Goal: Information Seeking & Learning: Learn about a topic

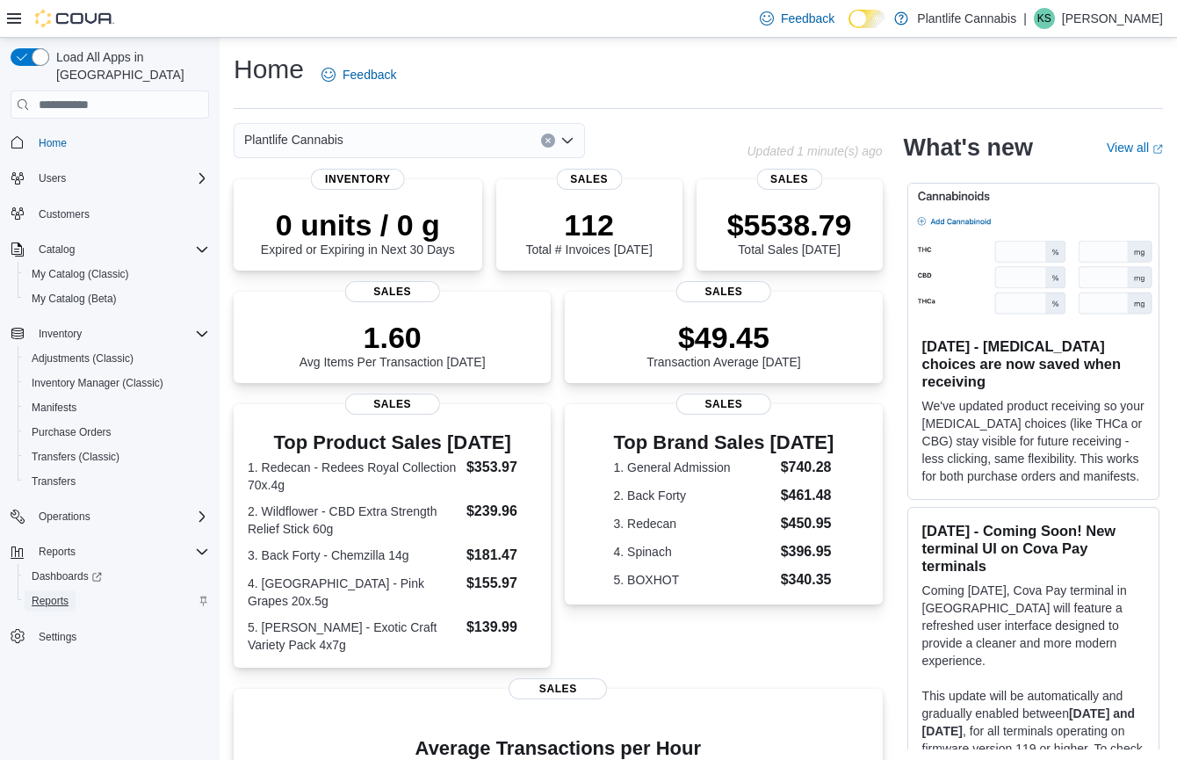
click at [49, 594] on span "Reports" at bounding box center [50, 601] width 37 height 14
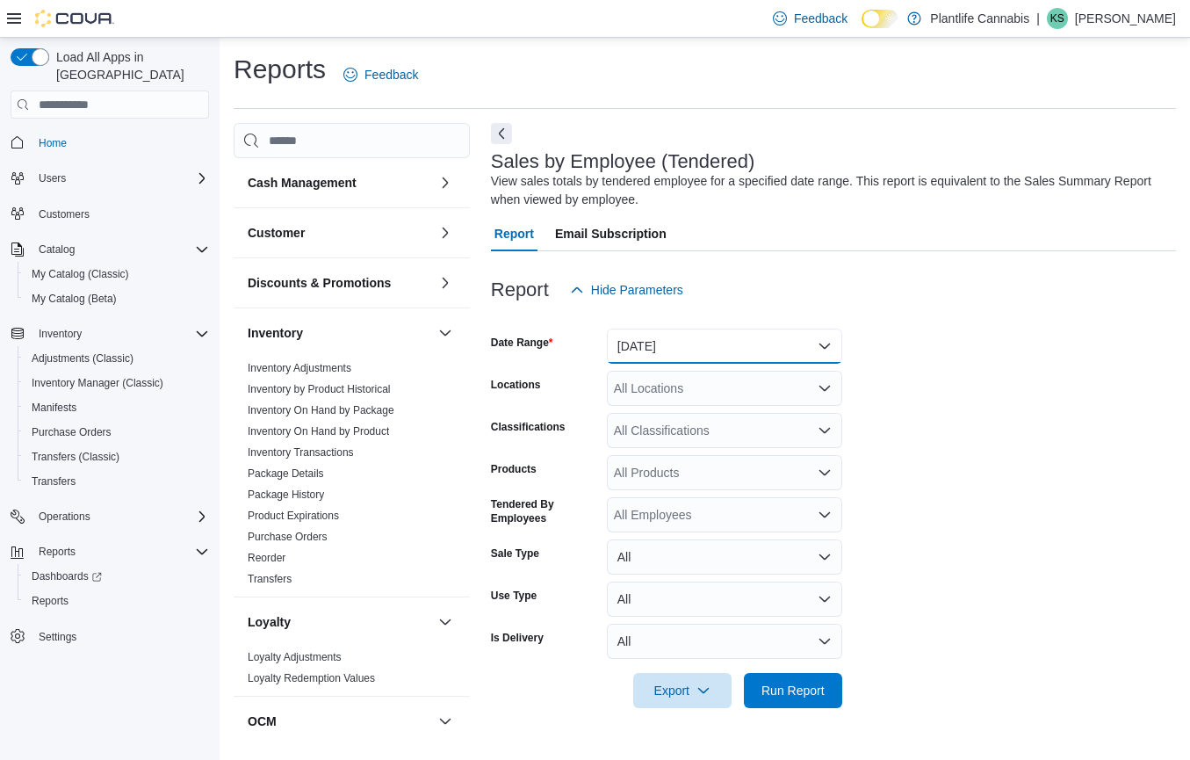
click at [654, 342] on button "[DATE]" at bounding box center [724, 345] width 235 height 35
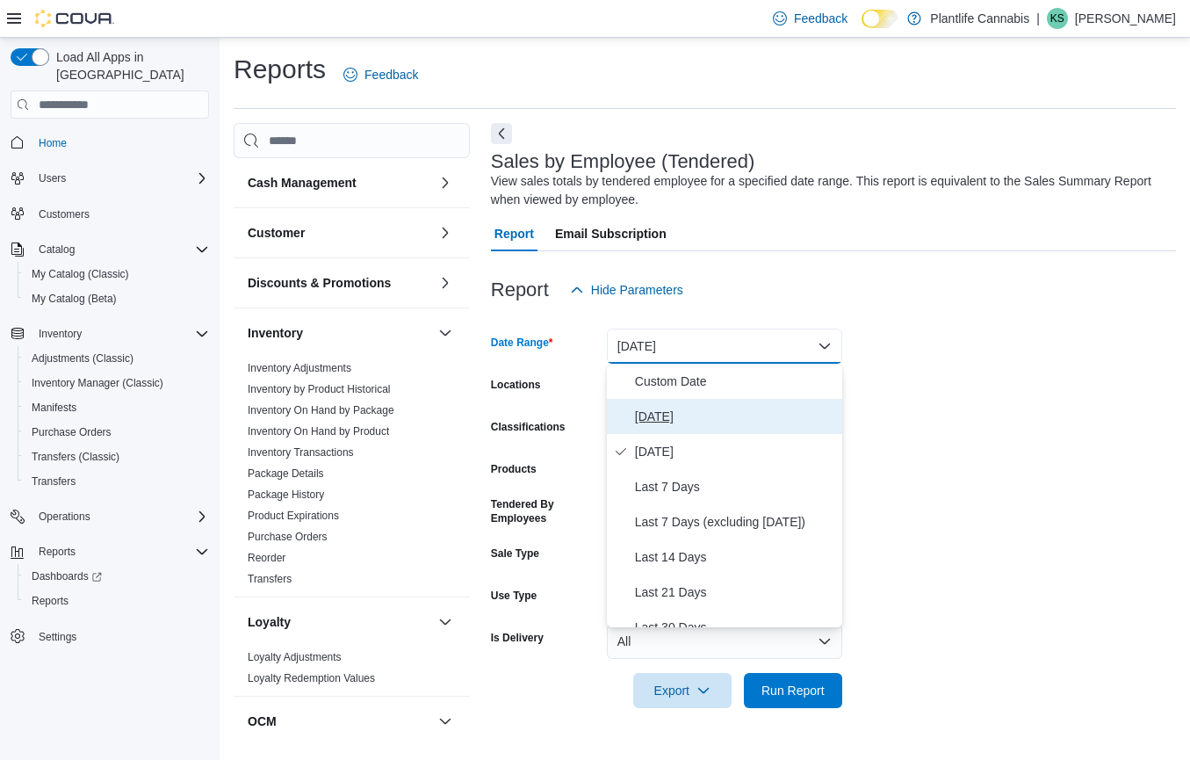
click at [657, 419] on span "[DATE]" at bounding box center [735, 416] width 200 height 21
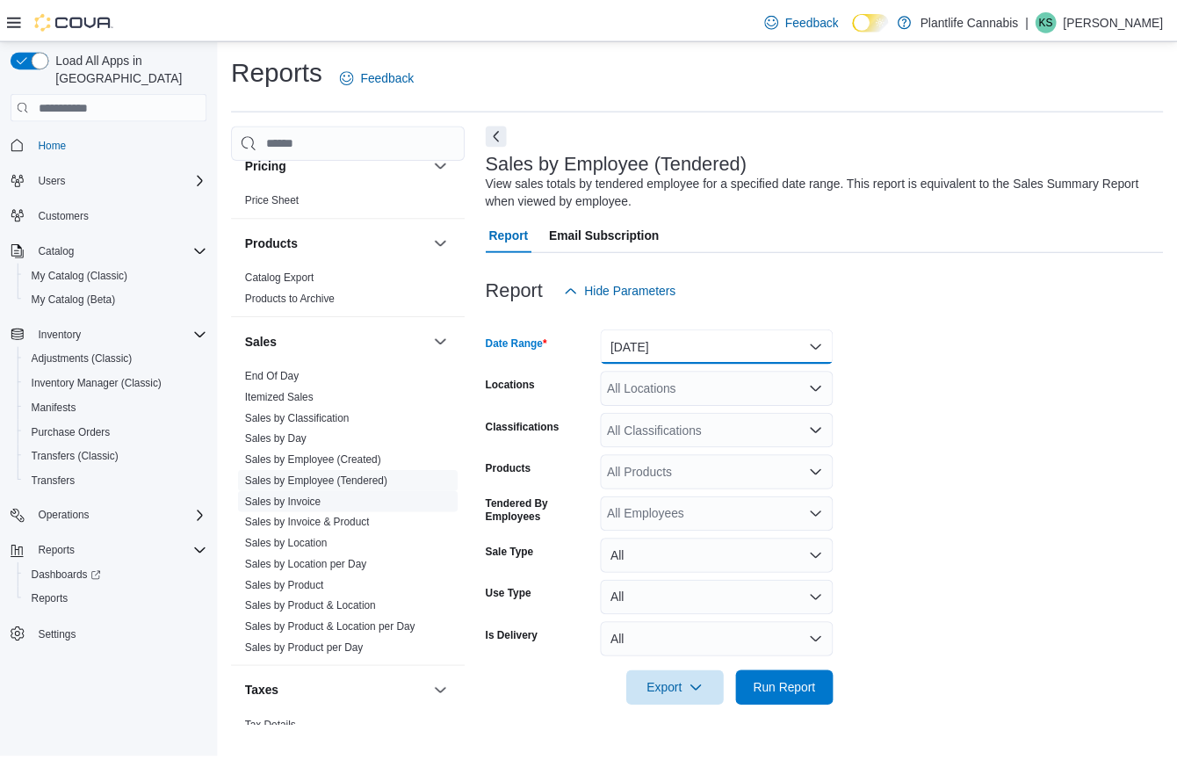
scroll to position [693, 0]
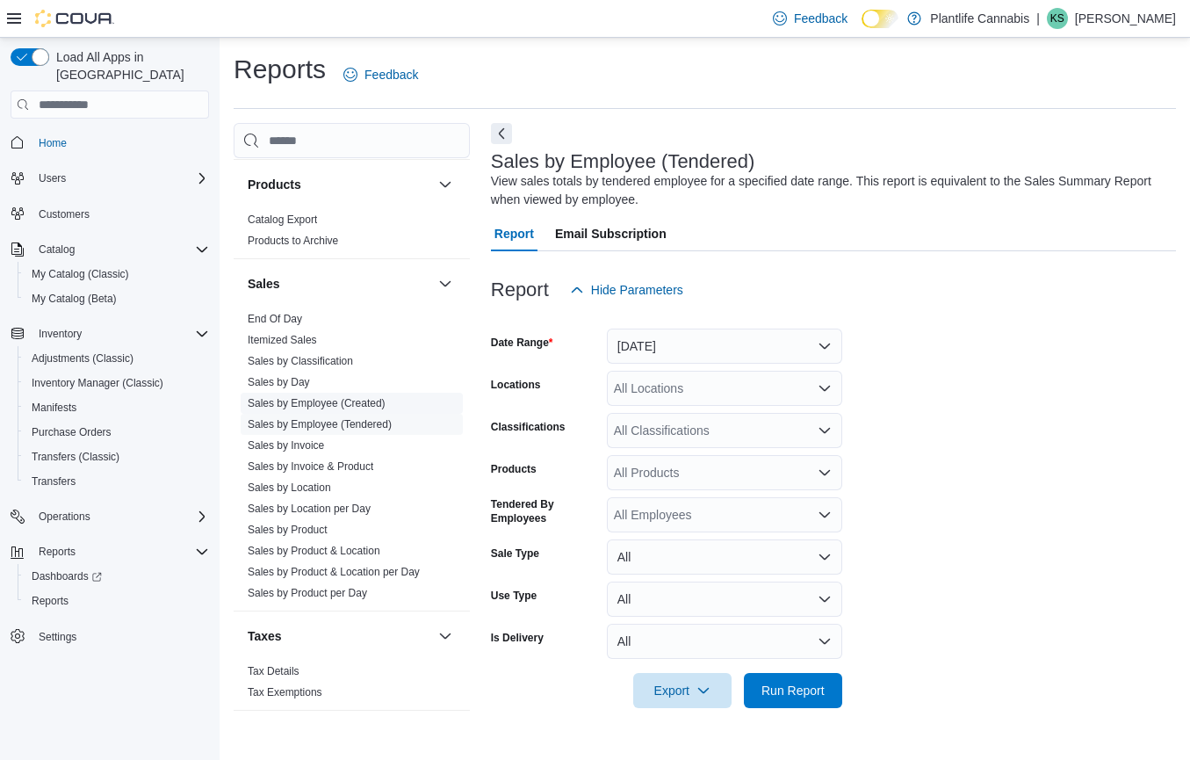
click at [342, 397] on link "Sales by Employee (Created)" at bounding box center [317, 403] width 138 height 12
click at [337, 424] on link "Sales by Employee (Tendered)" at bounding box center [320, 424] width 144 height 12
click at [709, 333] on button "Yesterday" at bounding box center [724, 345] width 235 height 35
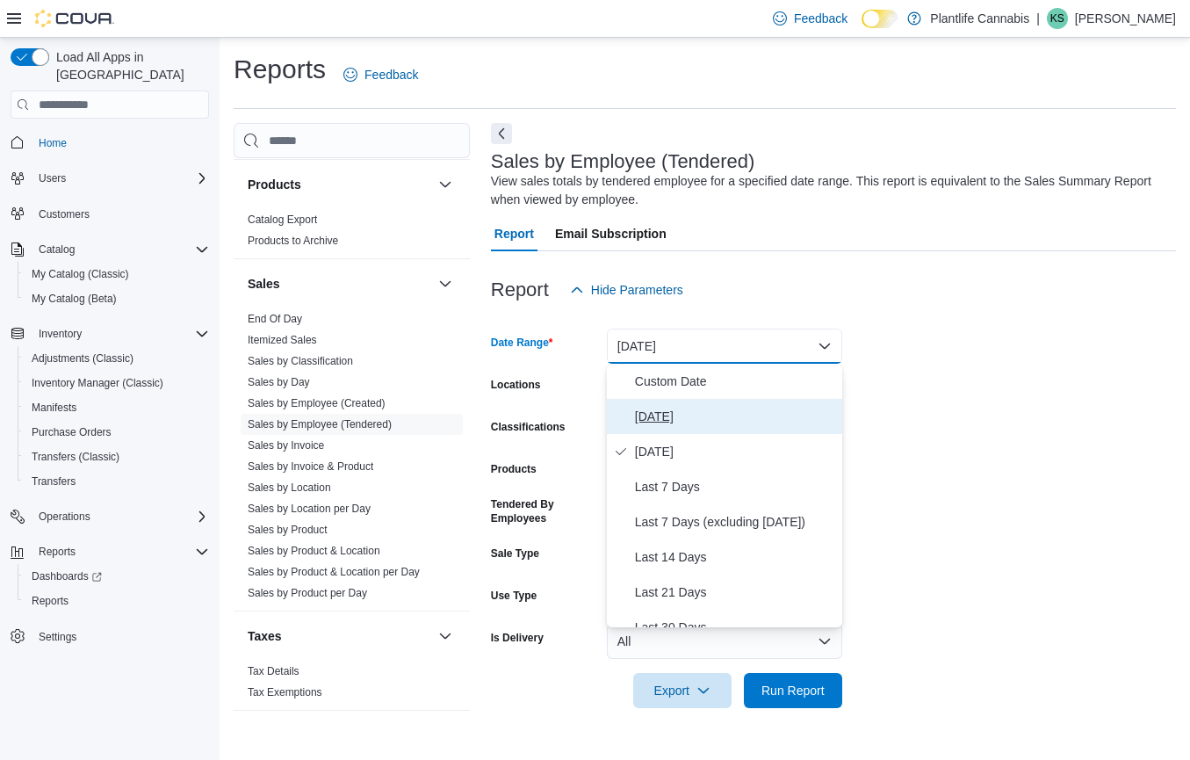
click at [642, 426] on span "Today" at bounding box center [735, 416] width 200 height 21
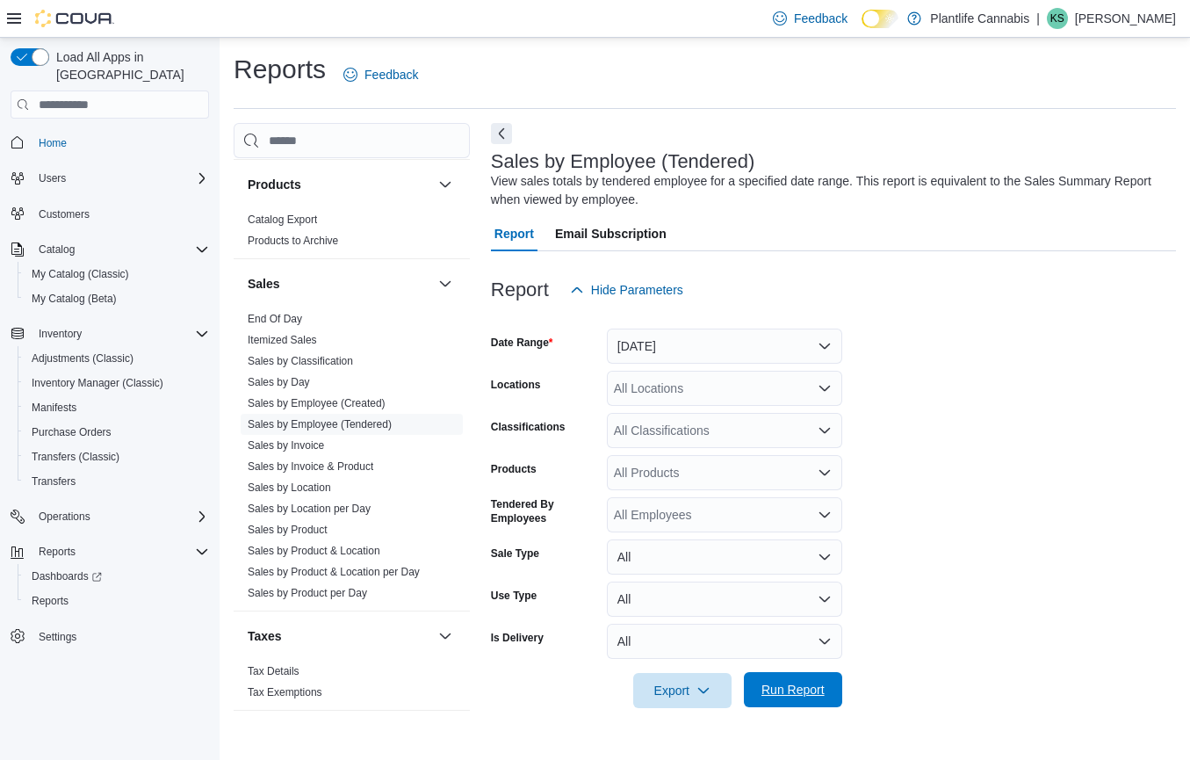
click at [777, 689] on span "Run Report" at bounding box center [792, 690] width 63 height 18
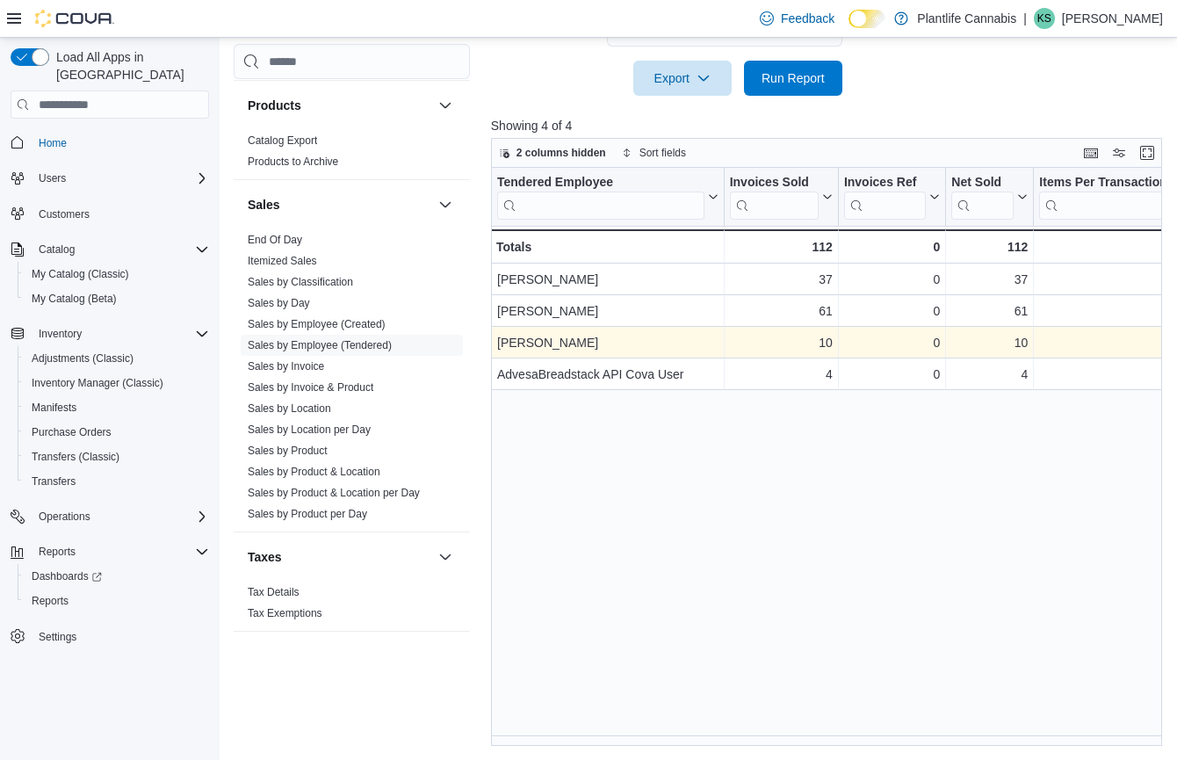
scroll to position [450, 0]
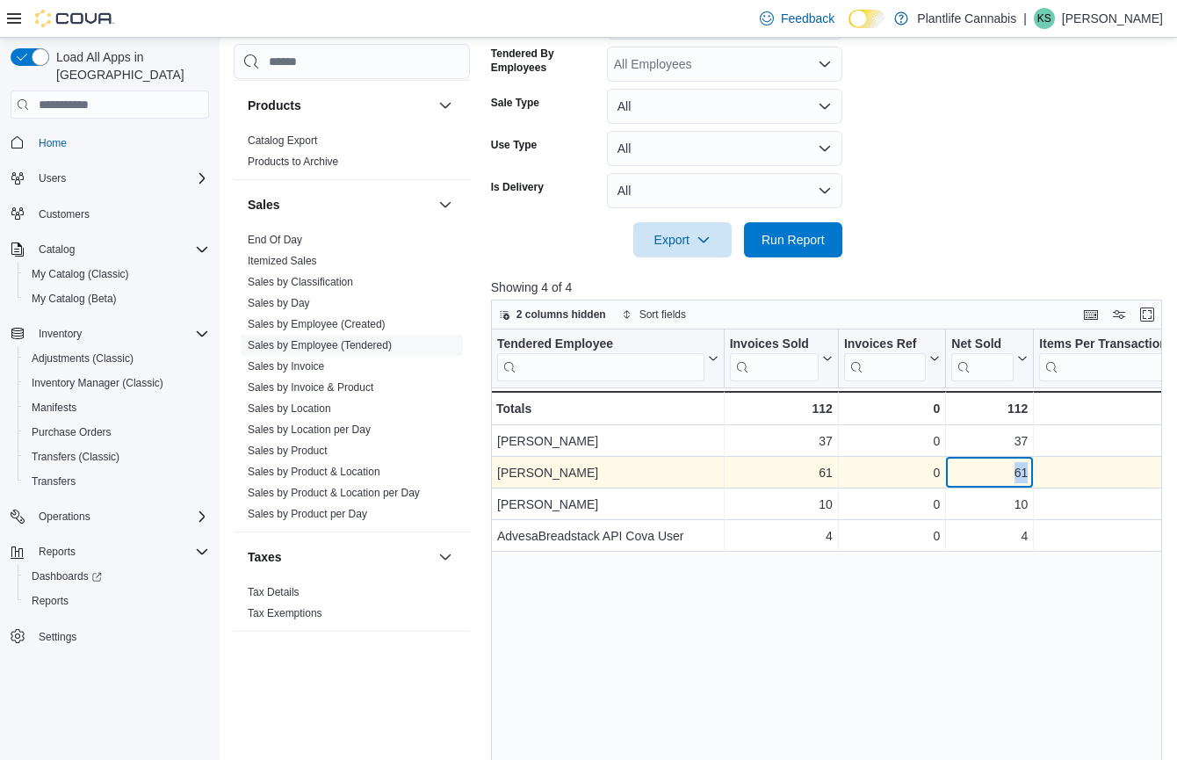
drag, startPoint x: 984, startPoint y: 473, endPoint x: 1034, endPoint y: 472, distance: 50.1
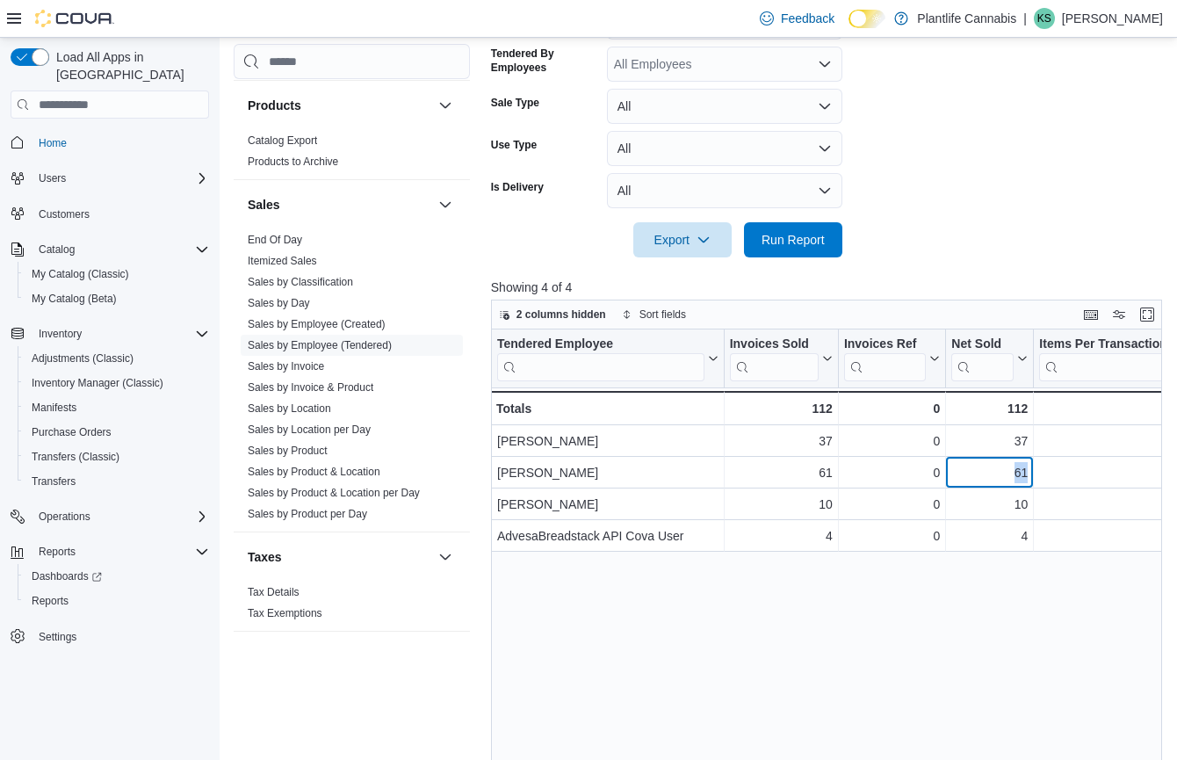
scroll to position [0, 0]
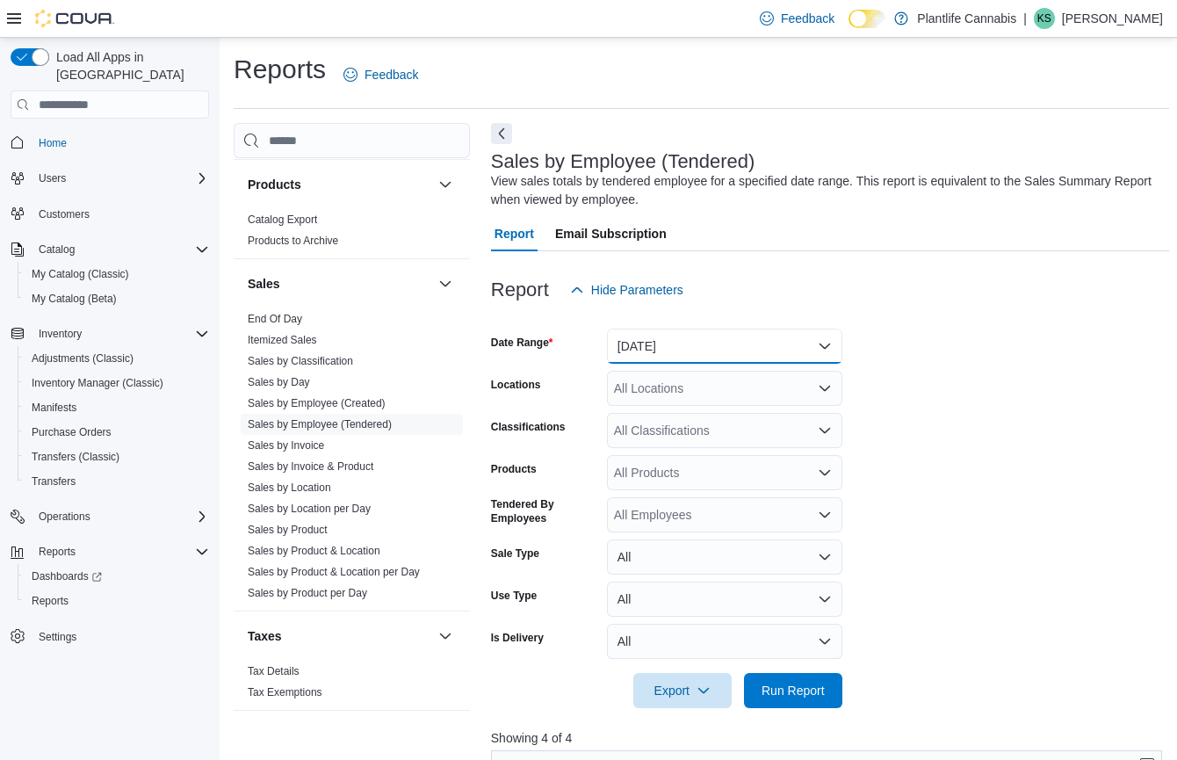
click at [731, 343] on button "Today" at bounding box center [724, 345] width 235 height 35
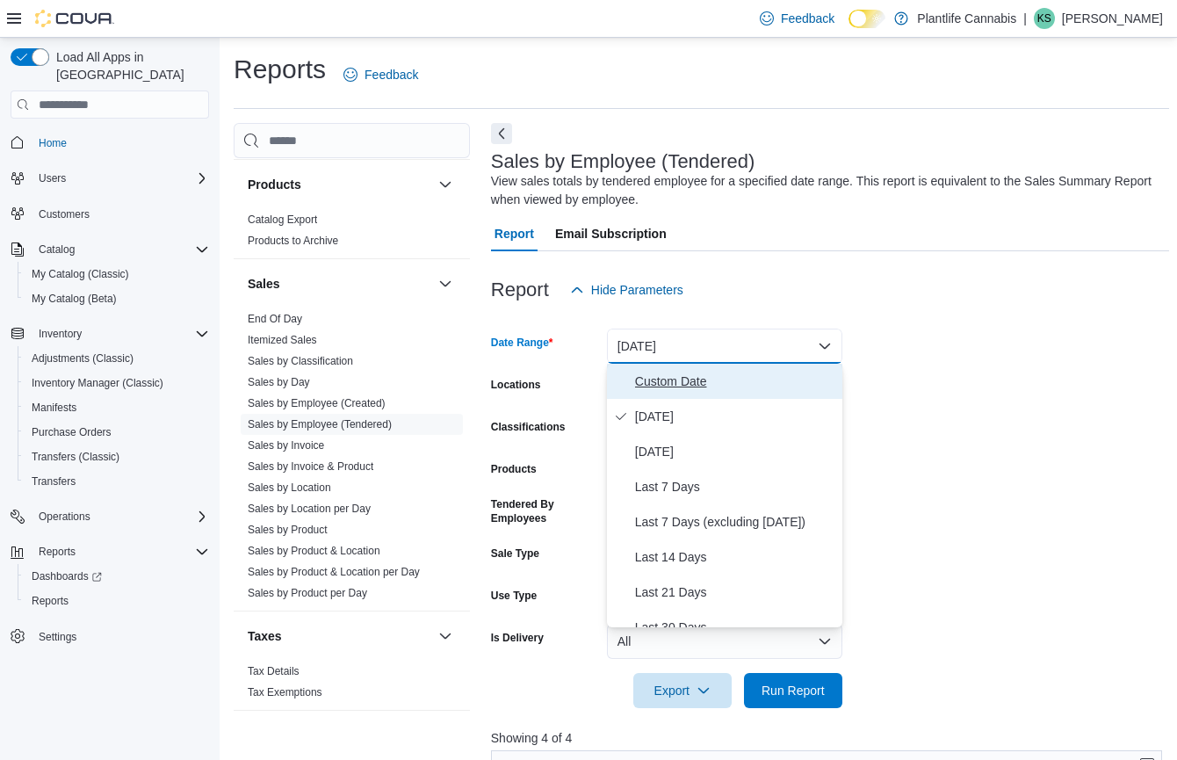
click at [698, 389] on span "Custom Date" at bounding box center [735, 381] width 200 height 21
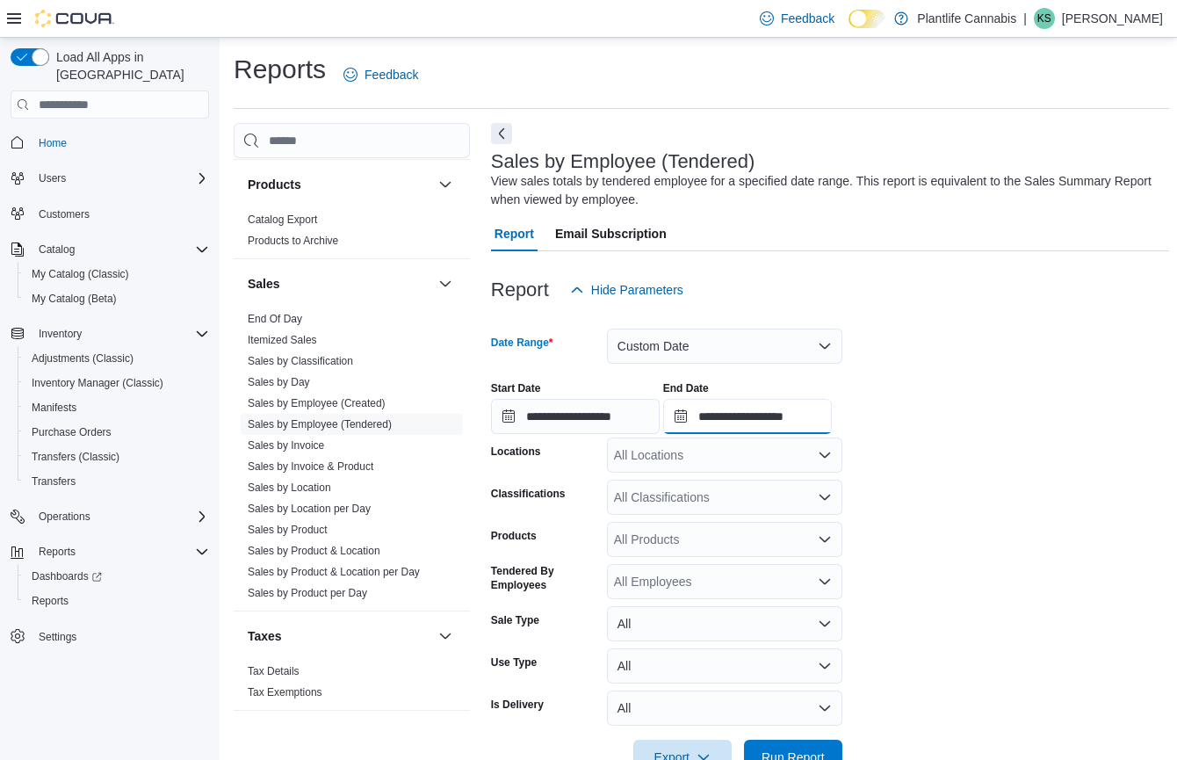
click at [826, 417] on input "**********" at bounding box center [747, 416] width 169 height 35
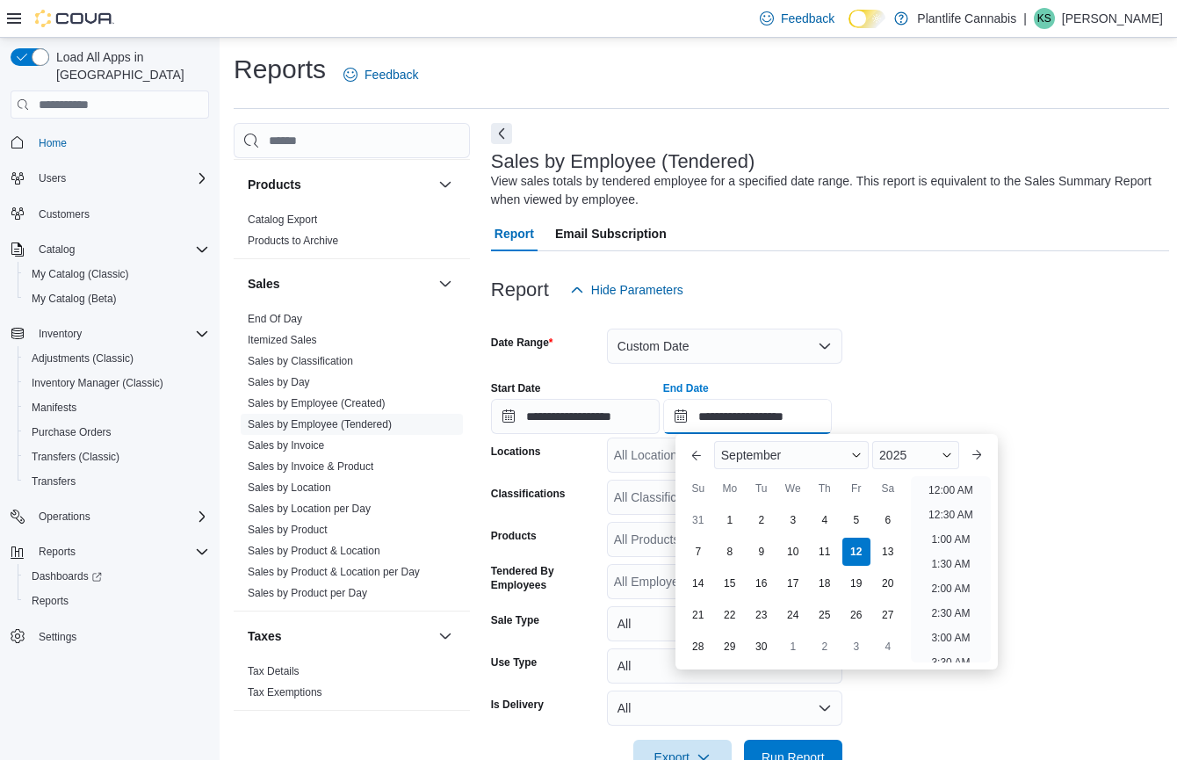
scroll to position [998, 0]
click at [955, 306] on div "Report Hide Parameters" at bounding box center [830, 289] width 678 height 35
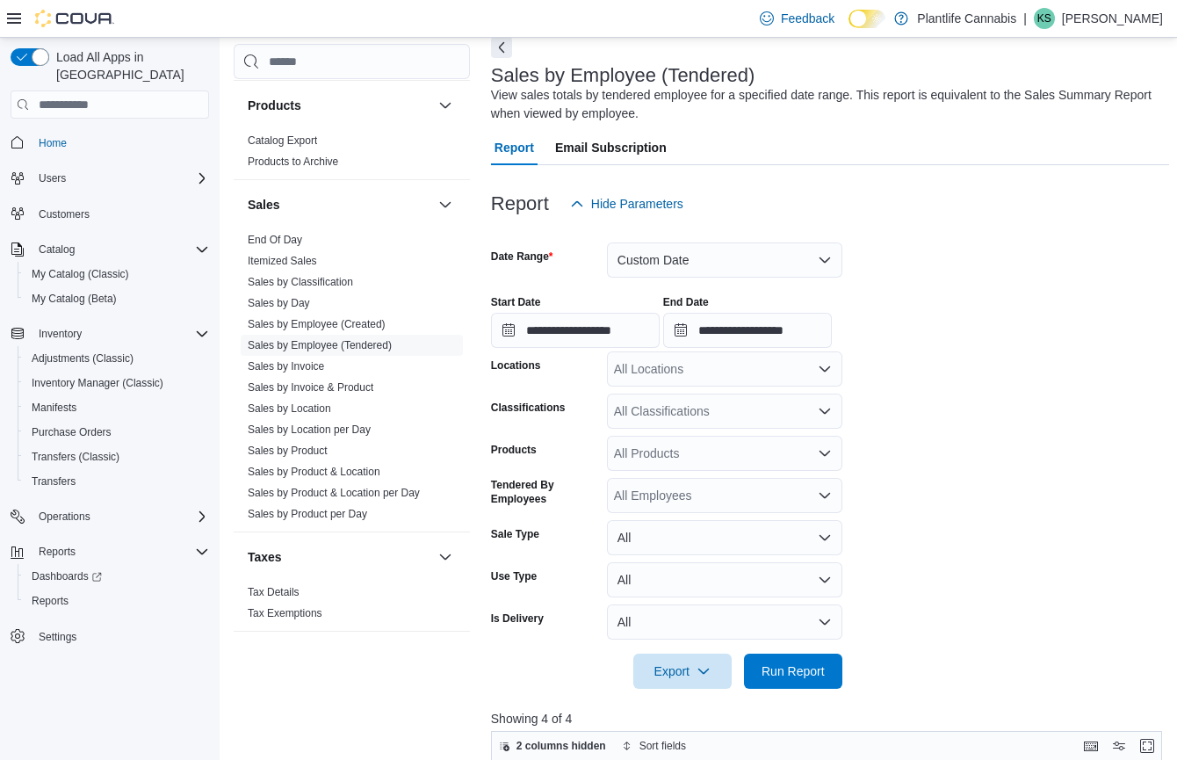
scroll to position [155, 0]
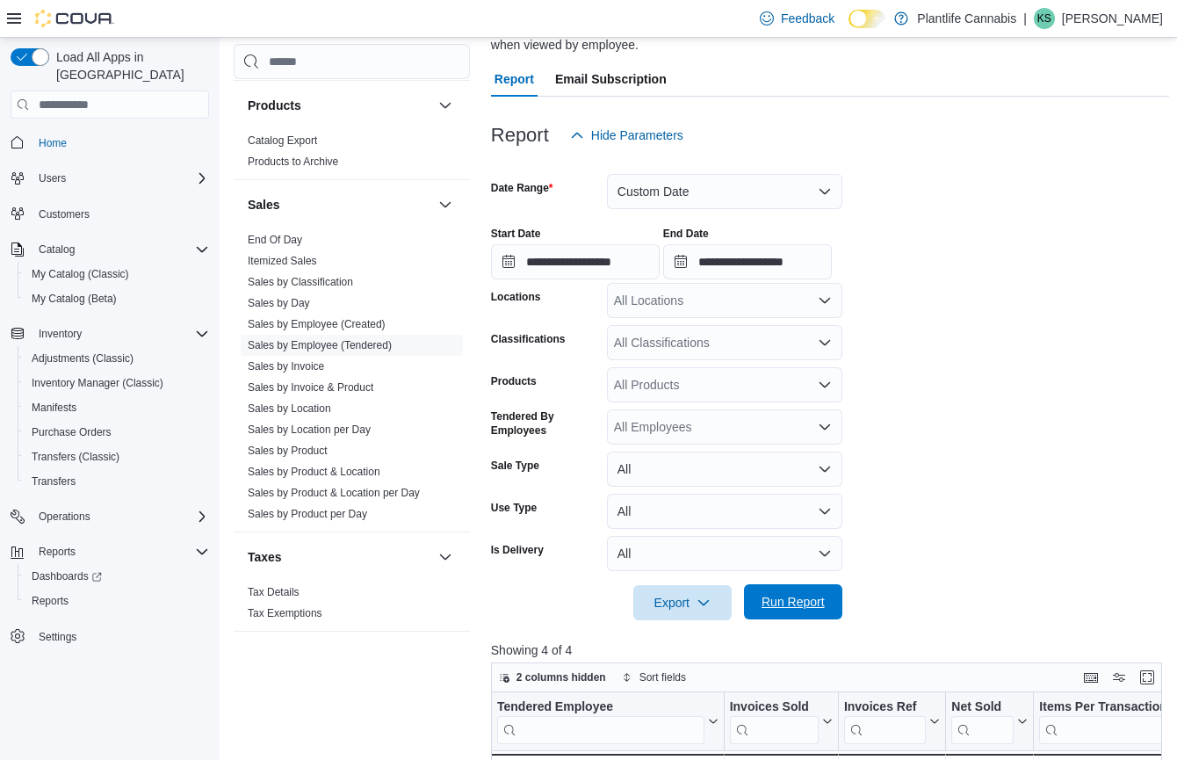
click at [810, 590] on span "Run Report" at bounding box center [792, 601] width 77 height 35
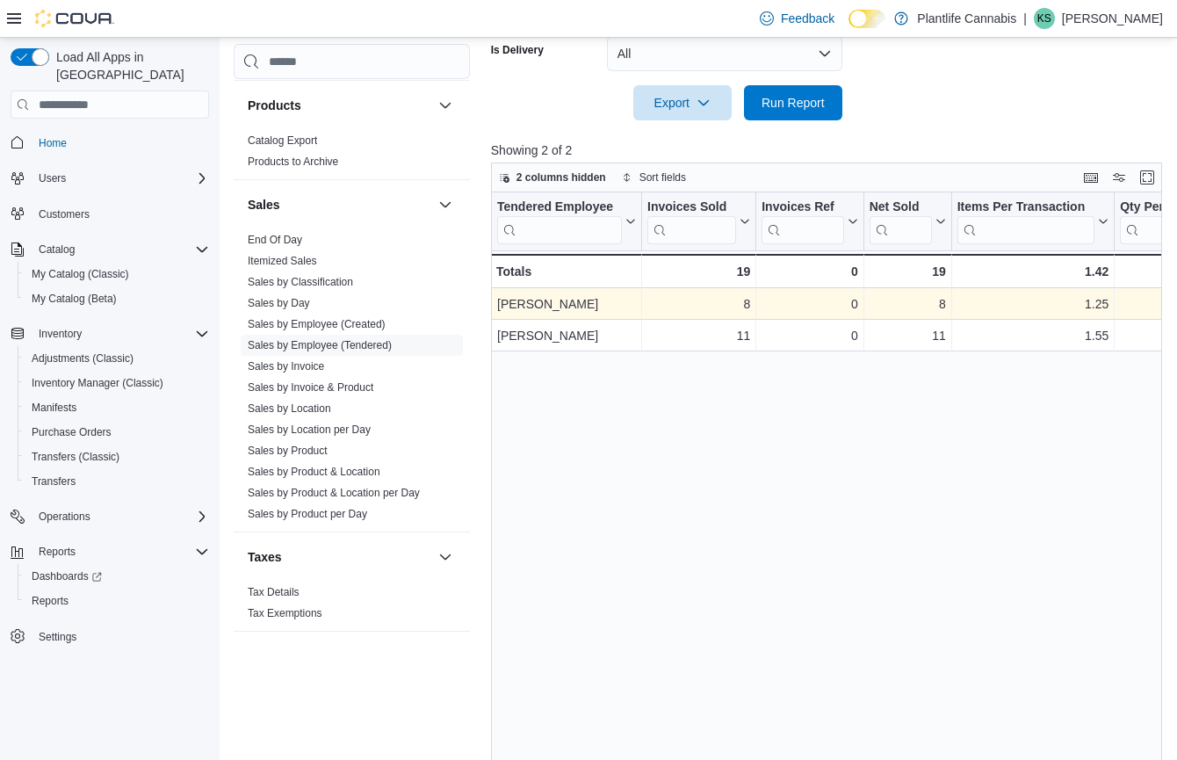
scroll to position [643, 0]
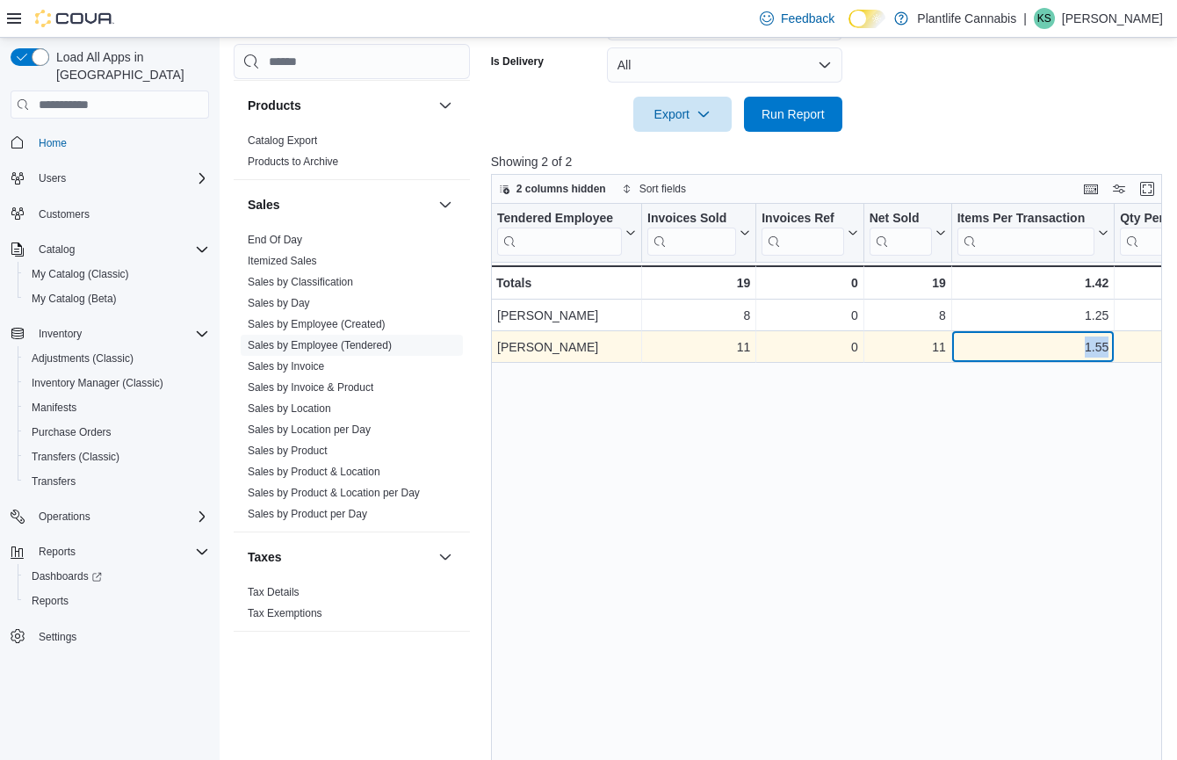
drag, startPoint x: 1009, startPoint y: 344, endPoint x: 1129, endPoint y: 350, distance: 120.4
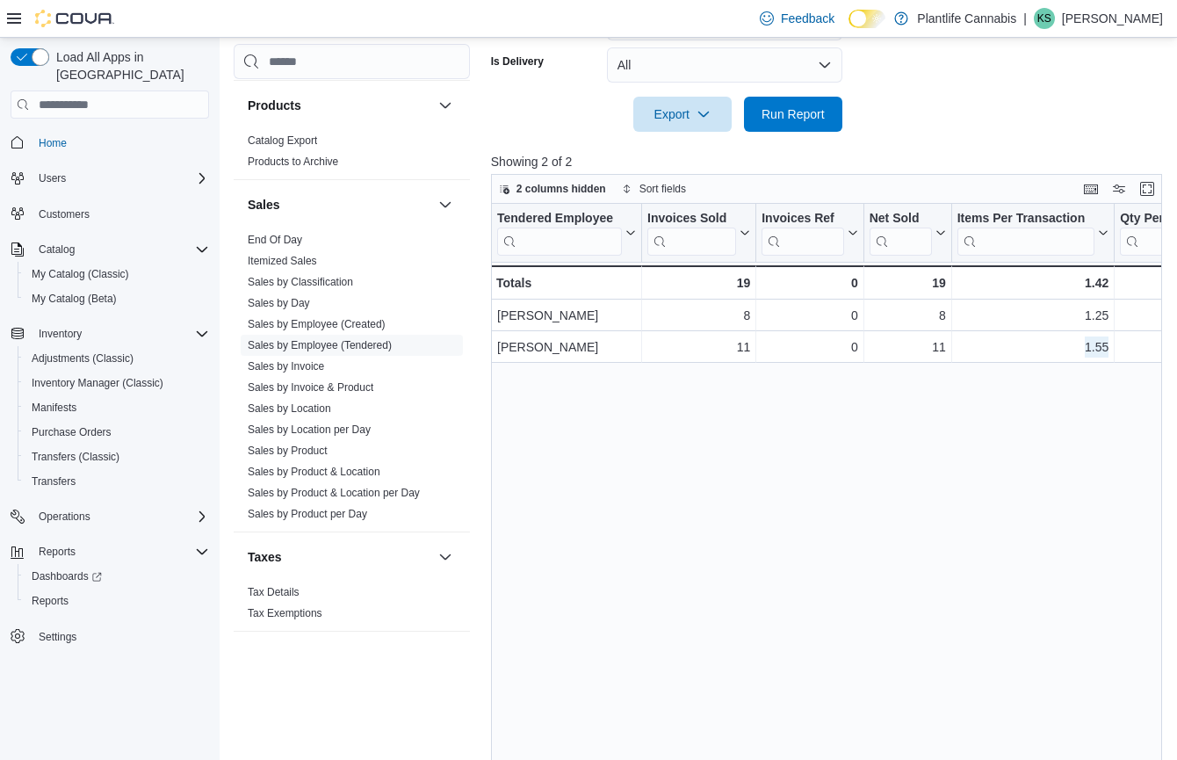
scroll to position [17, 0]
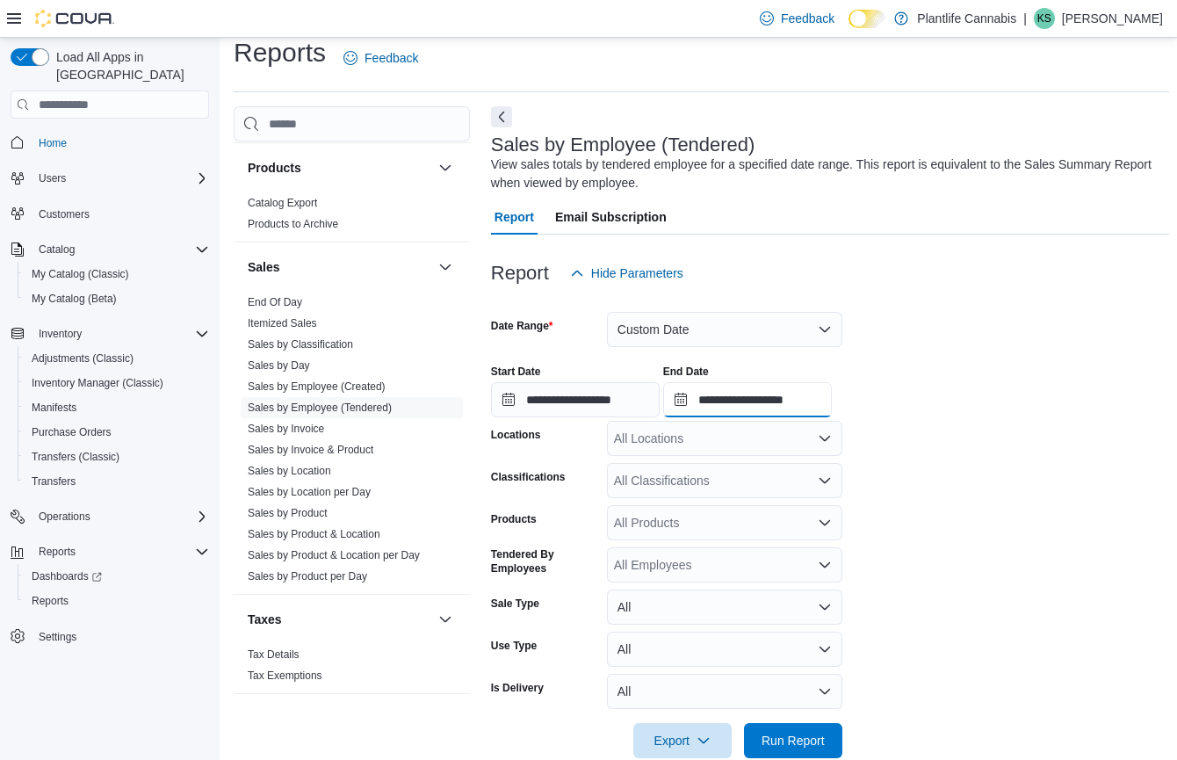
click at [784, 405] on input "**********" at bounding box center [747, 399] width 169 height 35
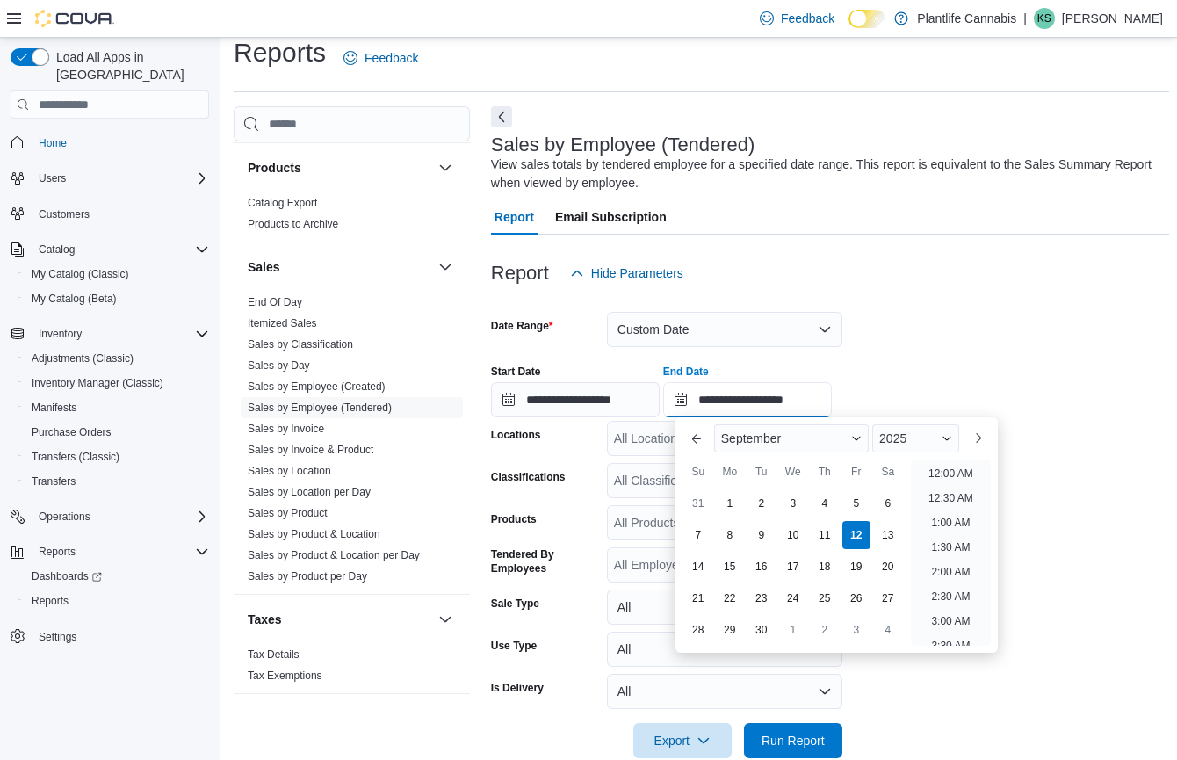
scroll to position [620, 0]
click at [818, 398] on input "**********" at bounding box center [747, 399] width 169 height 35
click at [883, 371] on div "**********" at bounding box center [830, 383] width 678 height 67
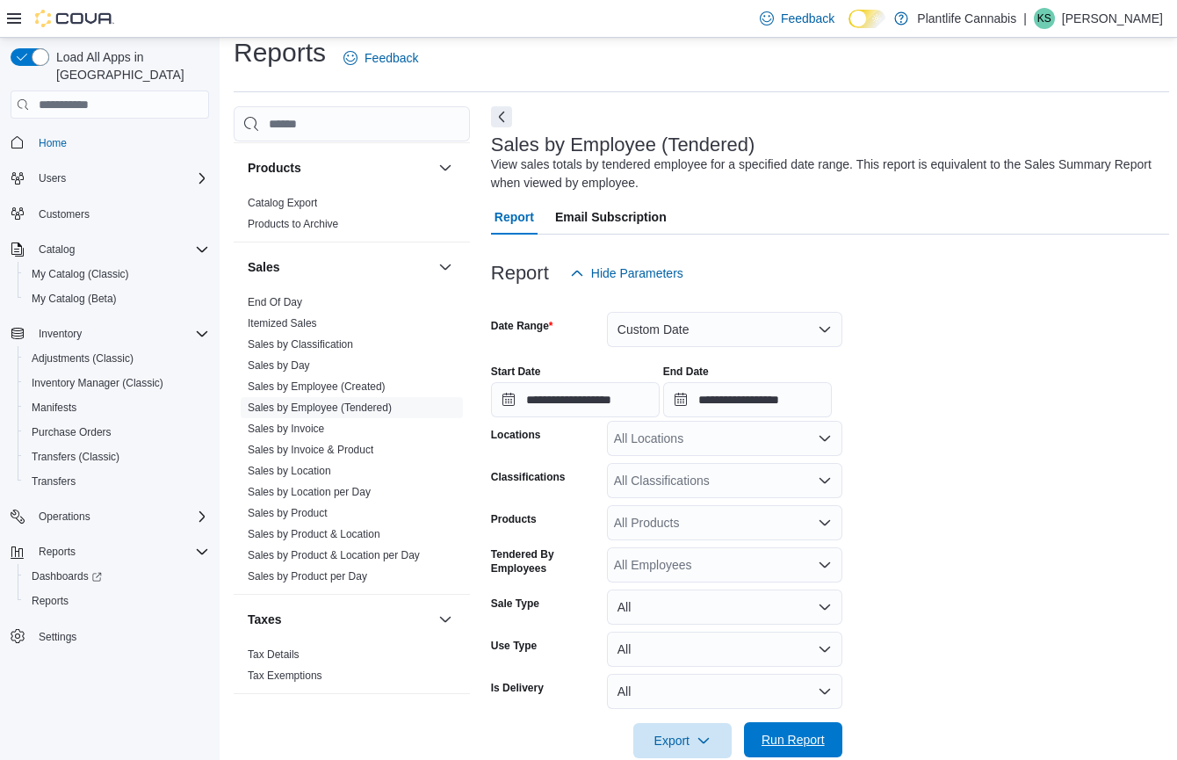
click at [828, 750] on span "Run Report" at bounding box center [792, 739] width 77 height 35
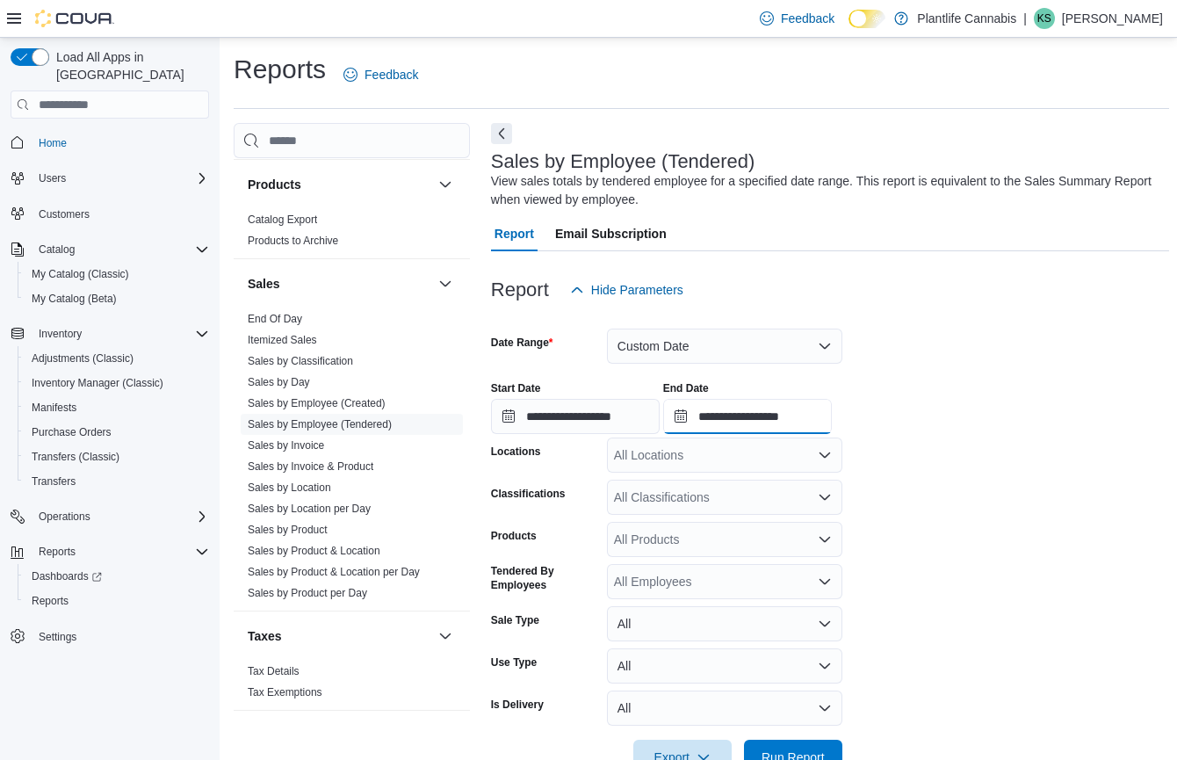
click at [785, 416] on input "**********" at bounding box center [747, 416] width 169 height 35
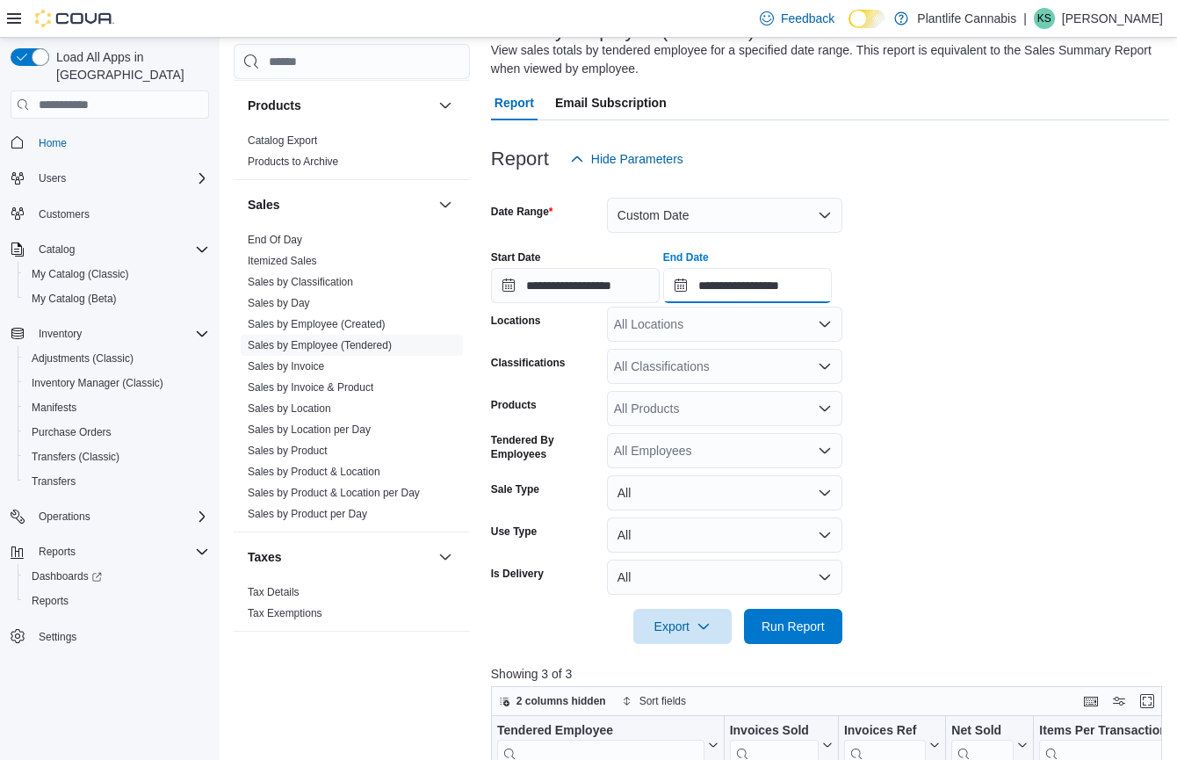
scroll to position [327, 0]
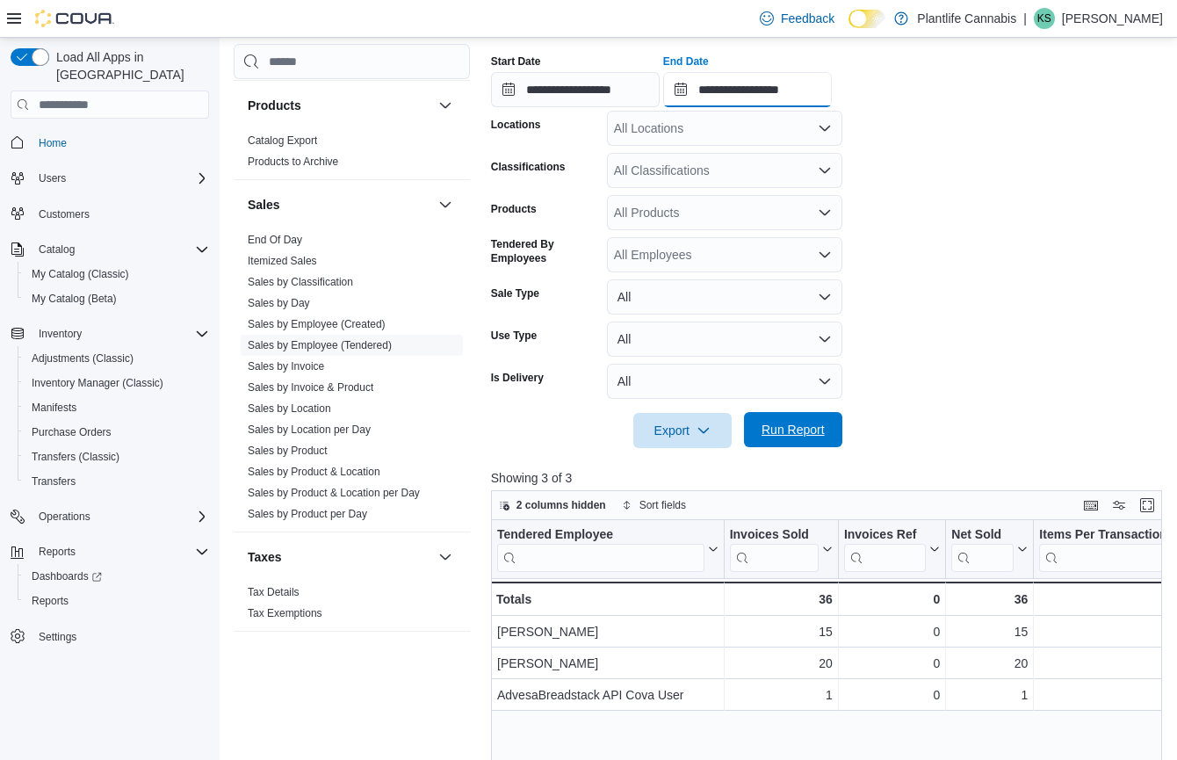
type input "**********"
click at [818, 438] on span "Run Report" at bounding box center [792, 429] width 77 height 35
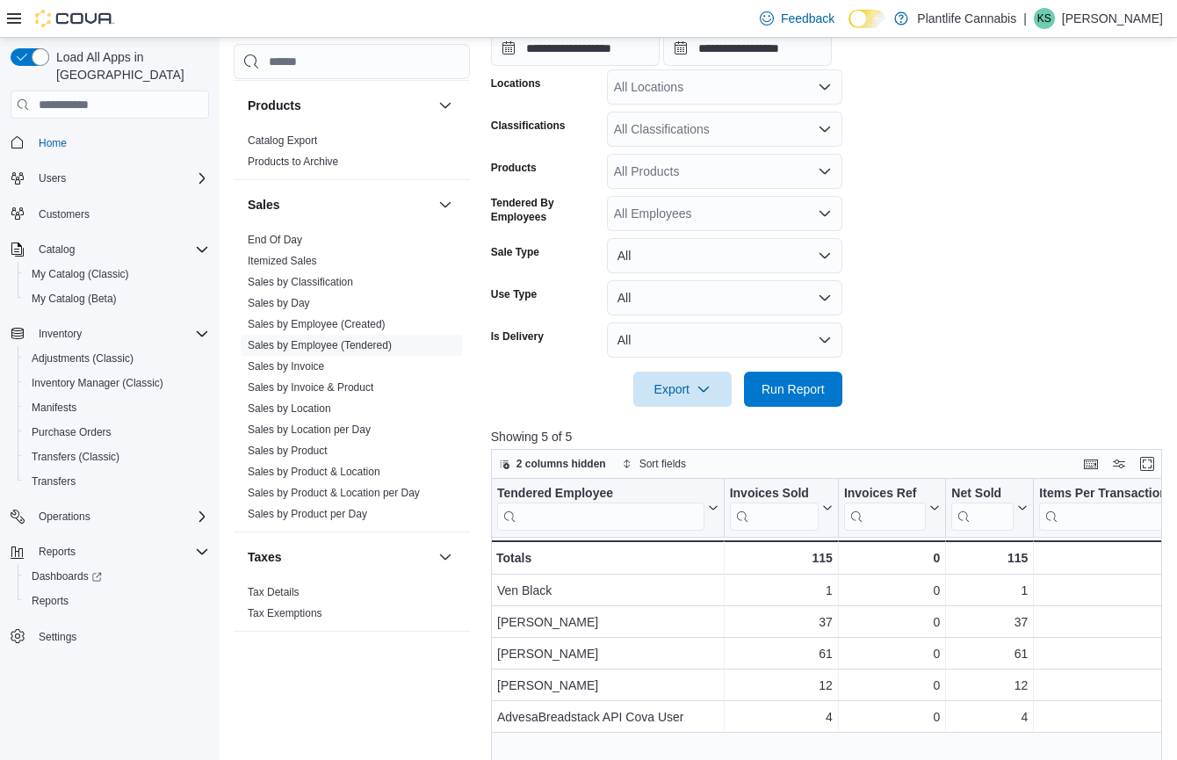
scroll to position [479, 0]
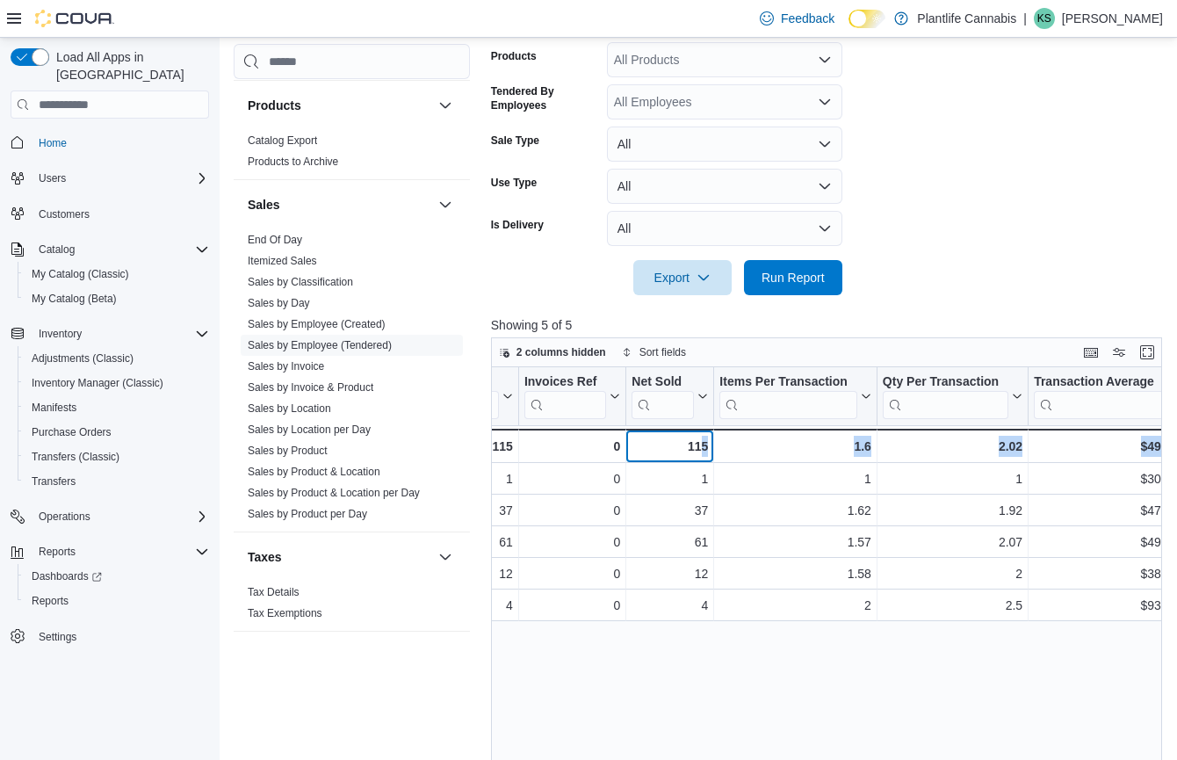
drag, startPoint x: 1019, startPoint y: 451, endPoint x: 1154, endPoint y: 450, distance: 135.2
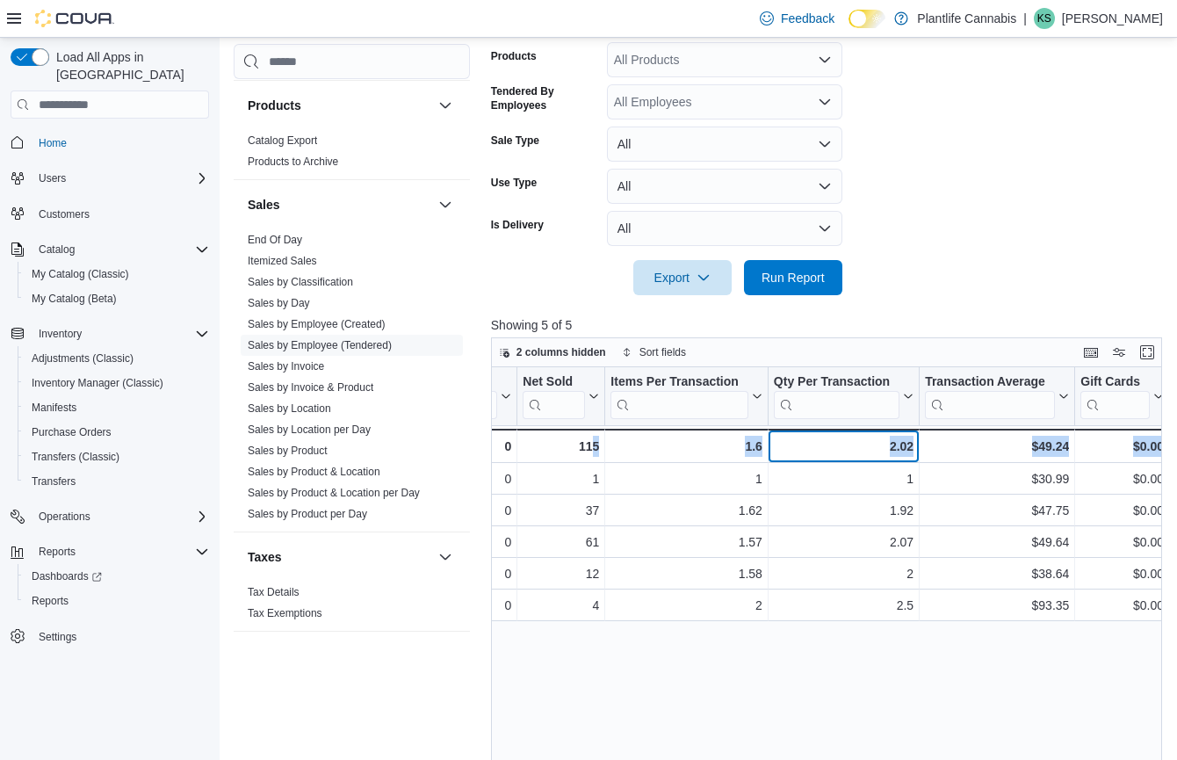
click at [905, 445] on div "2.02" at bounding box center [844, 446] width 140 height 21
drag, startPoint x: 994, startPoint y: 449, endPoint x: 1112, endPoint y: 449, distance: 117.7
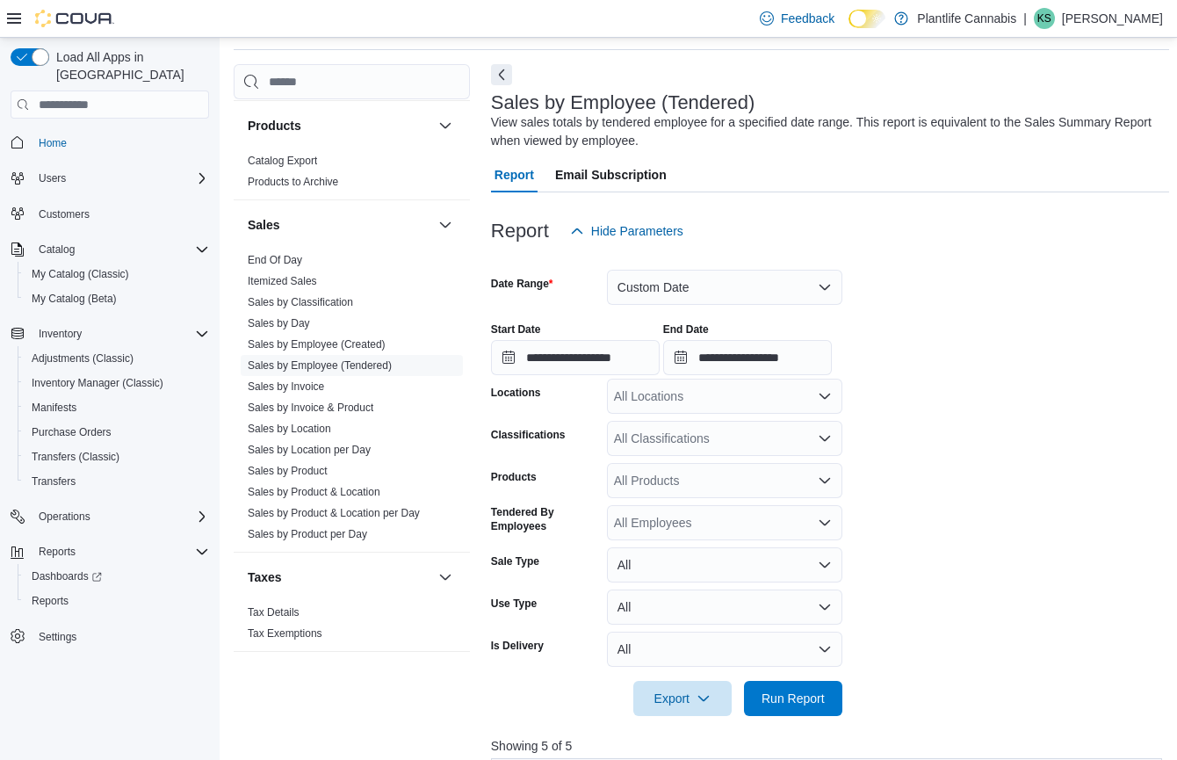
scroll to position [0, 0]
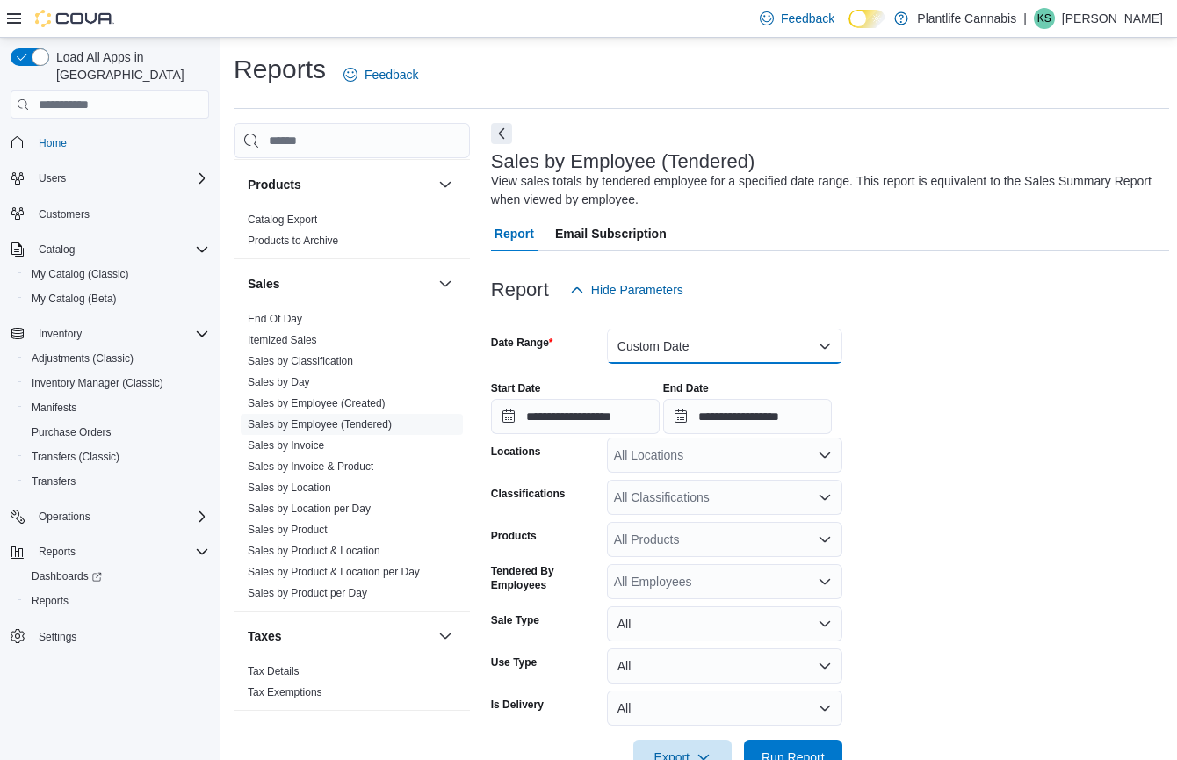
click at [694, 346] on button "Custom Date" at bounding box center [724, 345] width 235 height 35
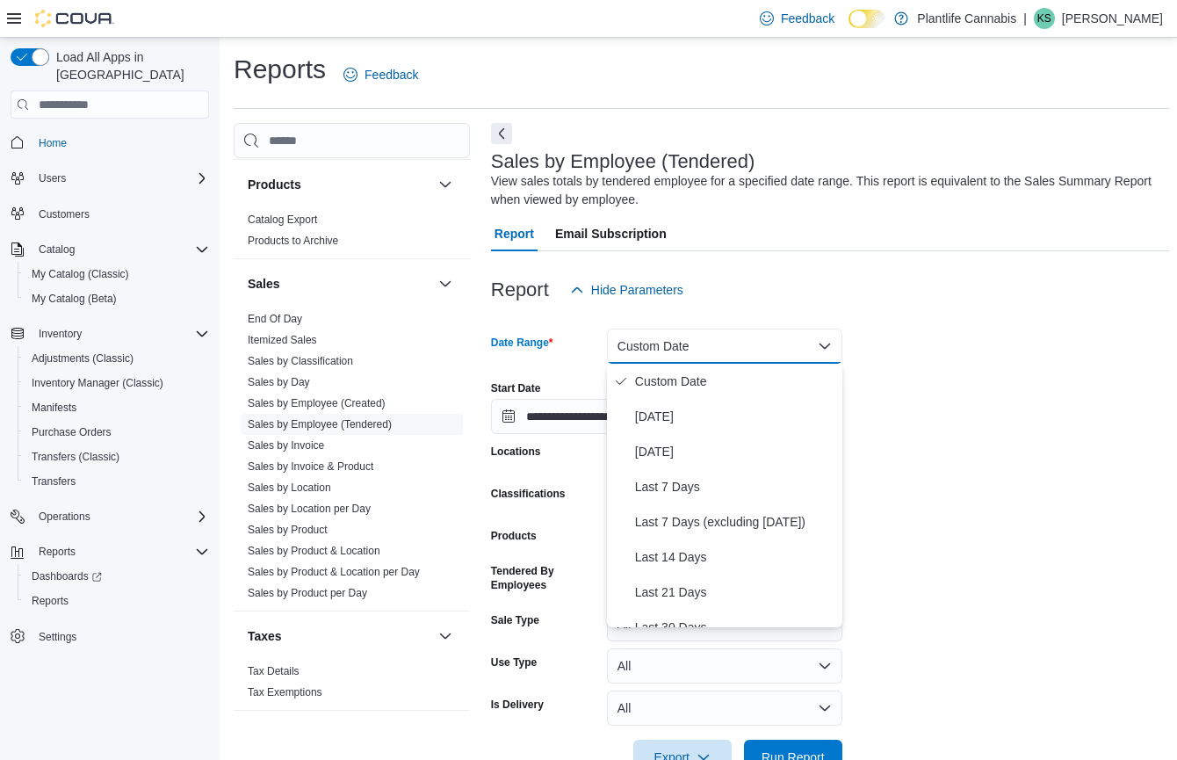
click at [1033, 383] on div "**********" at bounding box center [830, 400] width 678 height 67
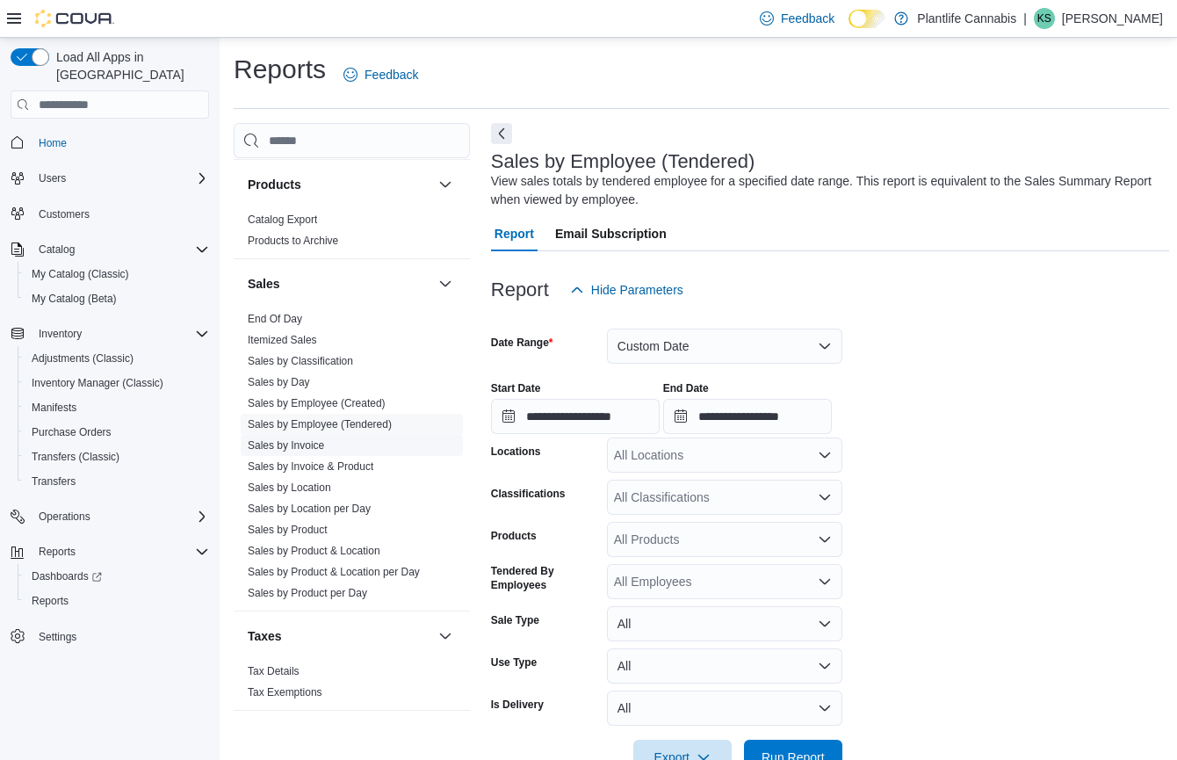
click at [306, 444] on link "Sales by Invoice" at bounding box center [286, 445] width 76 height 12
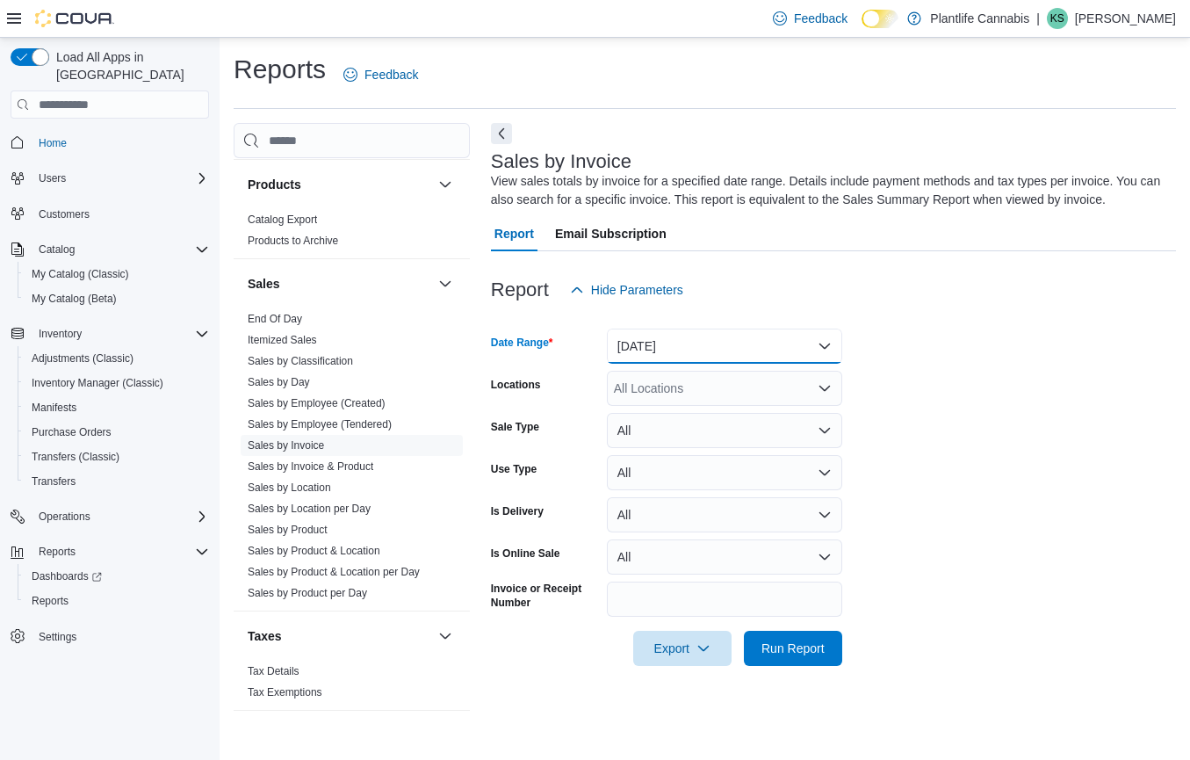
click at [701, 346] on button "Yesterday" at bounding box center [724, 345] width 235 height 35
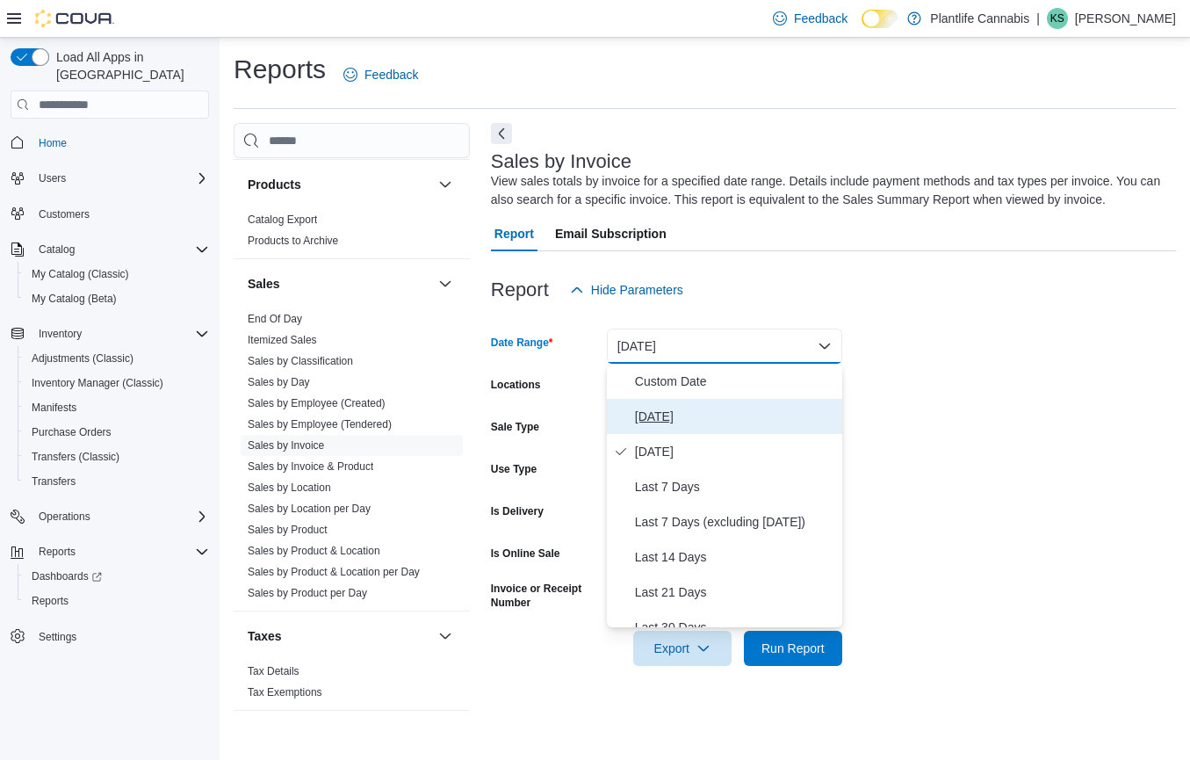
click at [661, 422] on span "Today" at bounding box center [735, 416] width 200 height 21
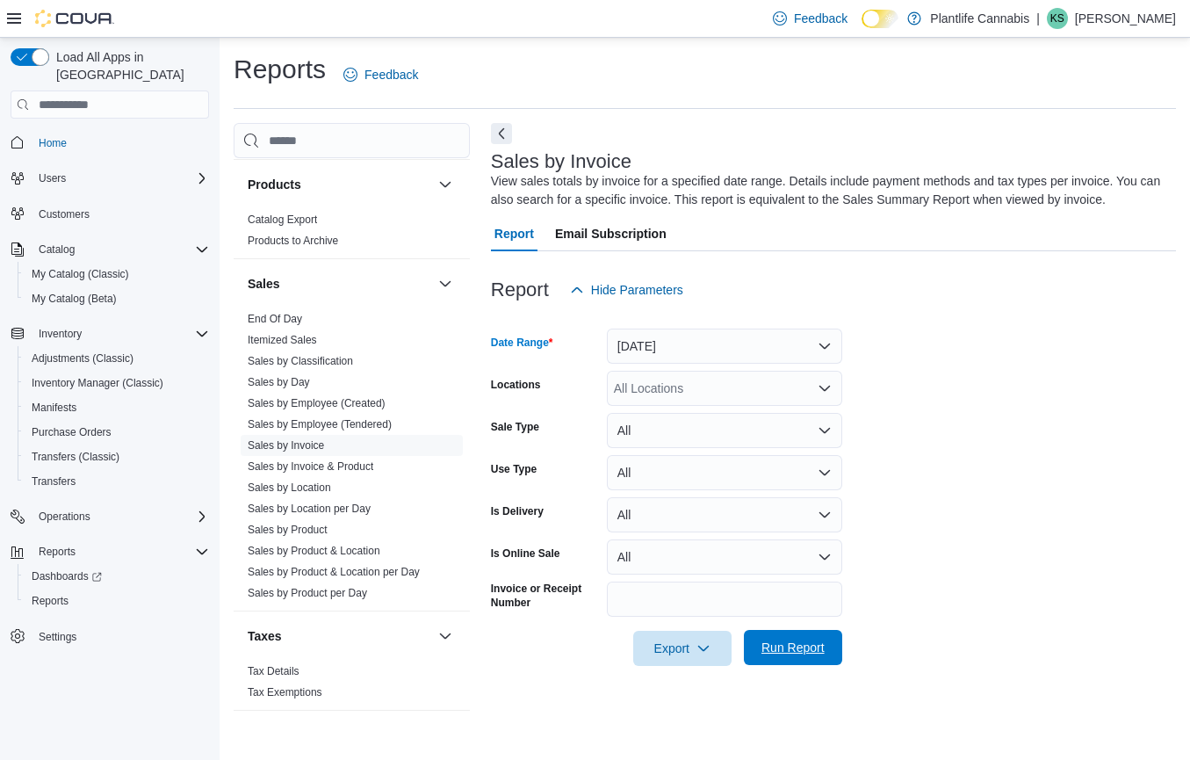
drag, startPoint x: 791, startPoint y: 637, endPoint x: 817, endPoint y: 633, distance: 25.7
click at [791, 637] on span "Run Report" at bounding box center [792, 647] width 77 height 35
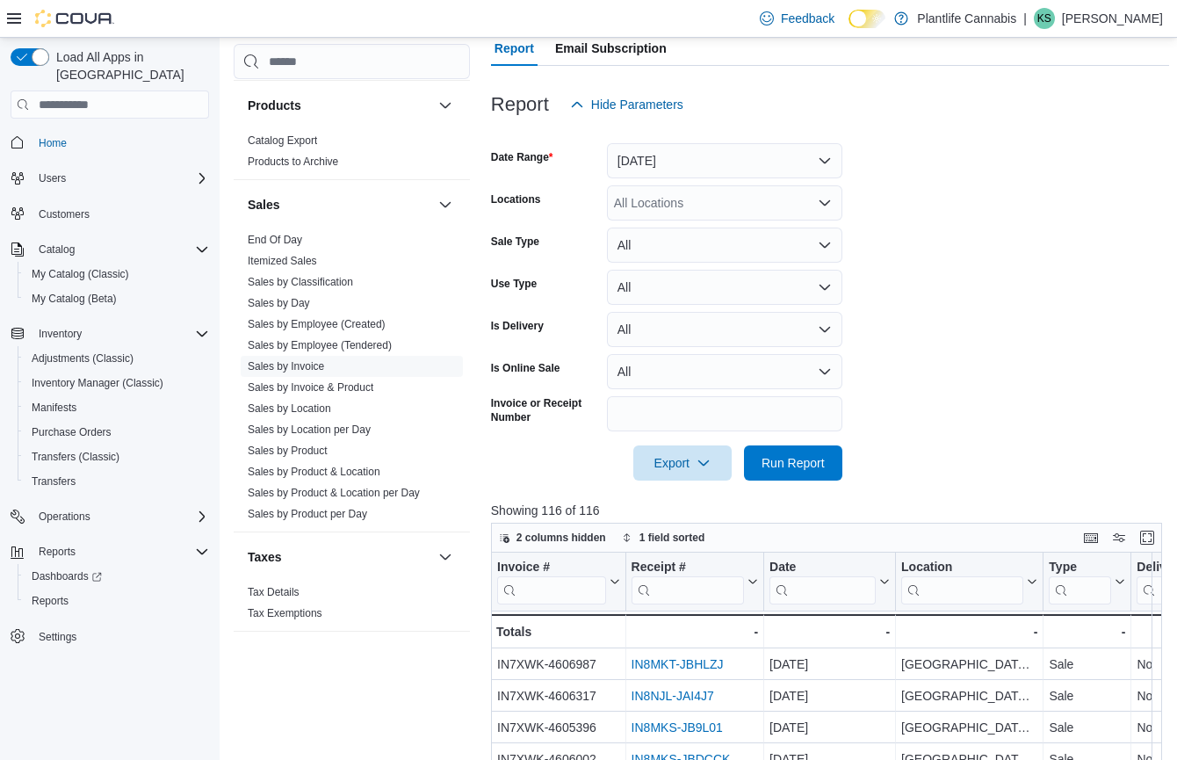
scroll to position [570, 0]
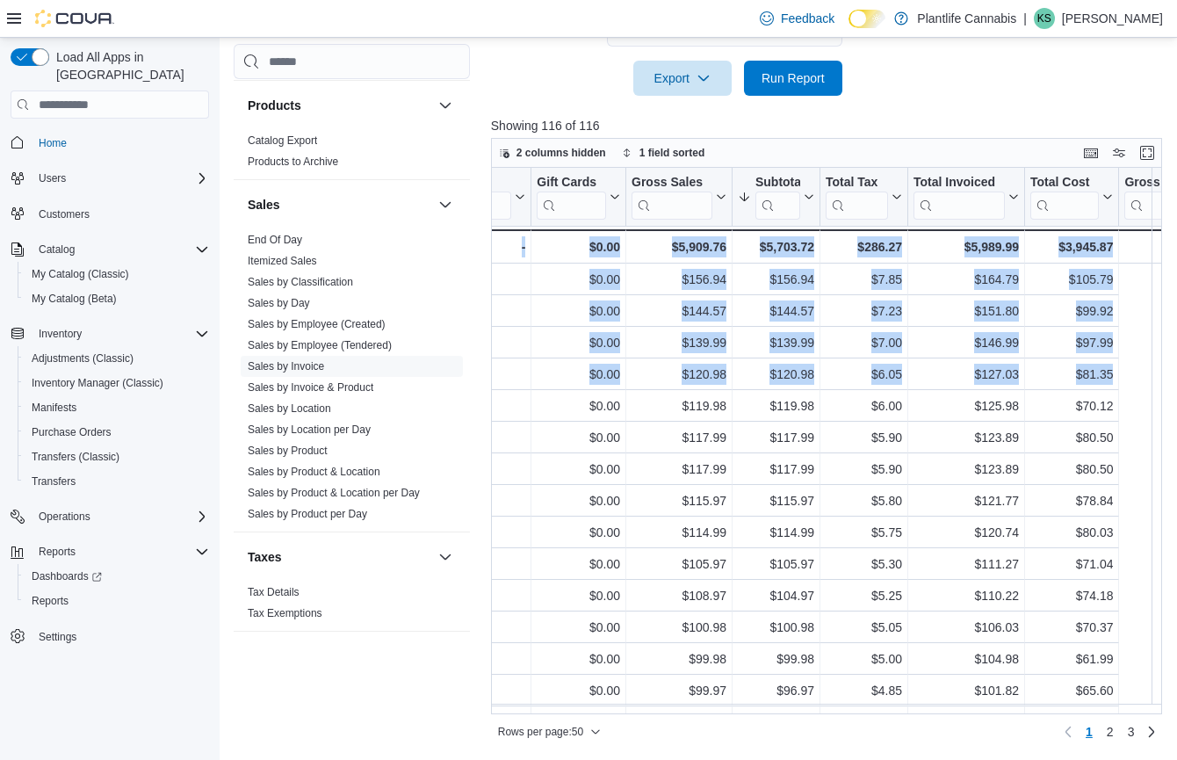
drag, startPoint x: 927, startPoint y: 287, endPoint x: 1178, endPoint y: 285, distance: 250.3
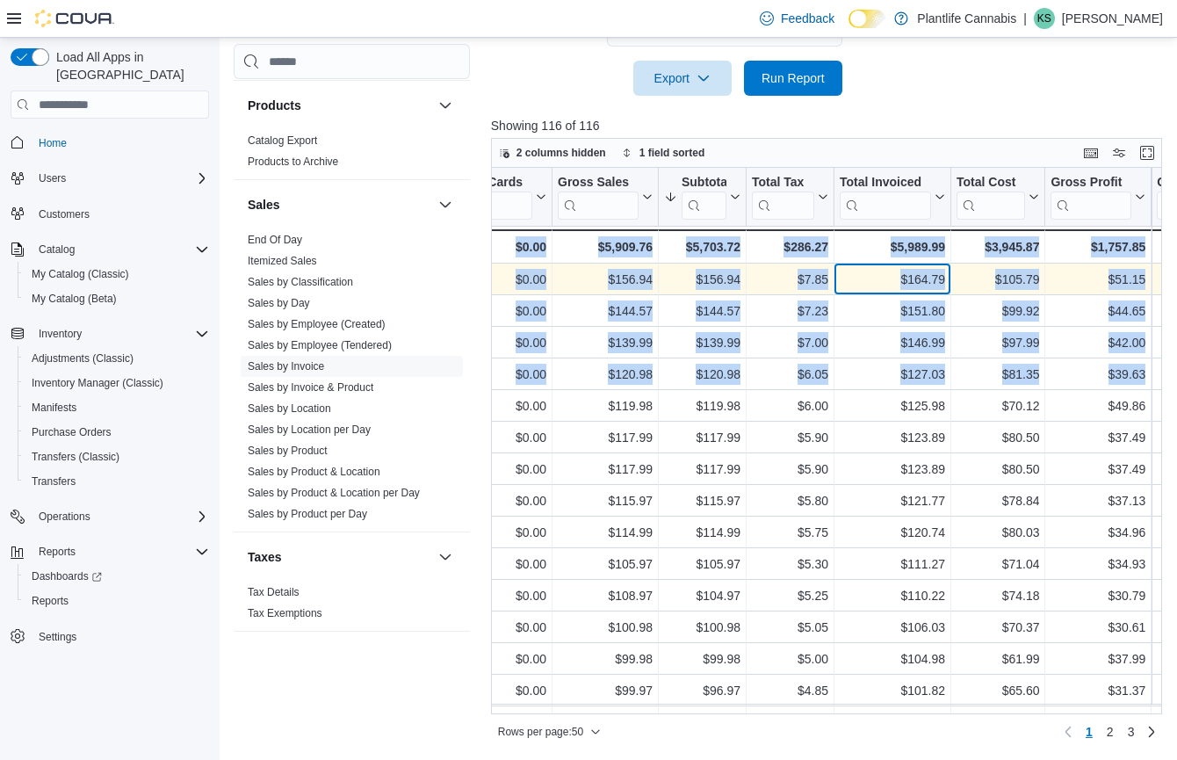
click at [897, 284] on div "$164.79" at bounding box center [892, 279] width 105 height 21
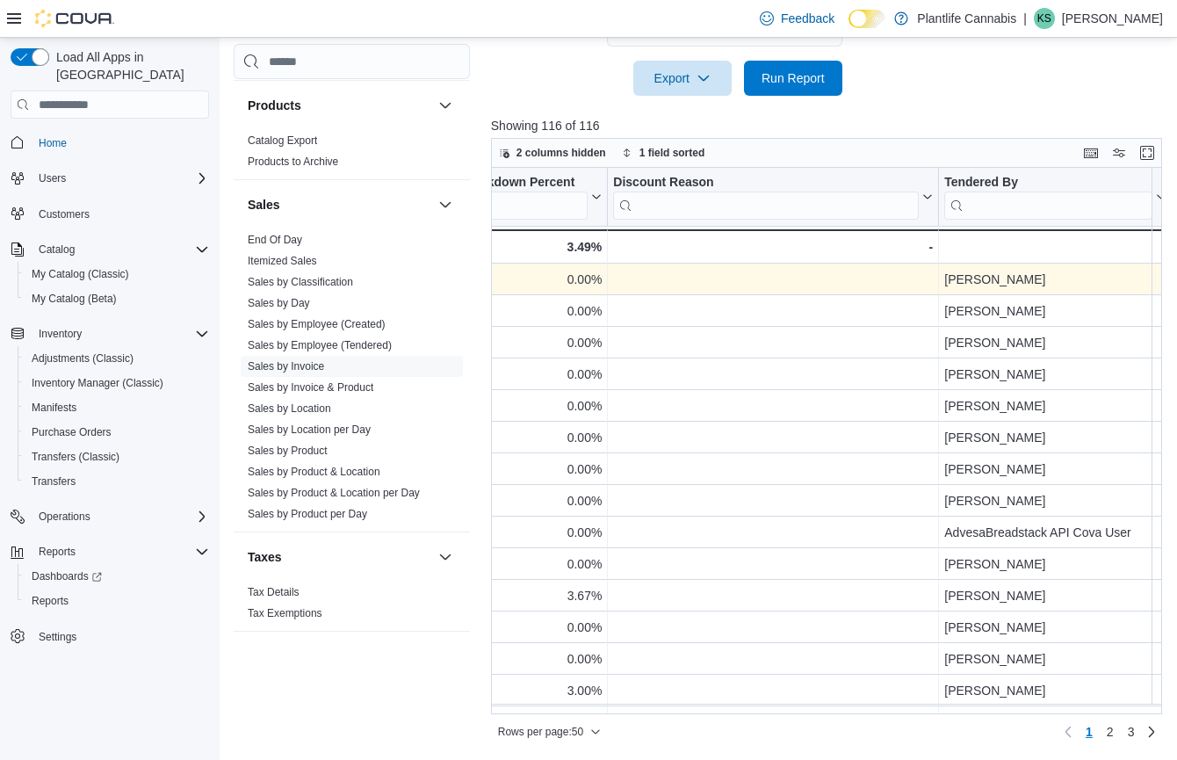
drag, startPoint x: 897, startPoint y: 283, endPoint x: 1176, endPoint y: 281, distance: 279.3
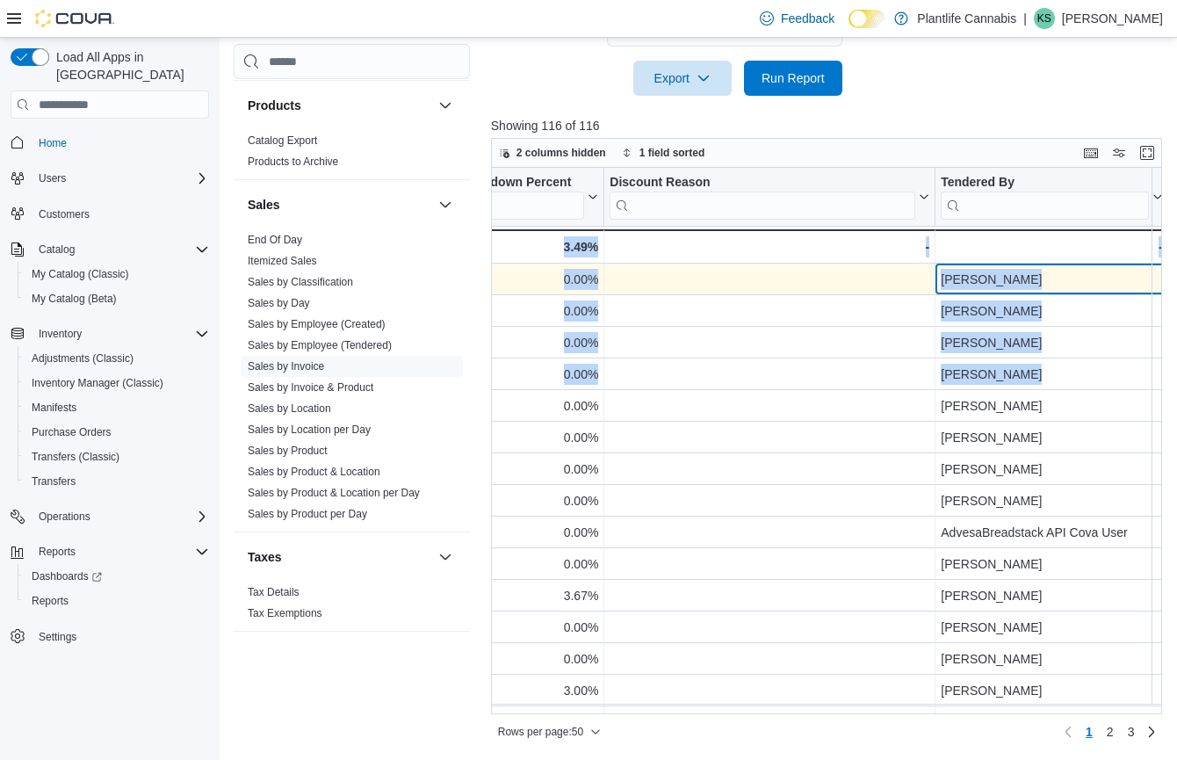
click at [1060, 279] on div "[PERSON_NAME]" at bounding box center [1051, 279] width 222 height 21
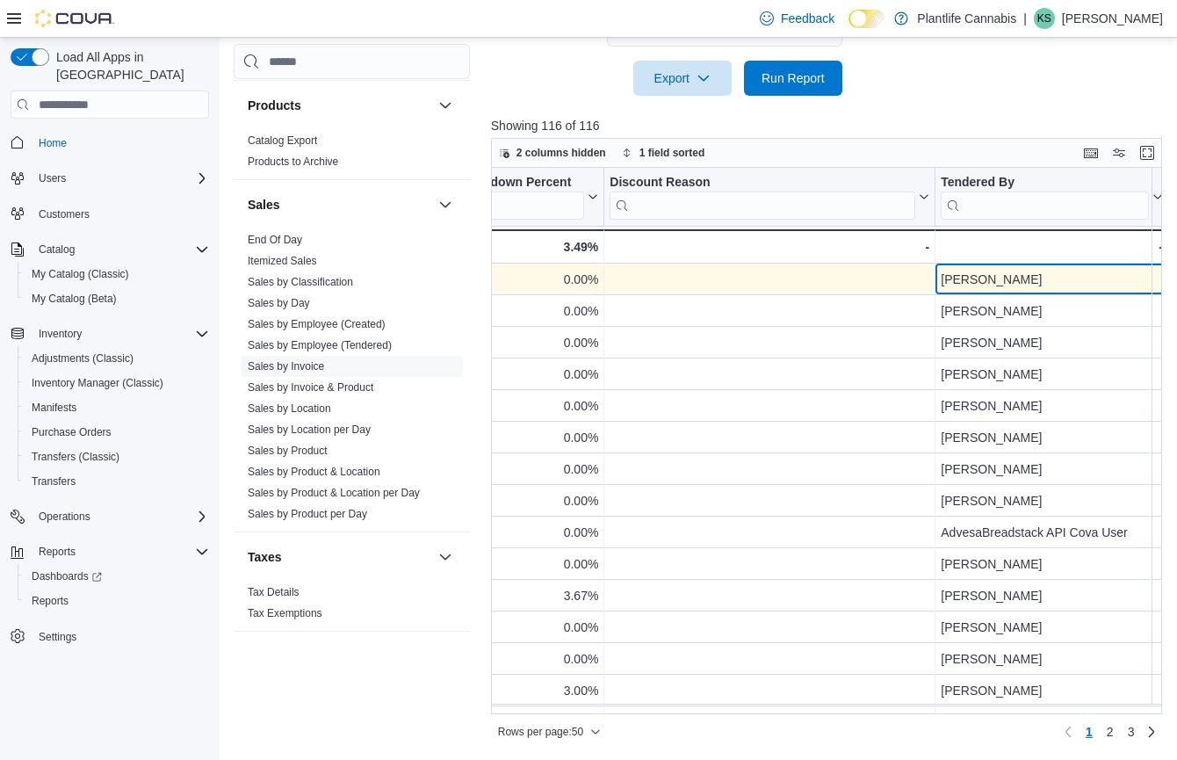
scroll to position [0, 1831]
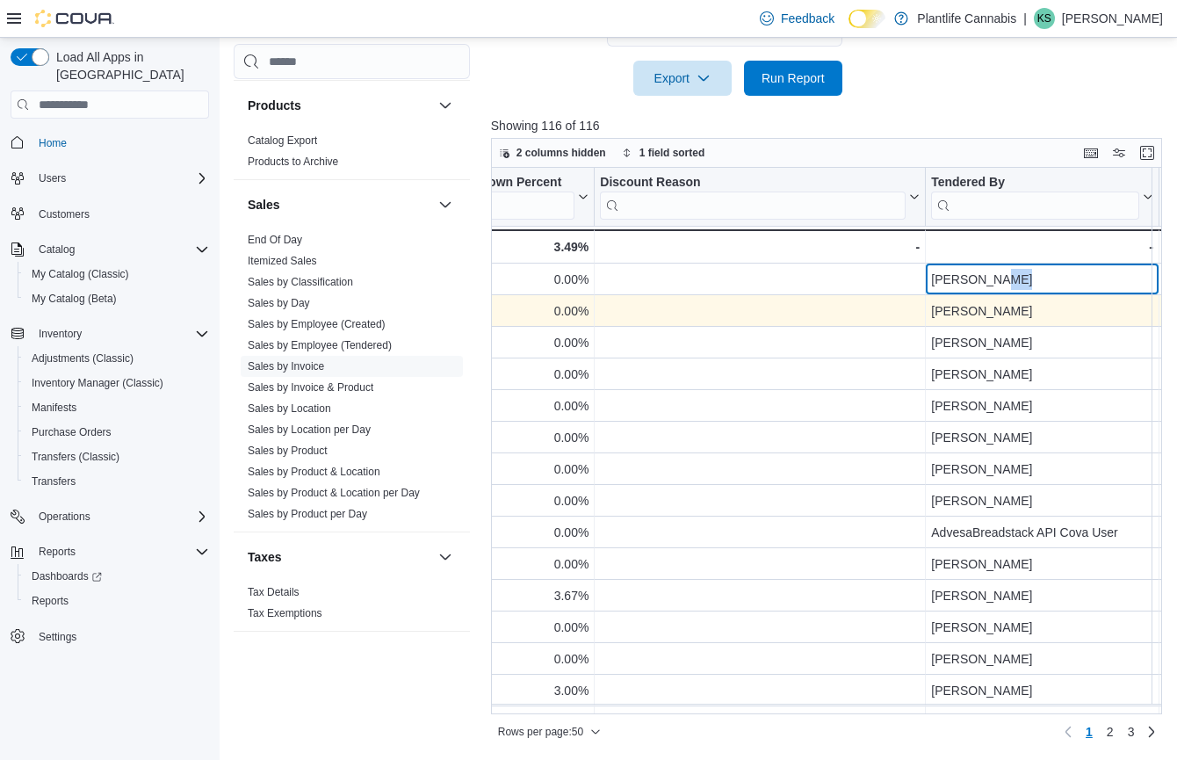
drag, startPoint x: 993, startPoint y: 282, endPoint x: 554, endPoint y: 302, distance: 439.5
click at [554, 303] on div "0.00%" at bounding box center [520, 310] width 136 height 21
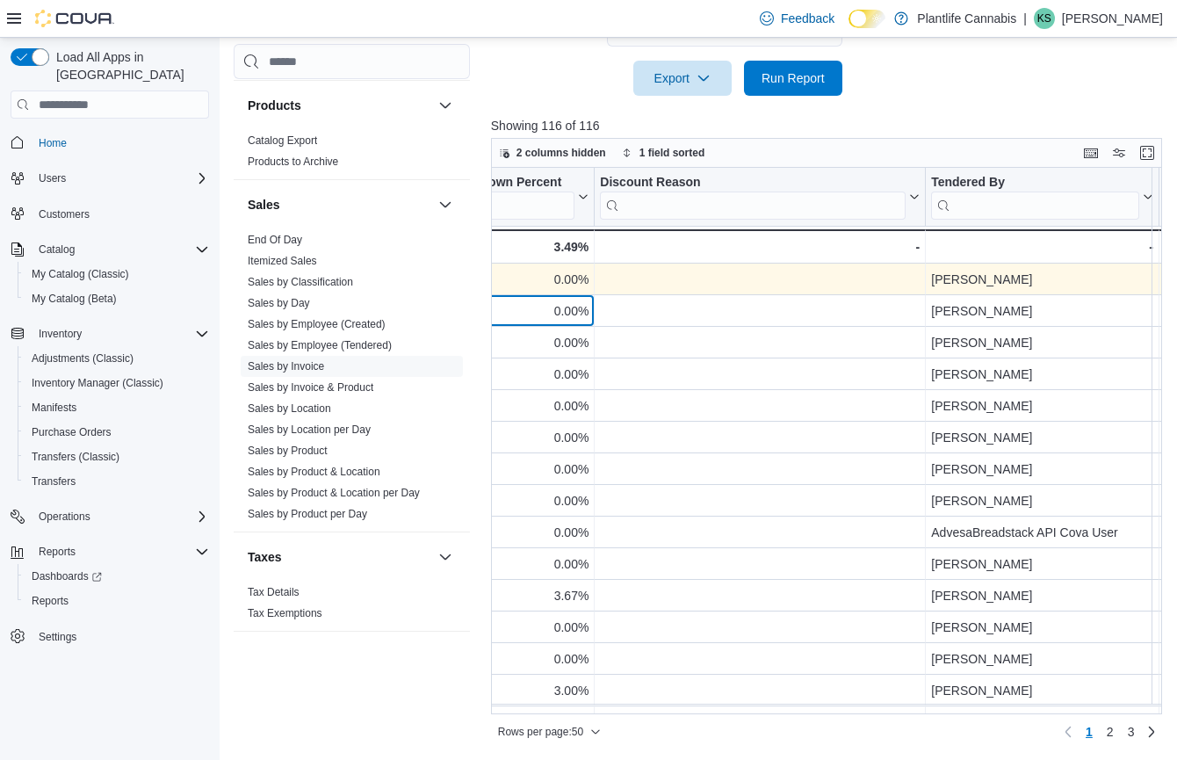
scroll to position [0, 1787]
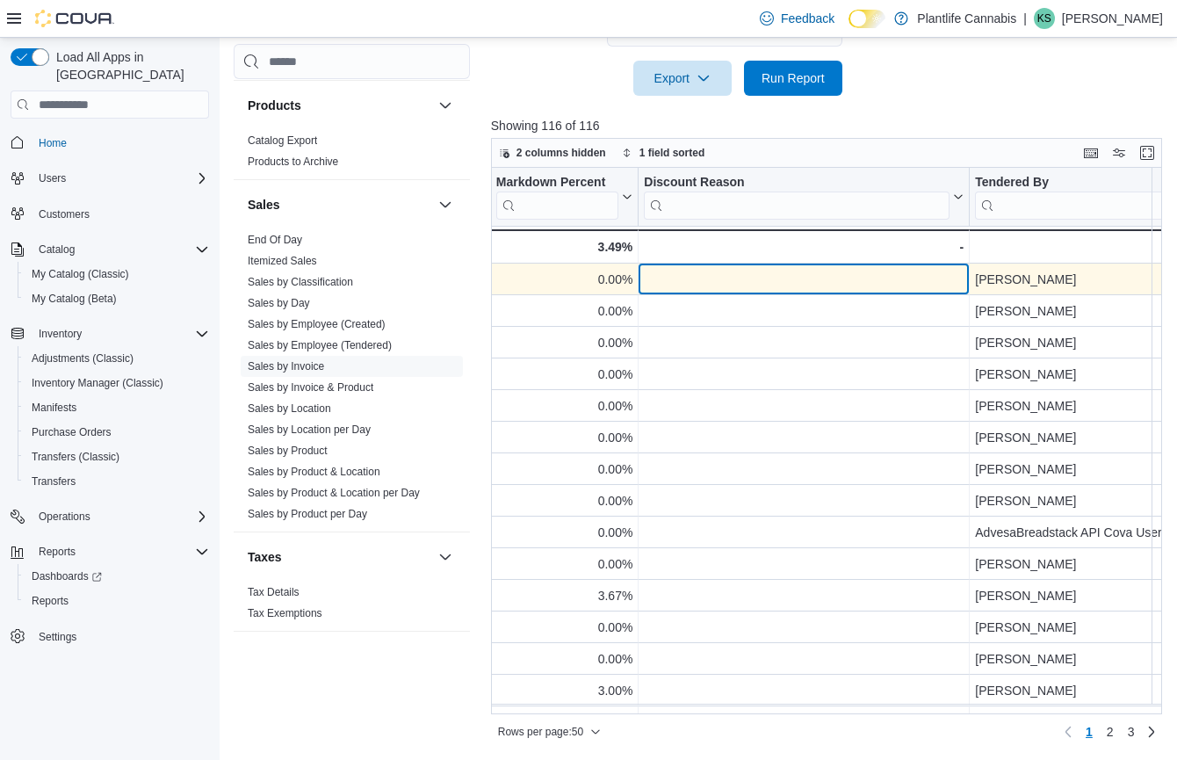
drag, startPoint x: 744, startPoint y: 290, endPoint x: 621, endPoint y: 282, distance: 123.2
click at [464, 283] on div "Cash Management Cash Management Cash Out Details Customer Customer Activity Lis…" at bounding box center [701, 149] width 935 height 1193
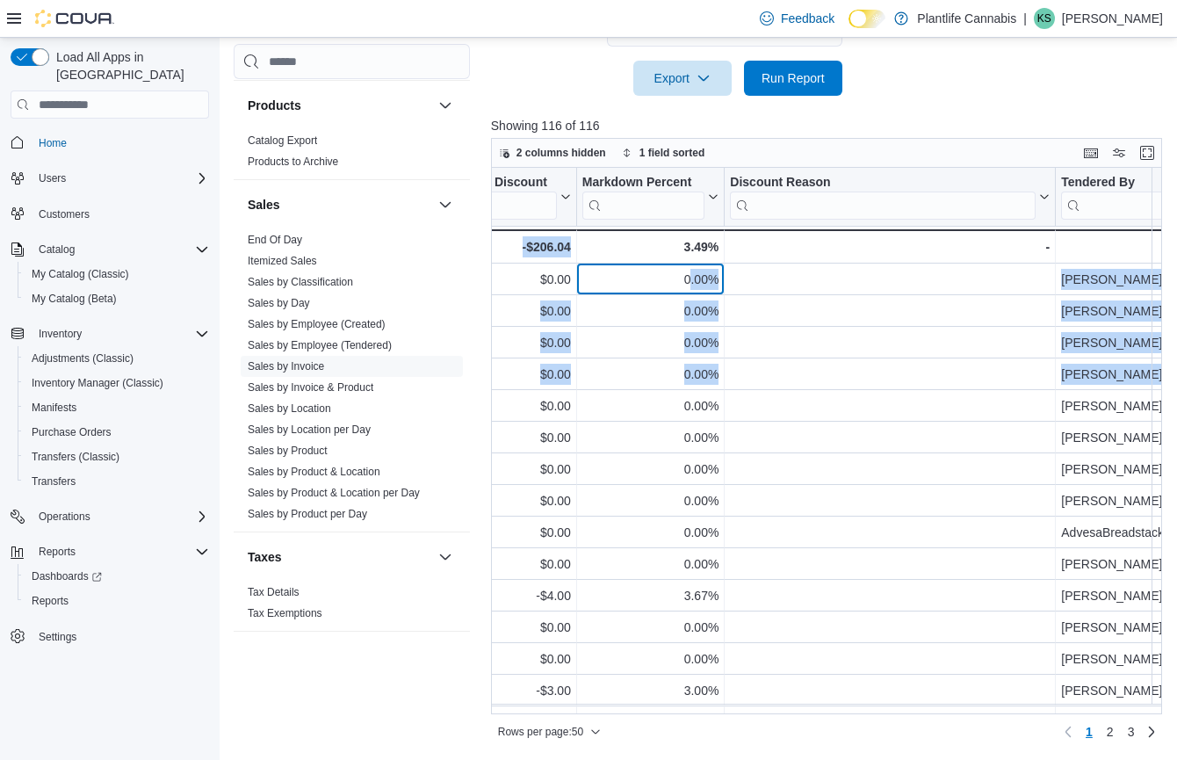
scroll to position [0, 1155]
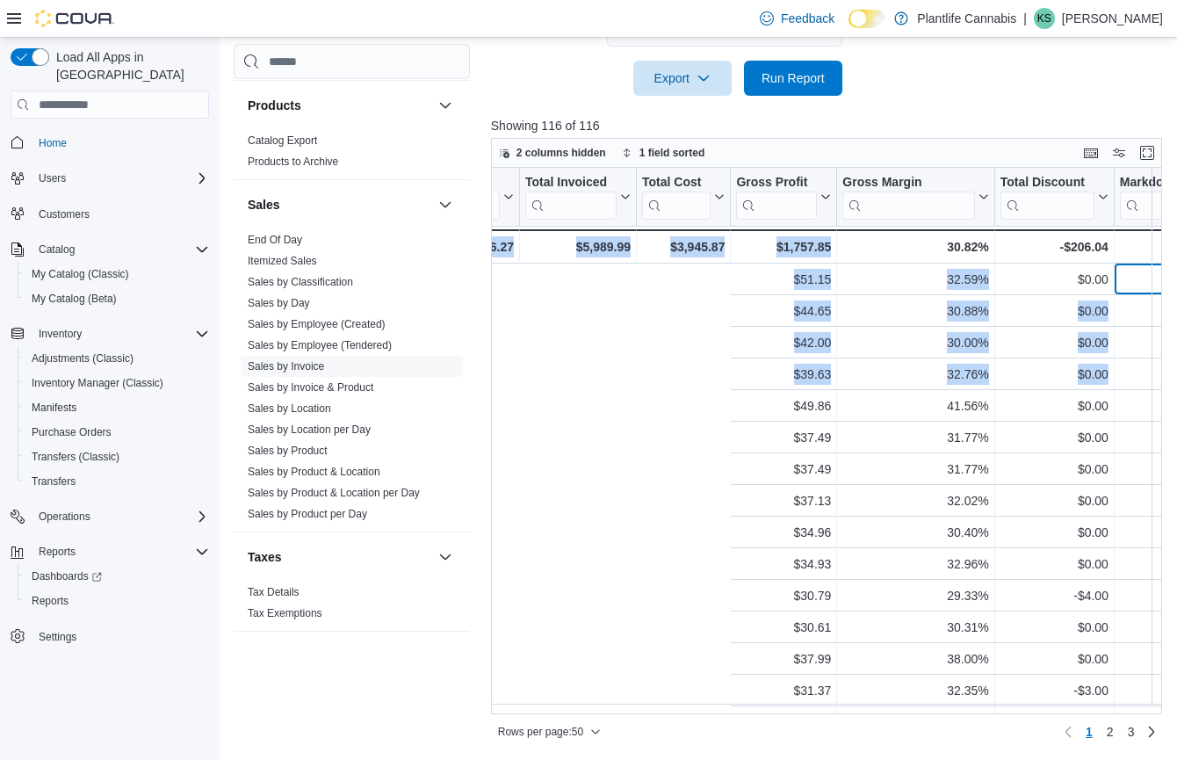
drag, startPoint x: 600, startPoint y: 280, endPoint x: 479, endPoint y: 278, distance: 121.2
click at [471, 279] on div "Cash Management Cash Management Cash Out Details Customer Customer Activity Lis…" at bounding box center [701, 149] width 935 height 1193
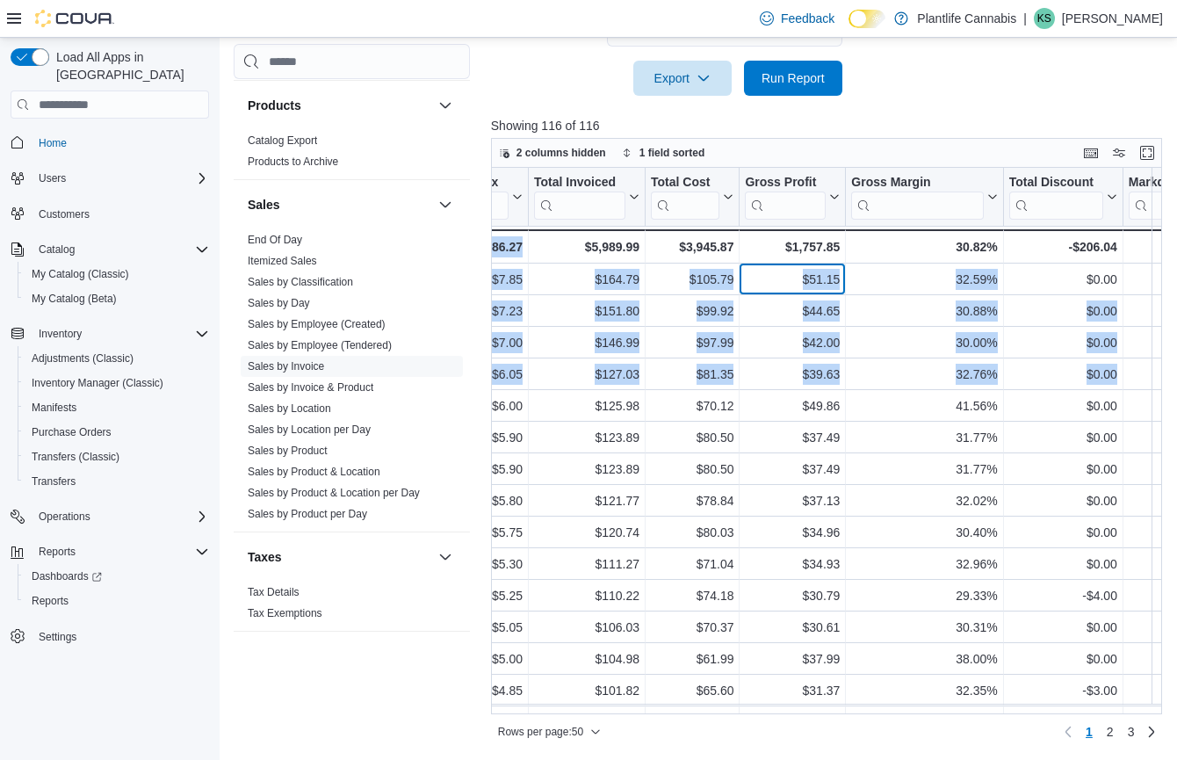
click at [742, 282] on div "$51.15 - Gross Profit, column 14, row 1" at bounding box center [792, 279] width 106 height 32
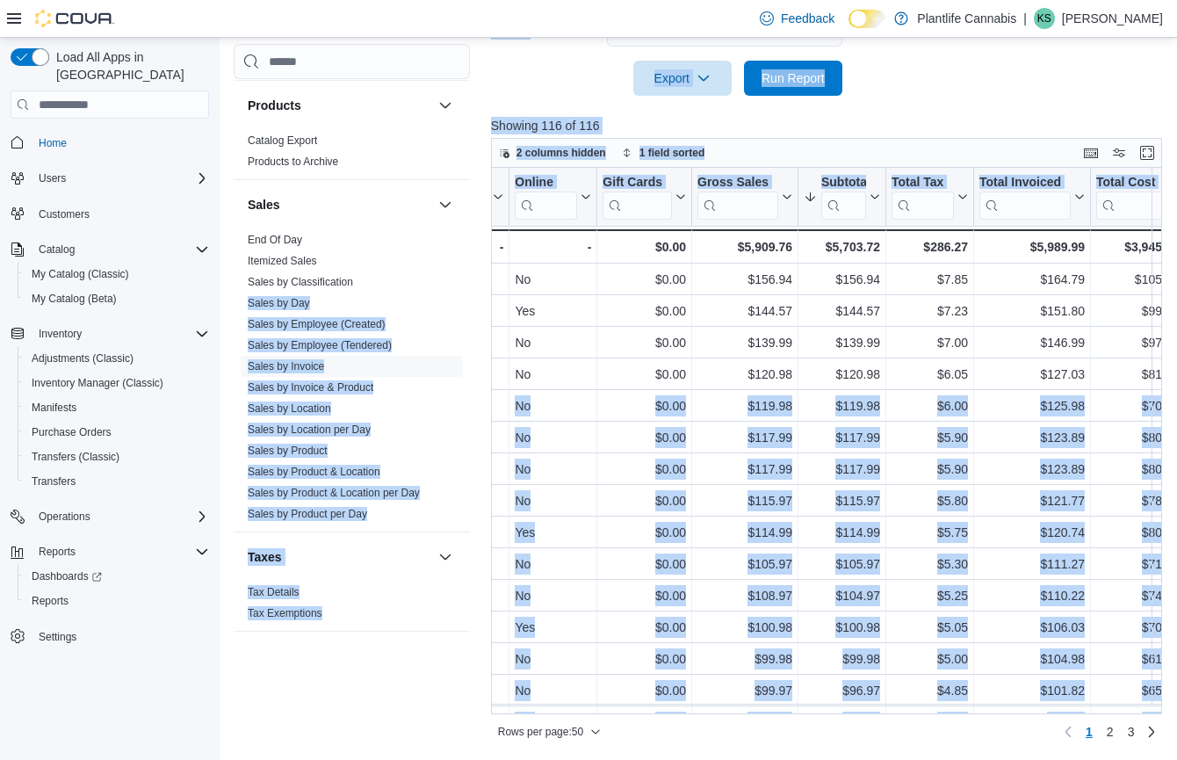
drag, startPoint x: 787, startPoint y: 278, endPoint x: 609, endPoint y: 286, distance: 178.4
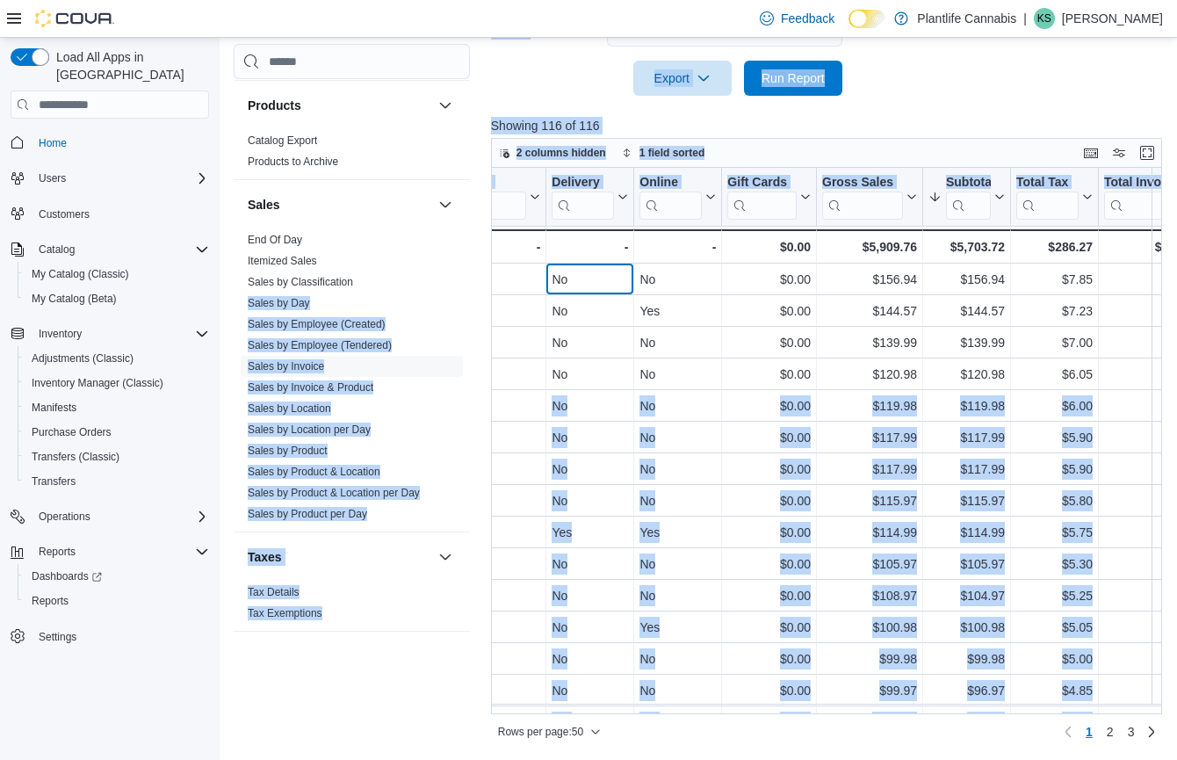
click at [613, 287] on div "No" at bounding box center [589, 279] width 76 height 21
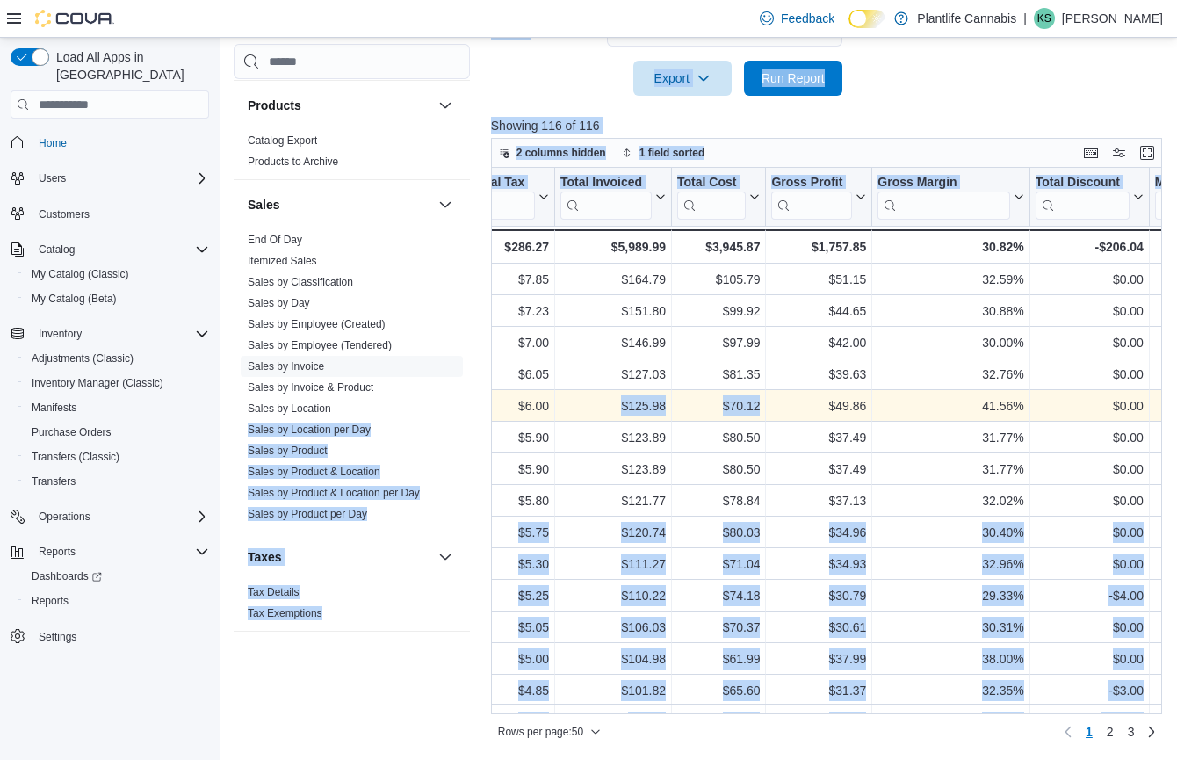
scroll to position [0, 1002]
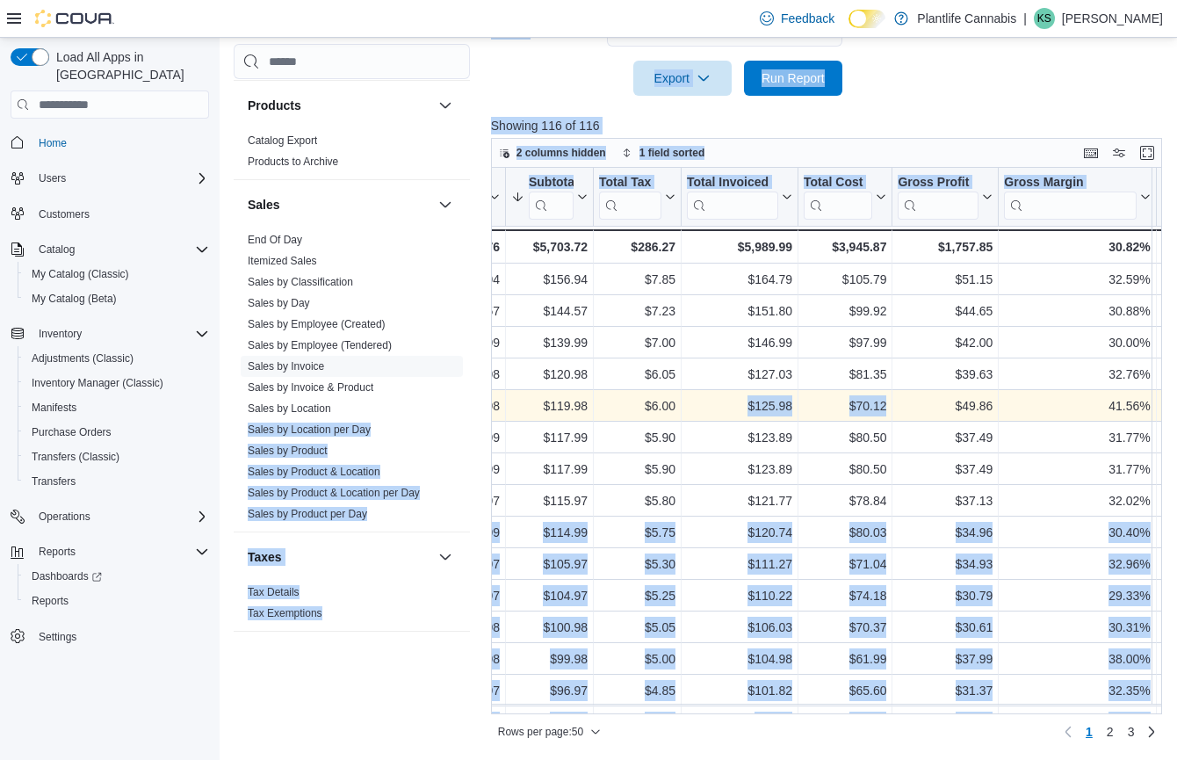
drag, startPoint x: 858, startPoint y: 403, endPoint x: 721, endPoint y: 411, distance: 137.2
click at [721, 410] on div "$125.98" at bounding box center [739, 405] width 105 height 21
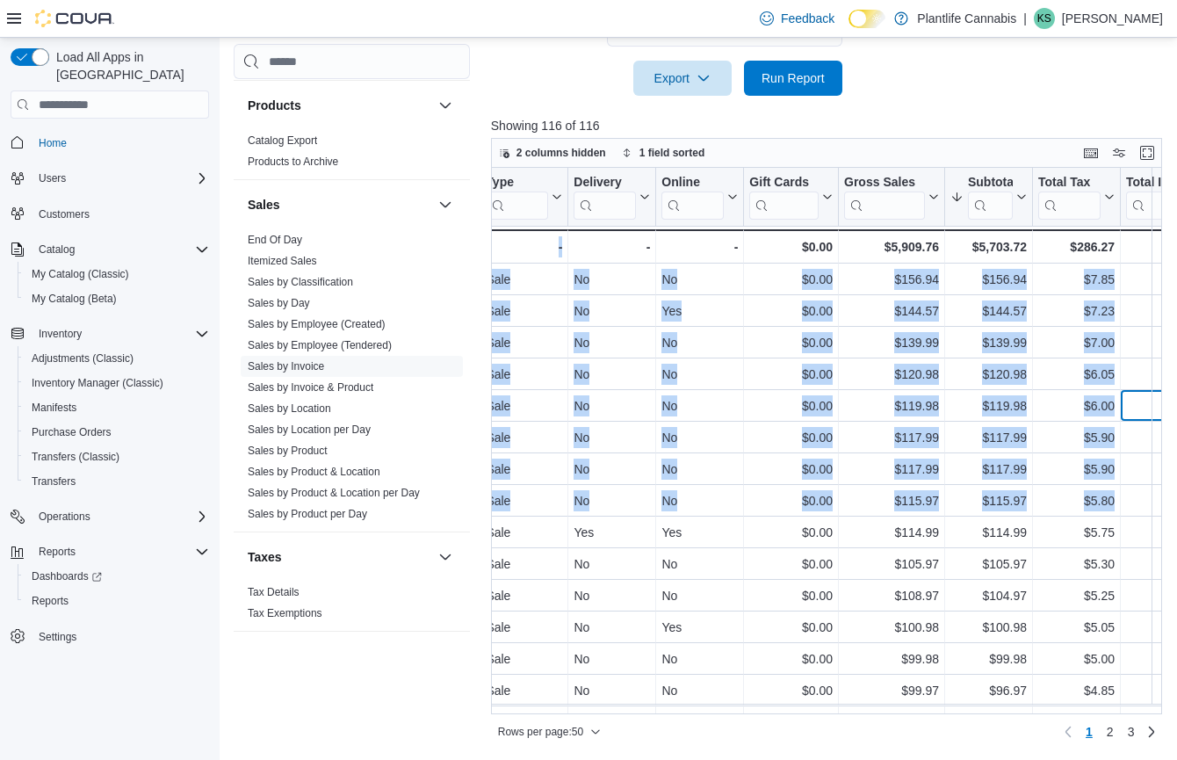
scroll to position [0, 552]
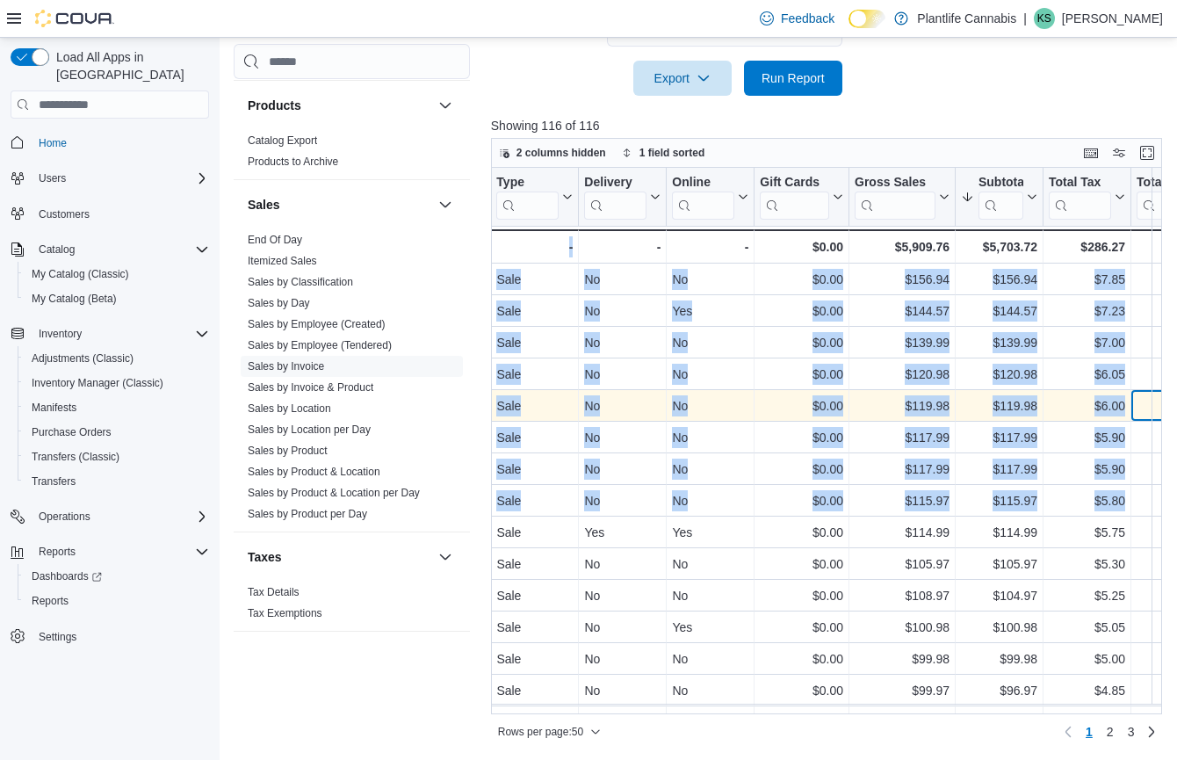
drag, startPoint x: 688, startPoint y: 407, endPoint x: 548, endPoint y: 407, distance: 140.5
click at [537, 408] on div "Invoice # Click to view column header actions Receipt # Click to view column he…" at bounding box center [830, 441] width 678 height 546
click at [679, 408] on div "No" at bounding box center [710, 405] width 76 height 21
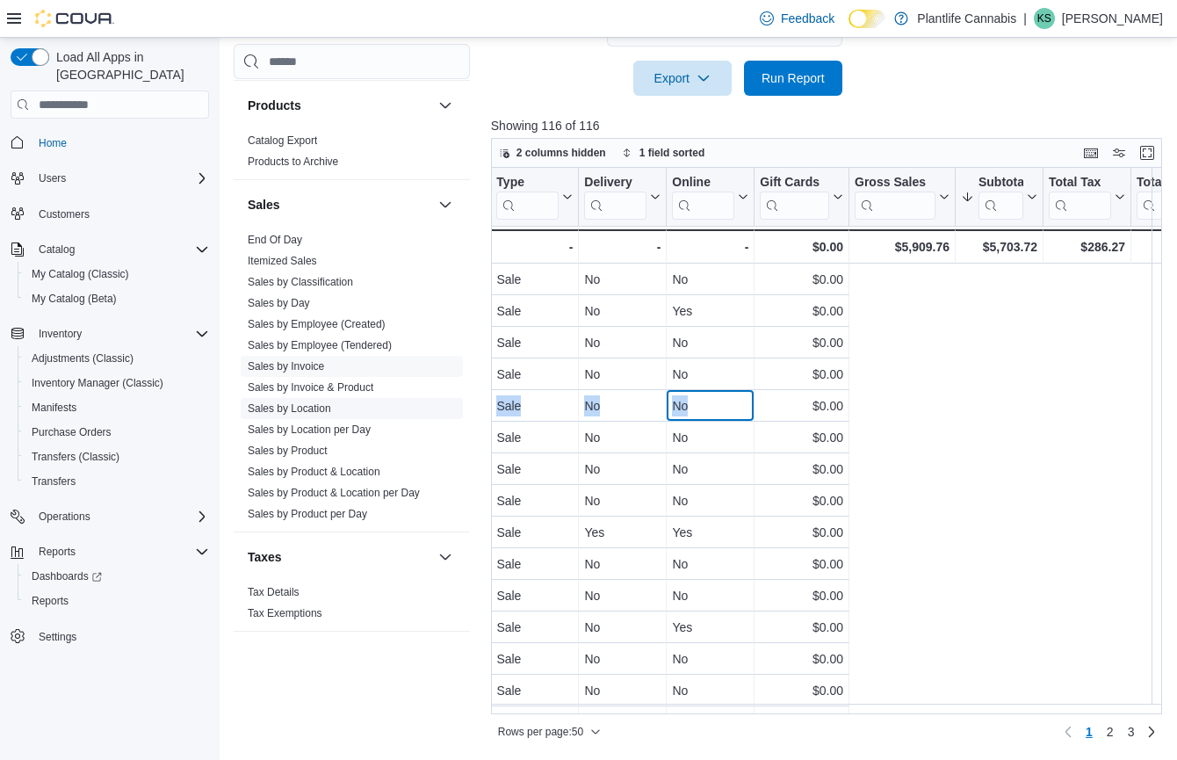
scroll to position [0, 0]
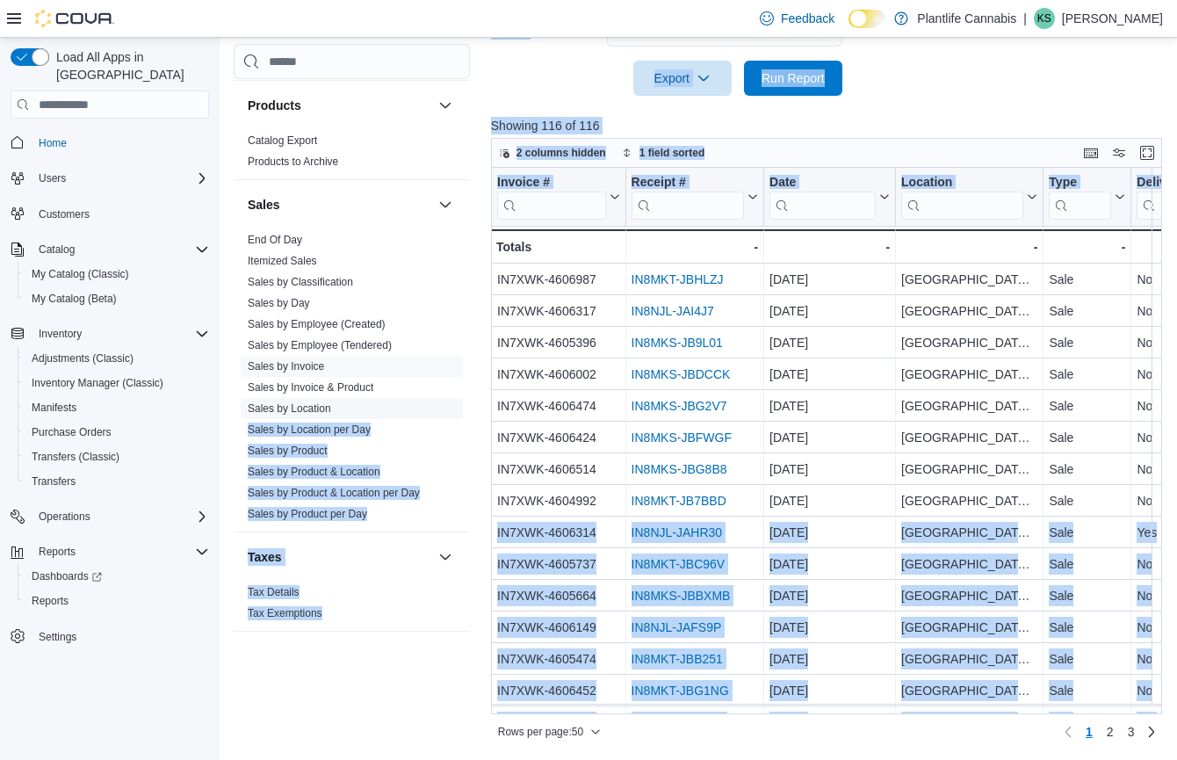
drag, startPoint x: 714, startPoint y: 396, endPoint x: 438, endPoint y: 397, distance: 275.7
click at [424, 403] on div "Cash Management Cash Management Cash Out Details Customer Customer Activity Lis…" at bounding box center [701, 149] width 935 height 1193
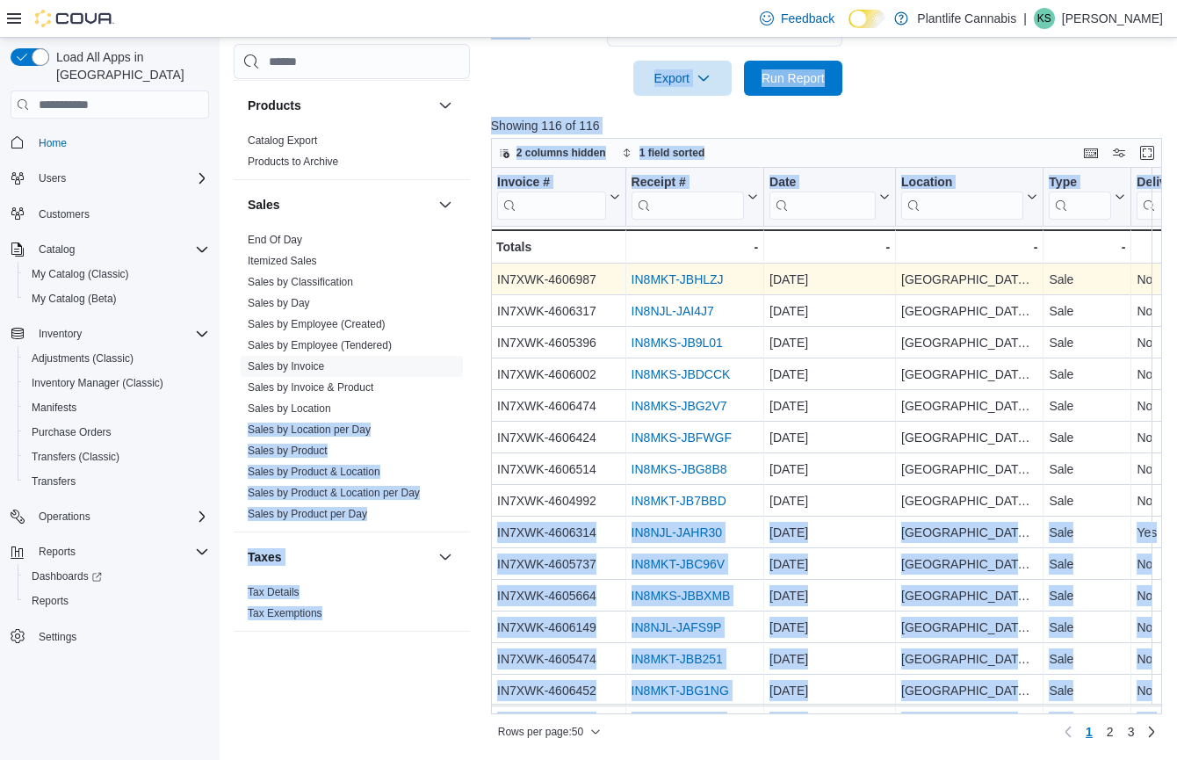
click at [691, 273] on link "IN8MKT-JBHLZJ" at bounding box center [677, 279] width 92 height 14
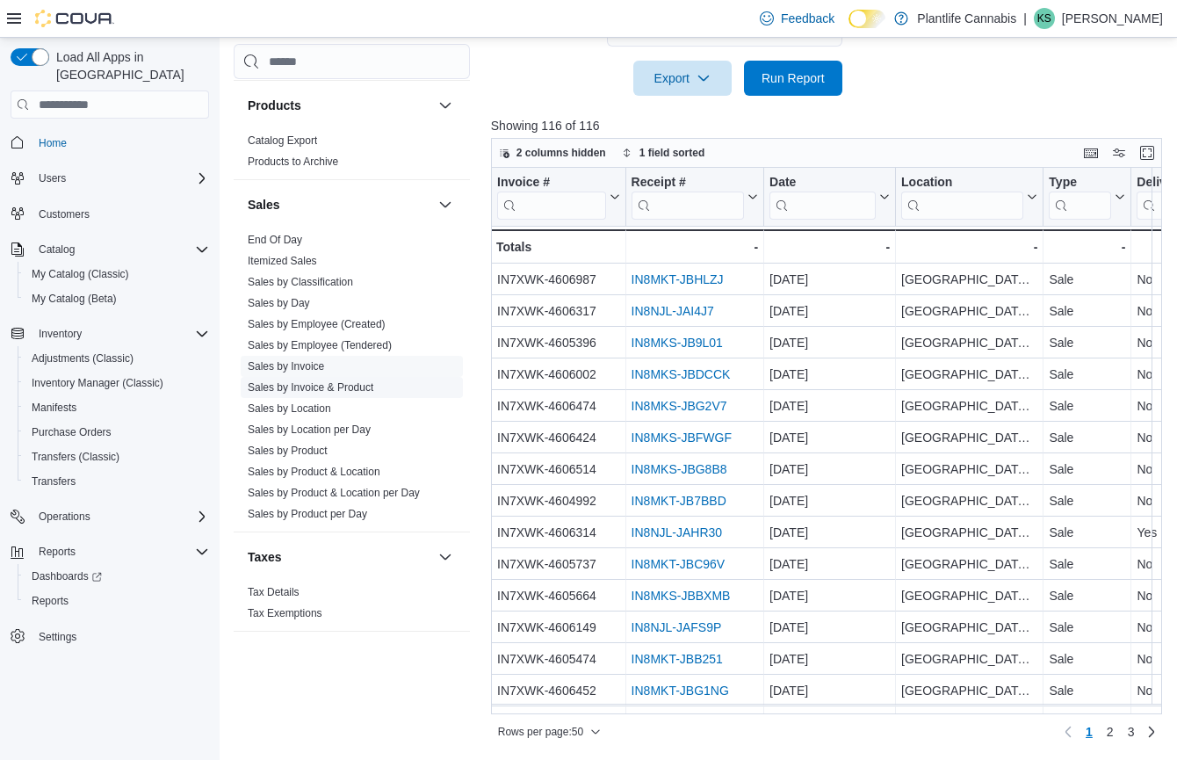
click at [416, 382] on span "Sales by Invoice & Product" at bounding box center [352, 387] width 222 height 21
click at [343, 341] on link "Sales by Employee (Tendered)" at bounding box center [320, 345] width 144 height 12
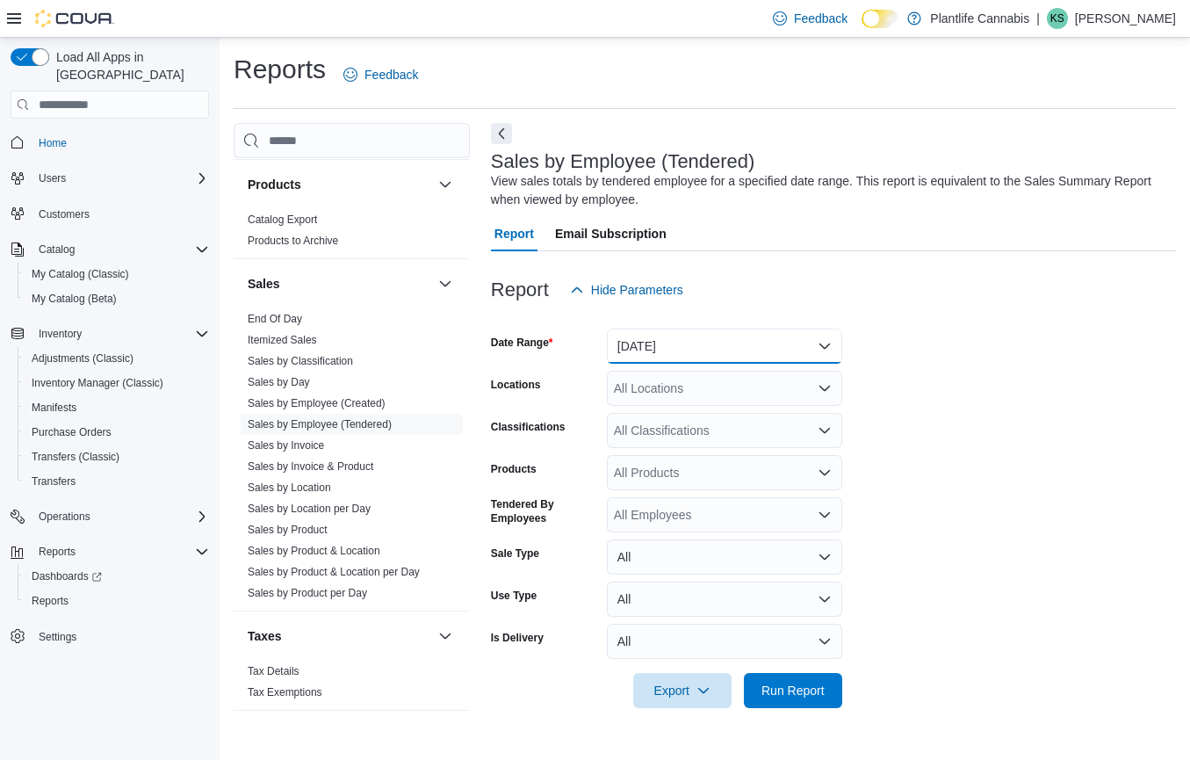
click at [674, 332] on button "Yesterday" at bounding box center [724, 345] width 235 height 35
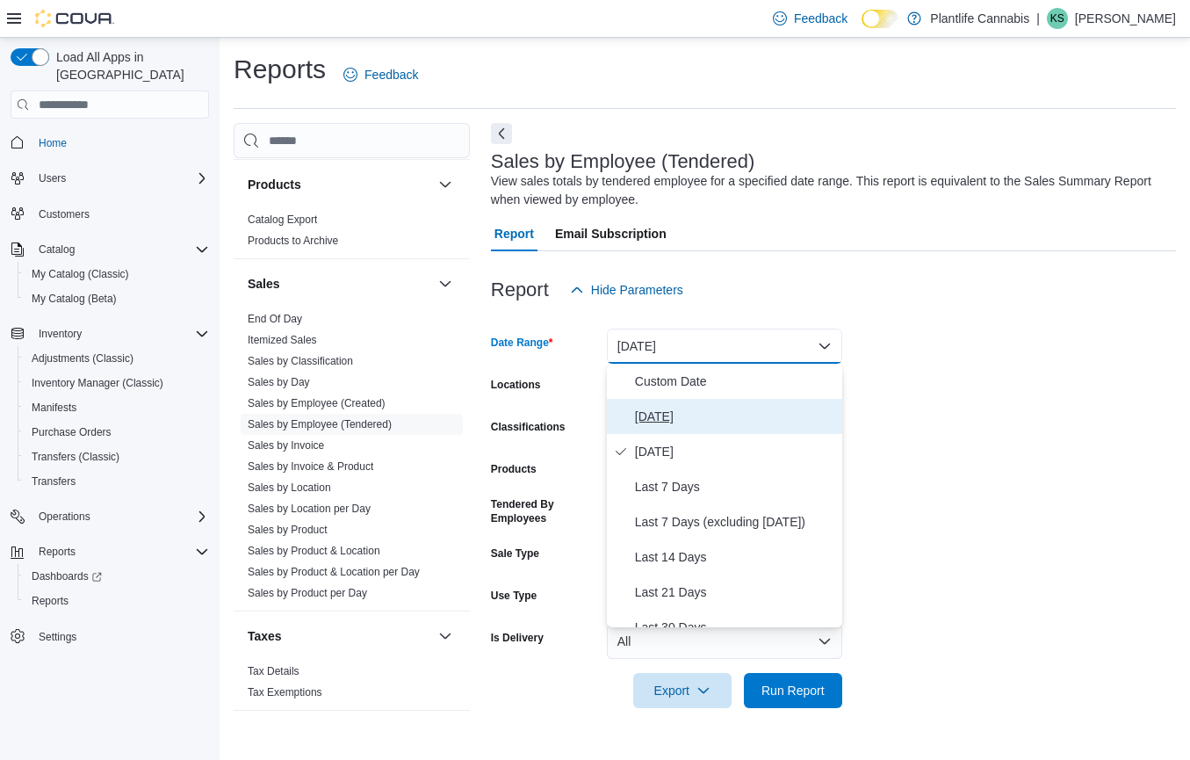
click at [668, 429] on button "Today" at bounding box center [724, 416] width 235 height 35
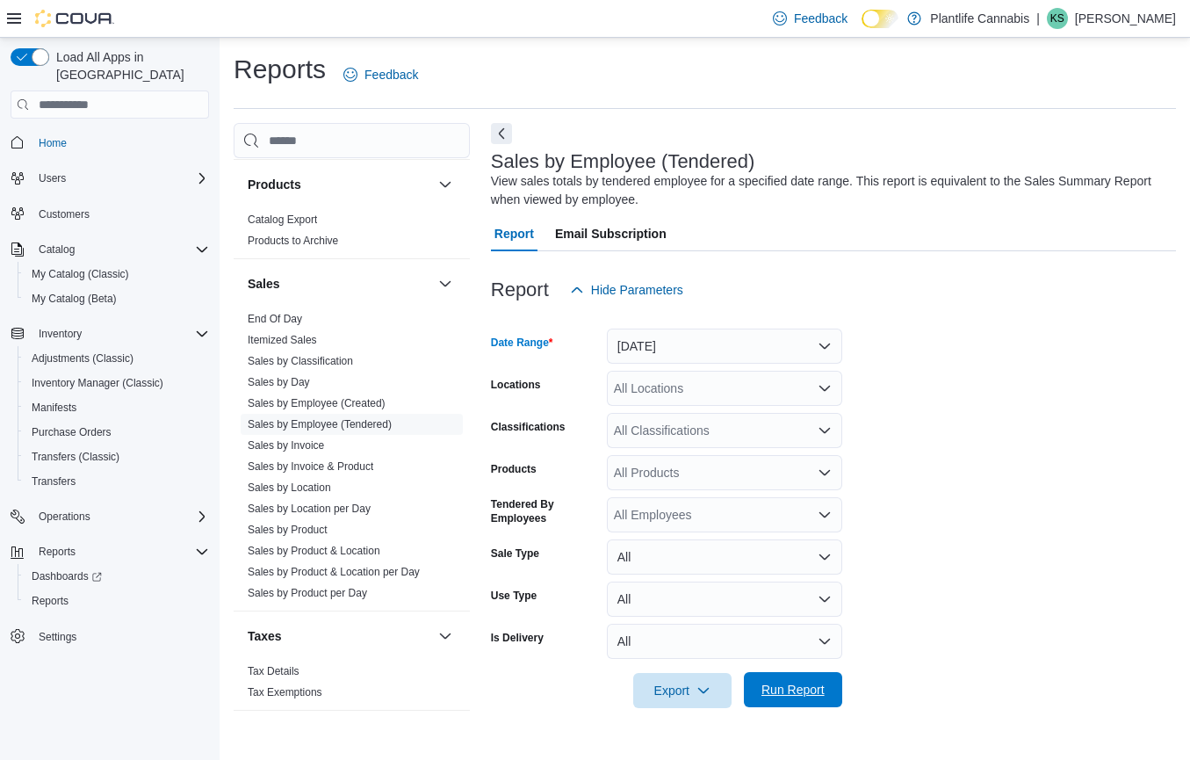
click at [807, 693] on span "Run Report" at bounding box center [792, 690] width 63 height 18
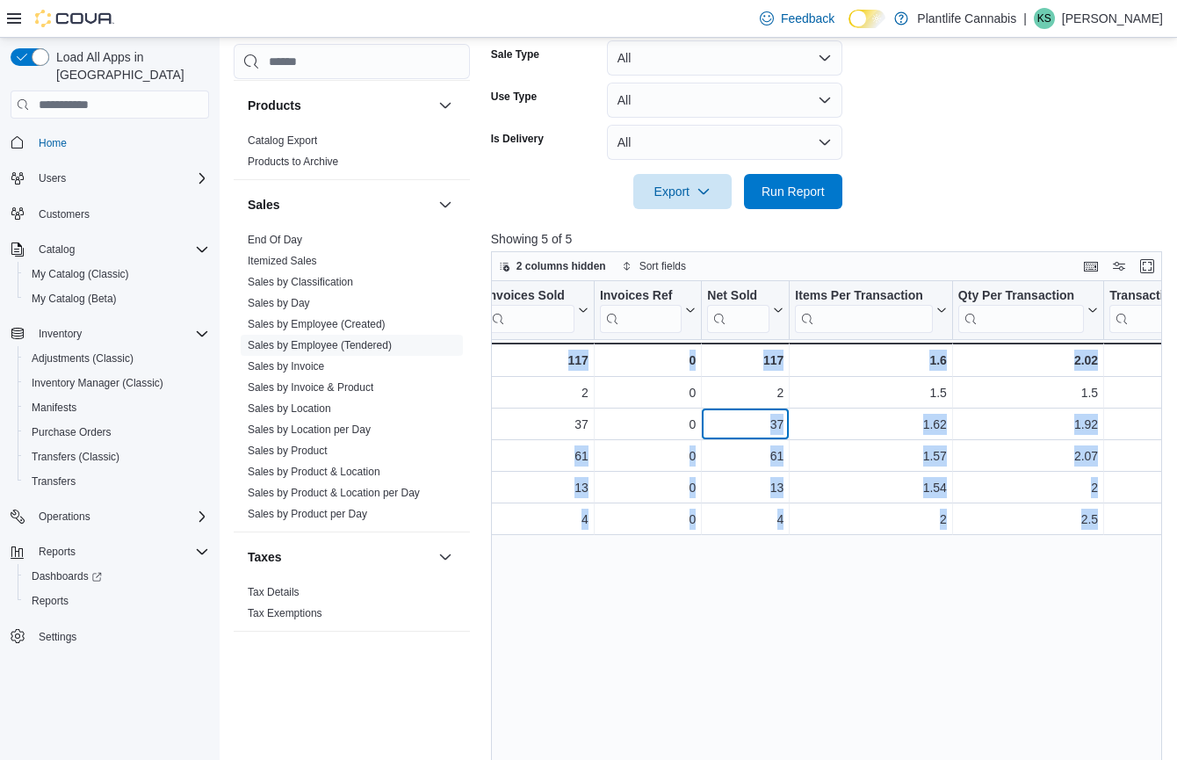
scroll to position [0, 560]
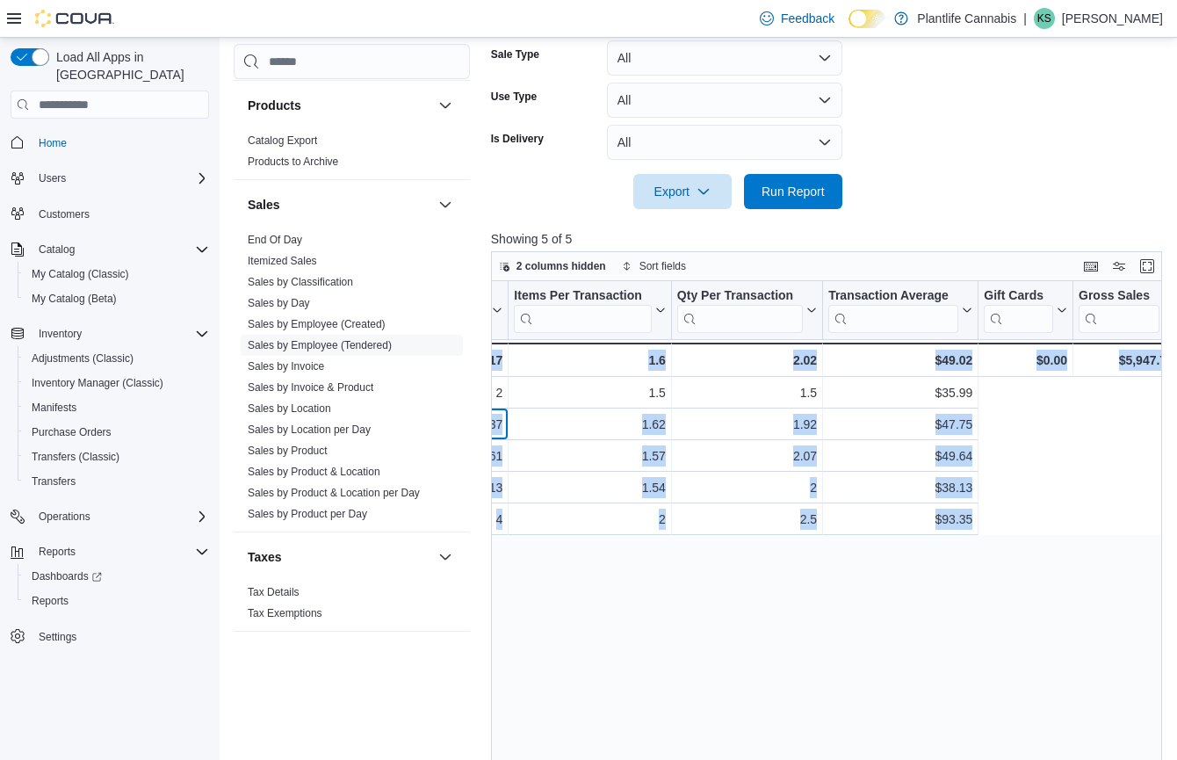
drag, startPoint x: 992, startPoint y: 431, endPoint x: 1185, endPoint y: 429, distance: 192.3
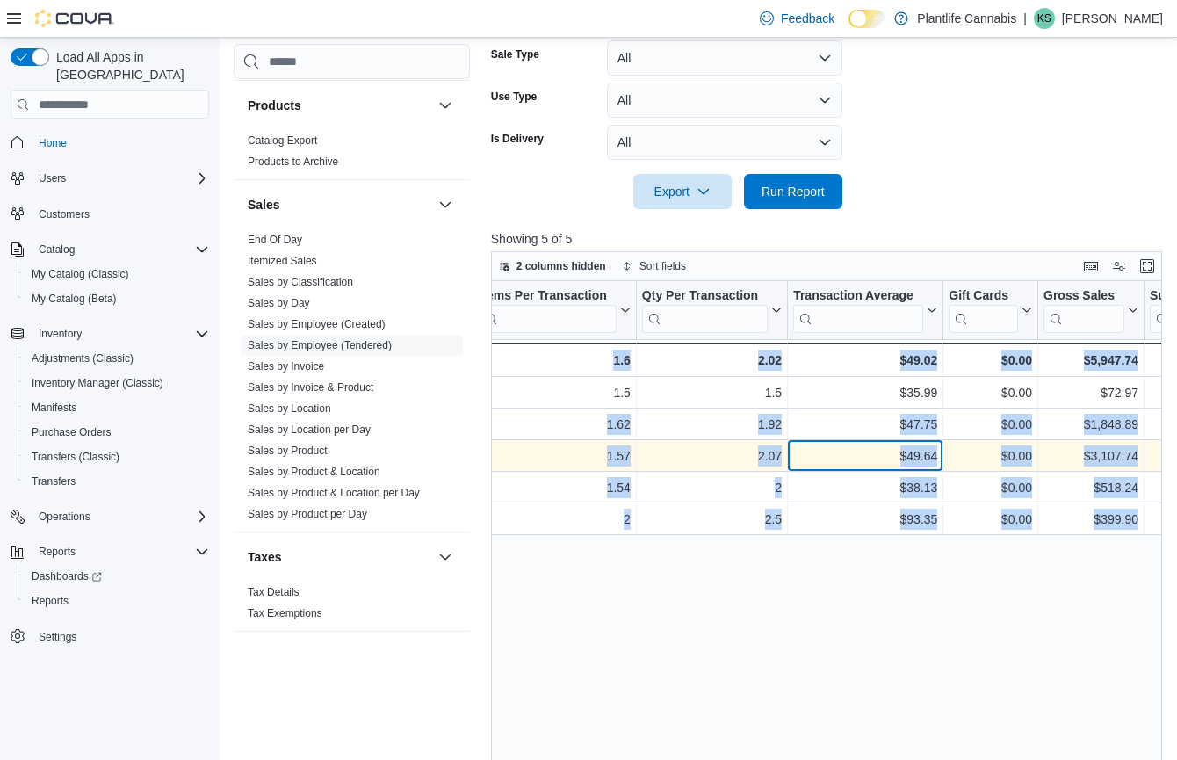
click at [926, 445] on div "$49.64" at bounding box center [865, 455] width 144 height 21
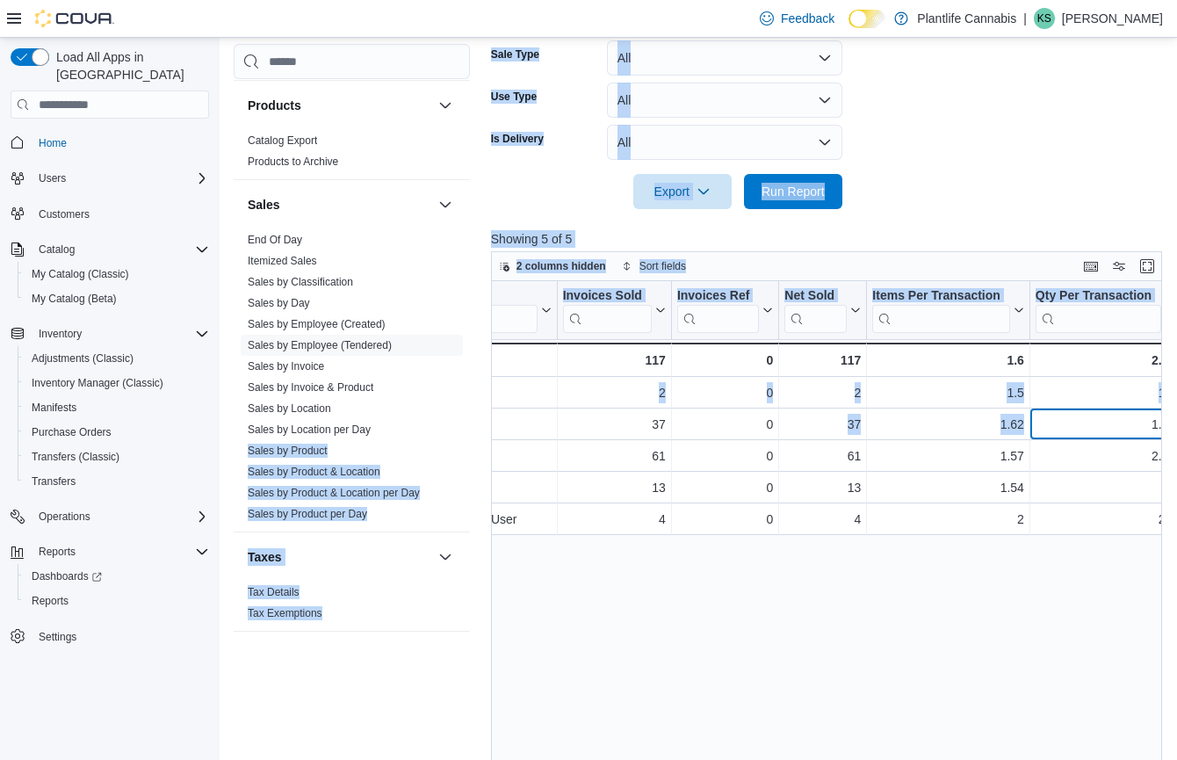
scroll to position [0, 0]
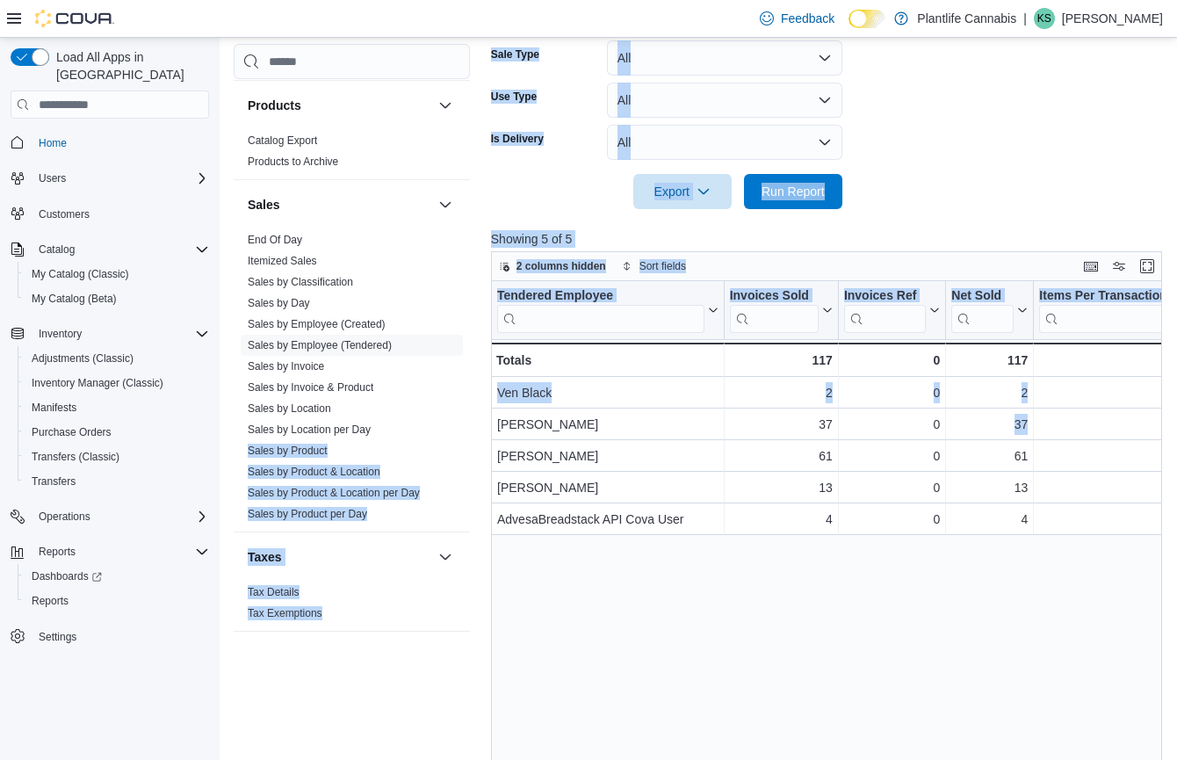
drag, startPoint x: 686, startPoint y: 433, endPoint x: 522, endPoint y: 426, distance: 163.5
click at [461, 436] on div "Cash Management Cash Management Cash Out Details Customer Customer Activity Lis…" at bounding box center [701, 241] width 935 height 1235
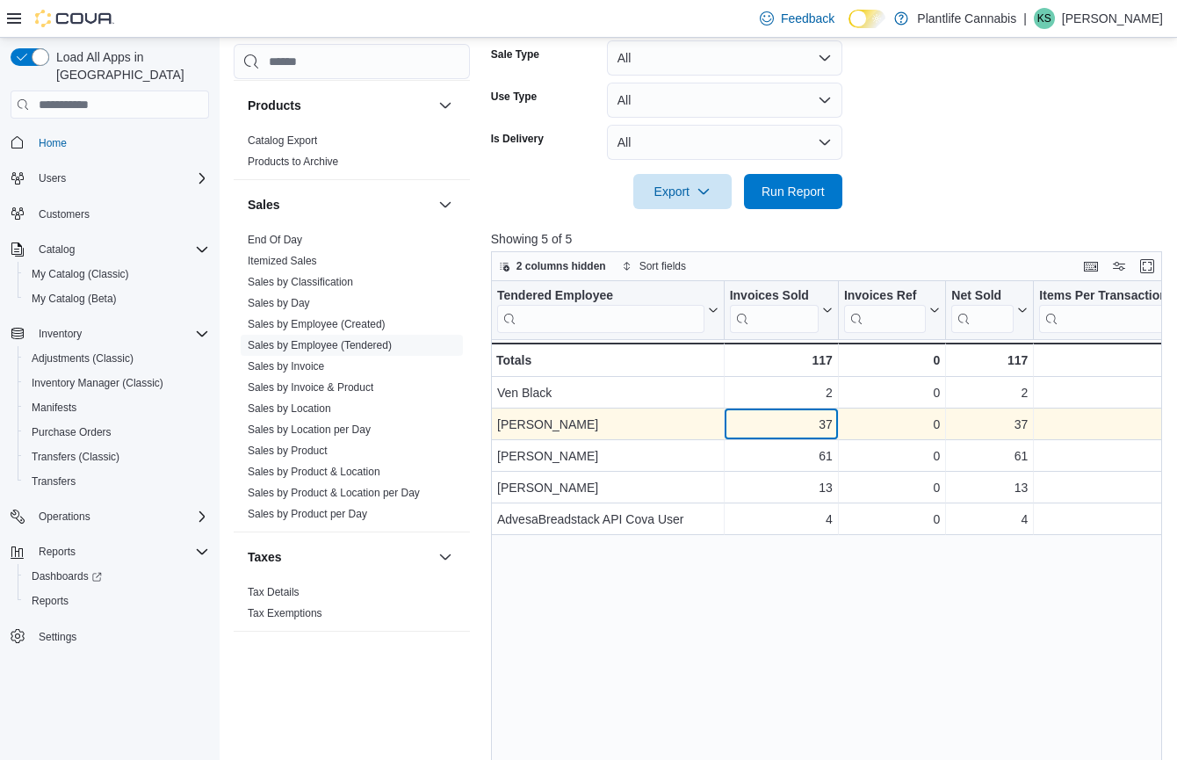
click at [739, 435] on div "37 - Invoices Sold, column 2, row 2" at bounding box center [781, 424] width 114 height 32
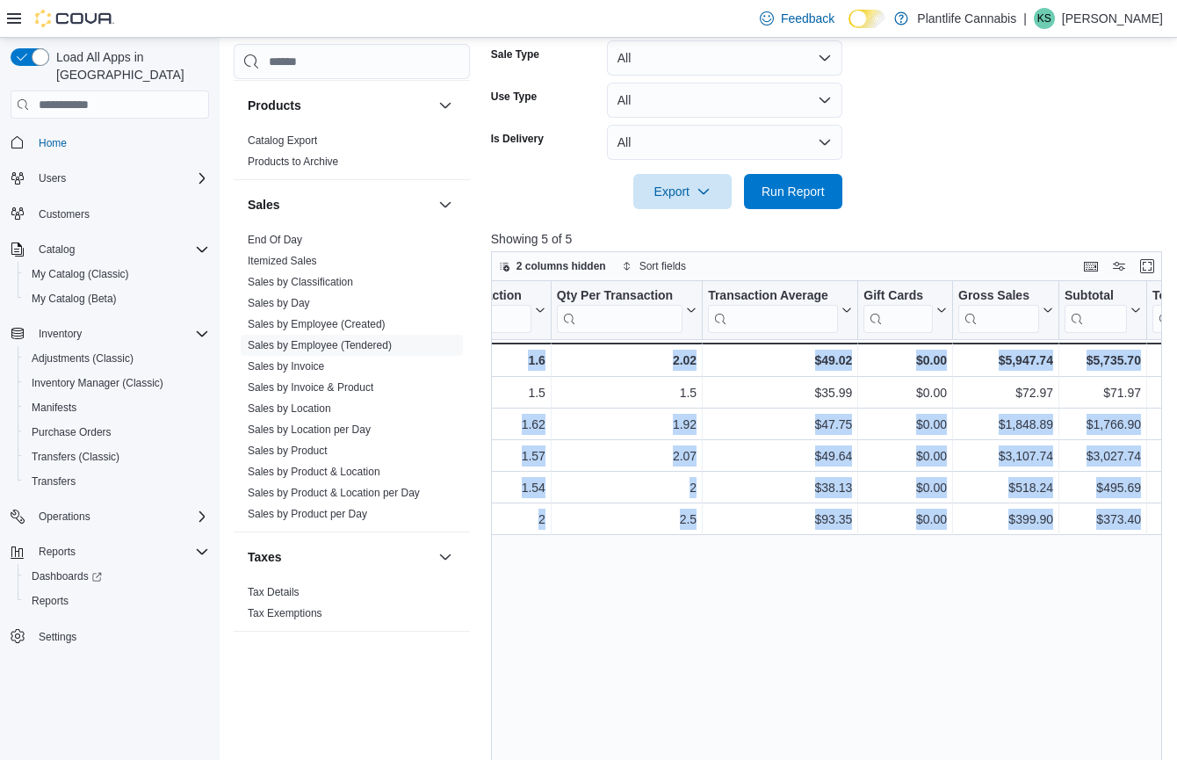
scroll to position [0, 768]
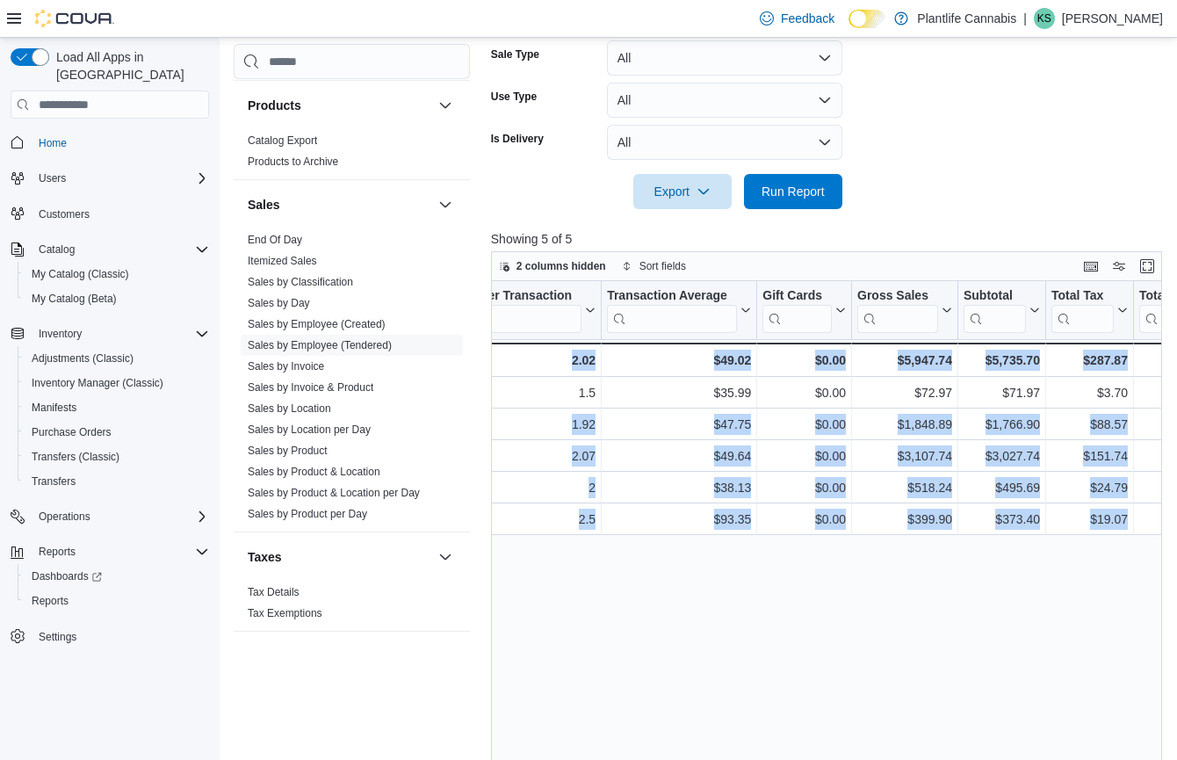
drag, startPoint x: 975, startPoint y: 420, endPoint x: 1163, endPoint y: 424, distance: 188.0
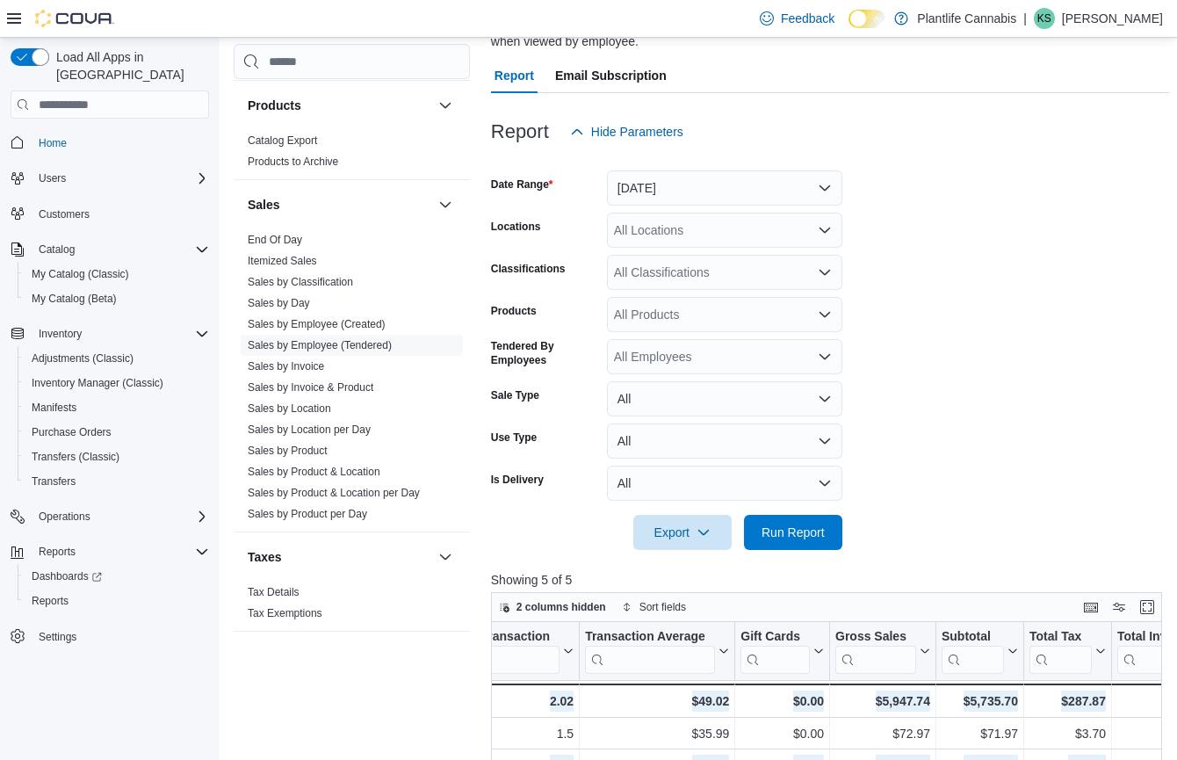
scroll to position [0, 0]
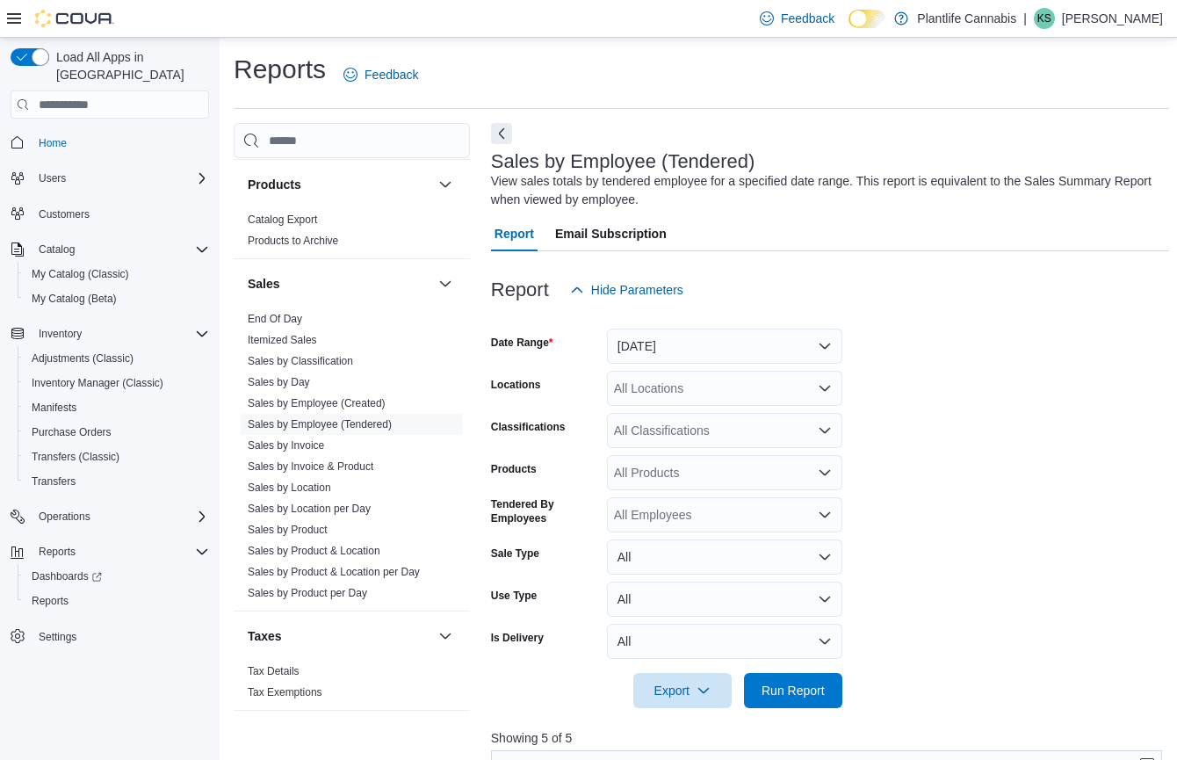
click at [704, 438] on div "All Classifications" at bounding box center [724, 430] width 235 height 35
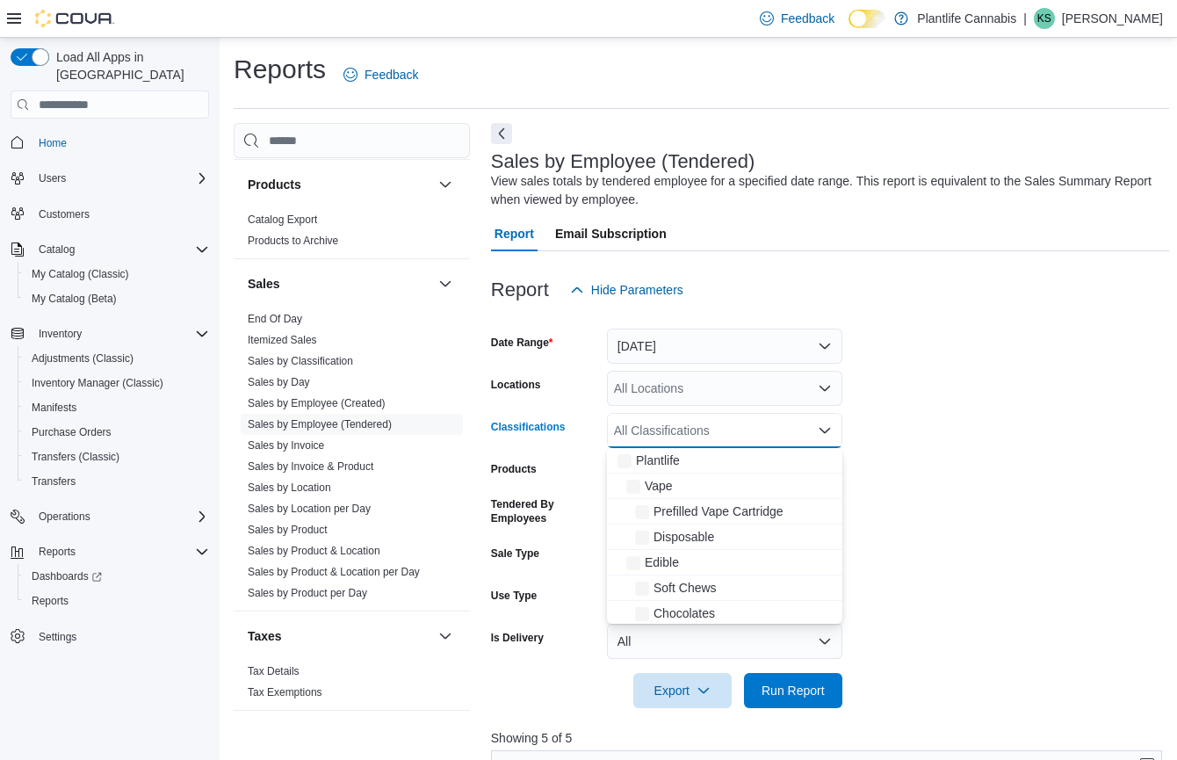
click at [704, 438] on div "All Classifications" at bounding box center [724, 430] width 235 height 35
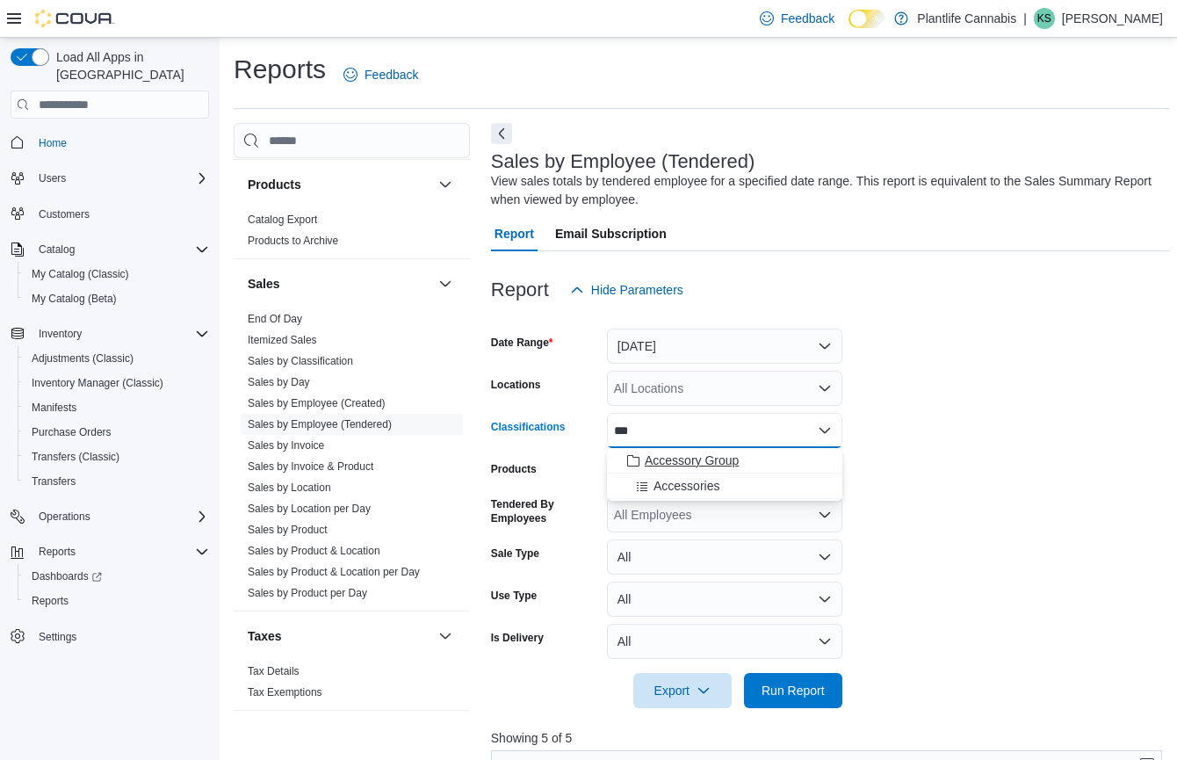
type input "***"
click at [710, 448] on button "Accessory Group" at bounding box center [724, 460] width 235 height 25
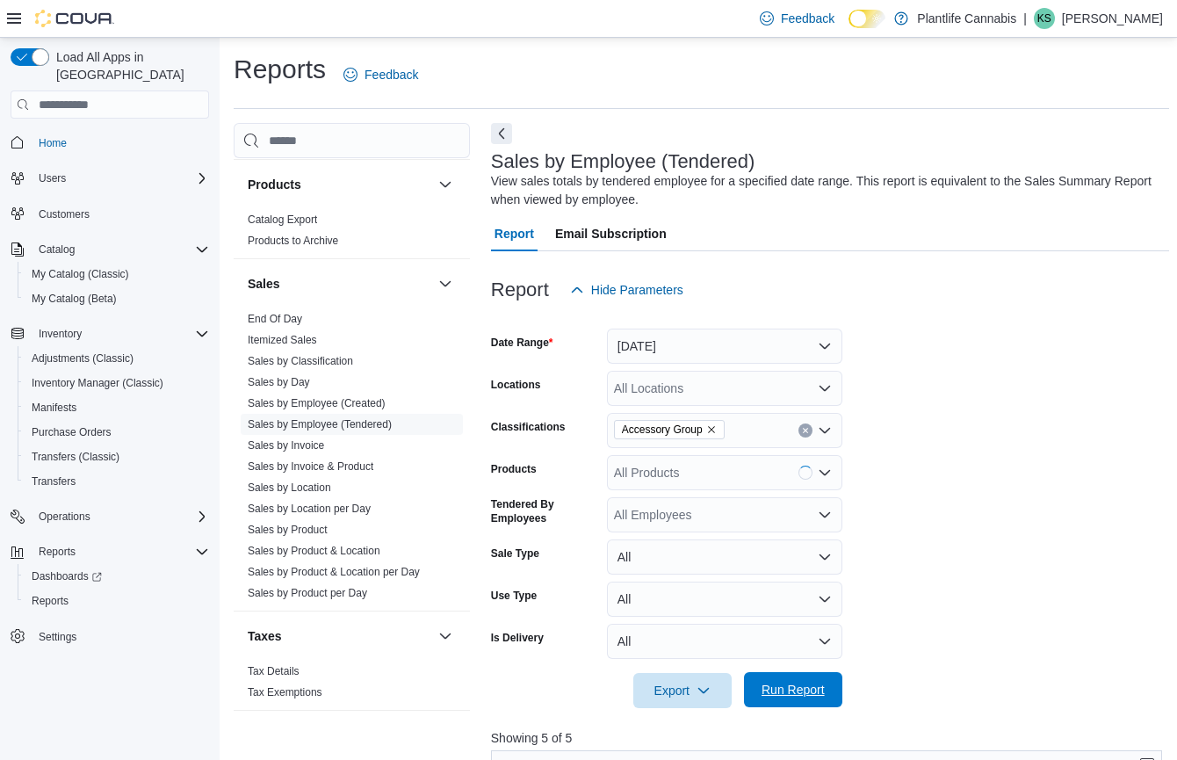
click at [795, 691] on span "Run Report" at bounding box center [792, 690] width 63 height 18
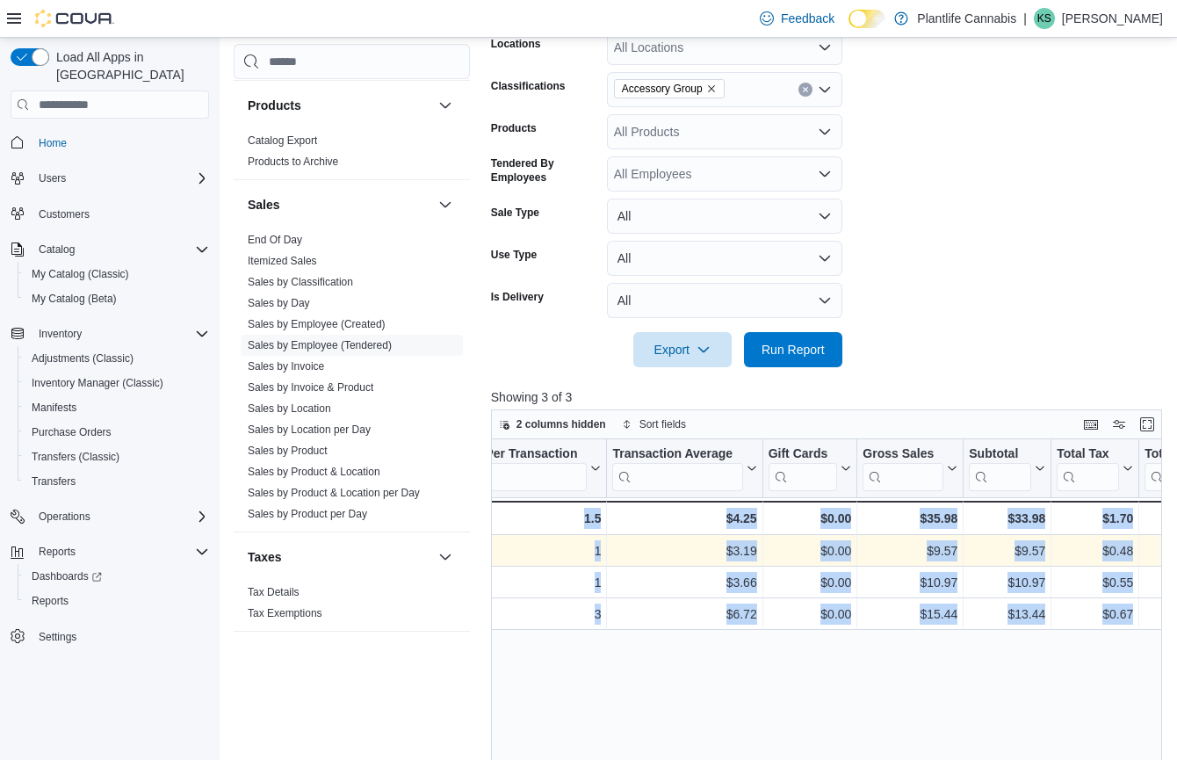
scroll to position [0, 750]
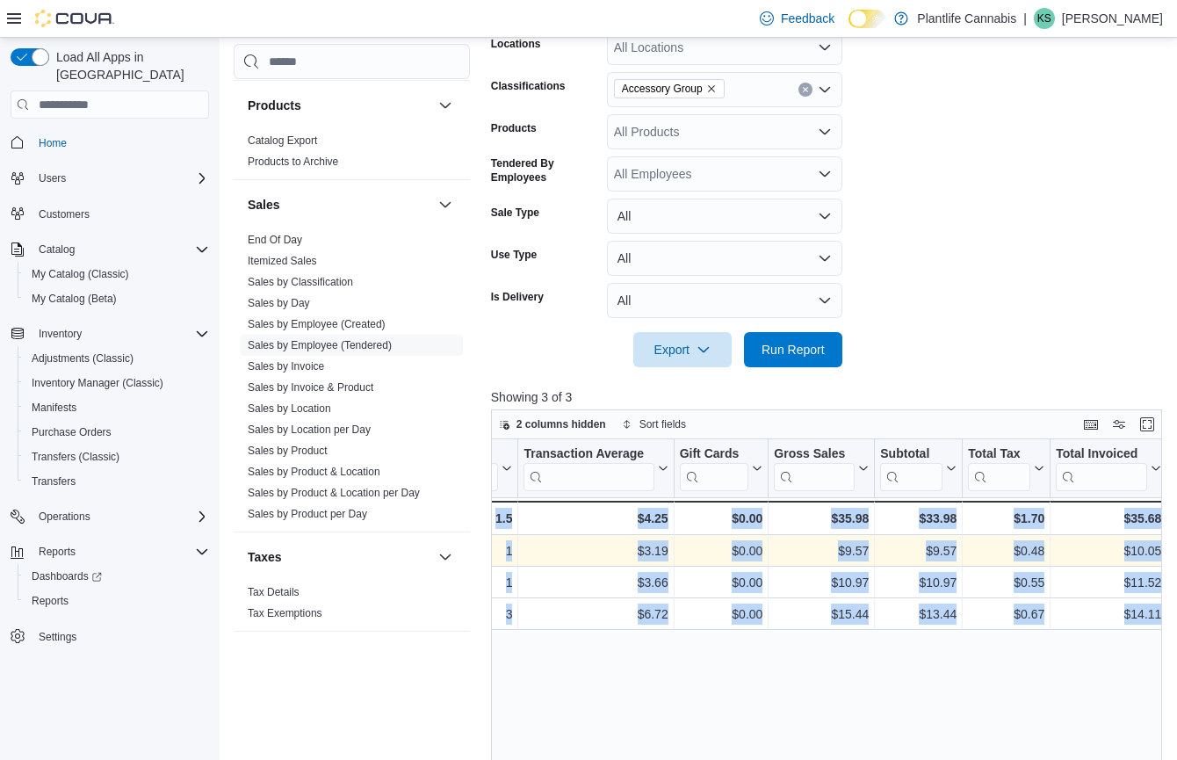
drag, startPoint x: 759, startPoint y: 556, endPoint x: 1157, endPoint y: 549, distance: 398.7
